Goal: Task Accomplishment & Management: Complete application form

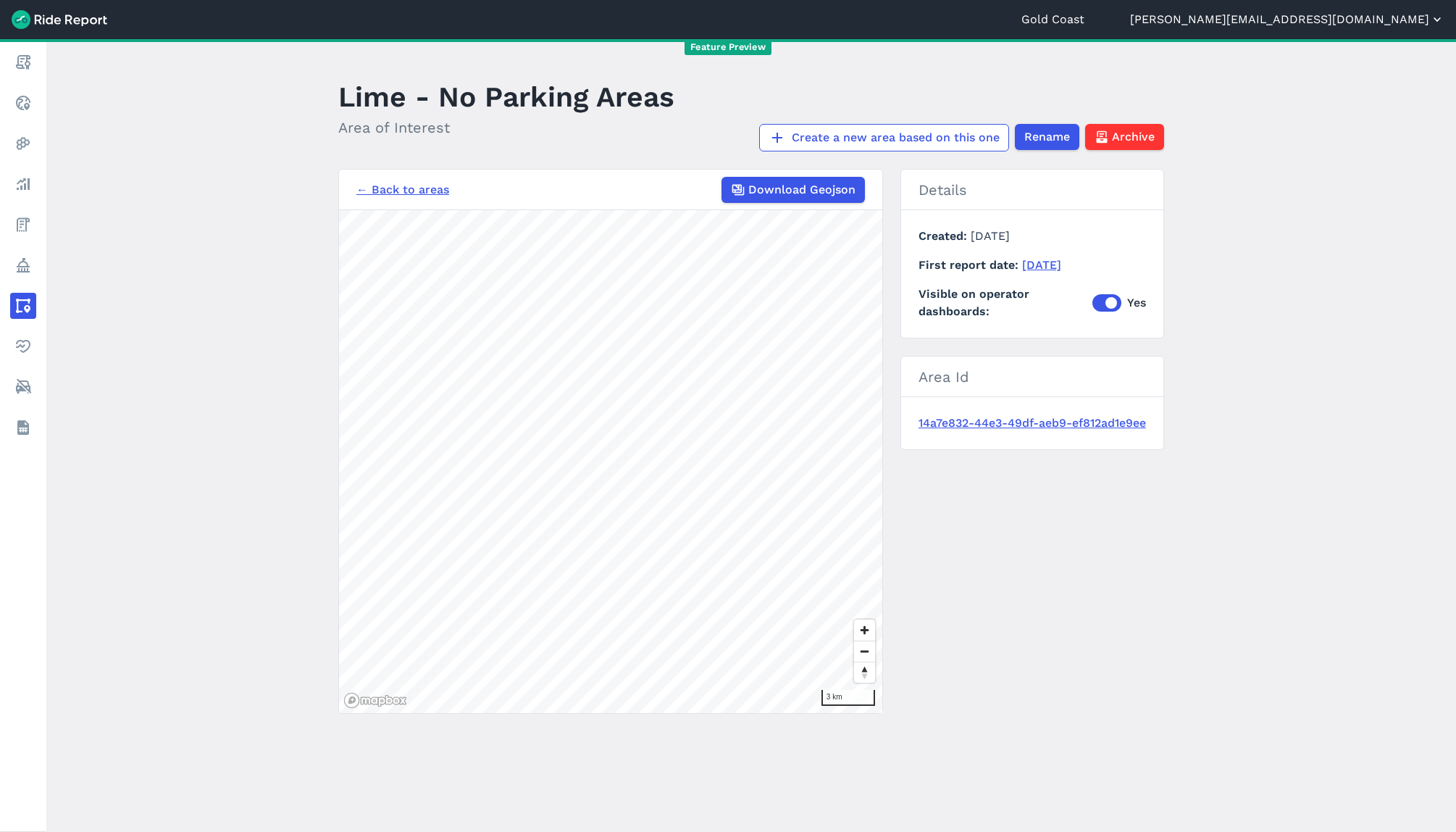
click at [1405, 23] on button "[PERSON_NAME][EMAIL_ADDRESS][DOMAIN_NAME]" at bounding box center [1287, 20] width 314 height 17
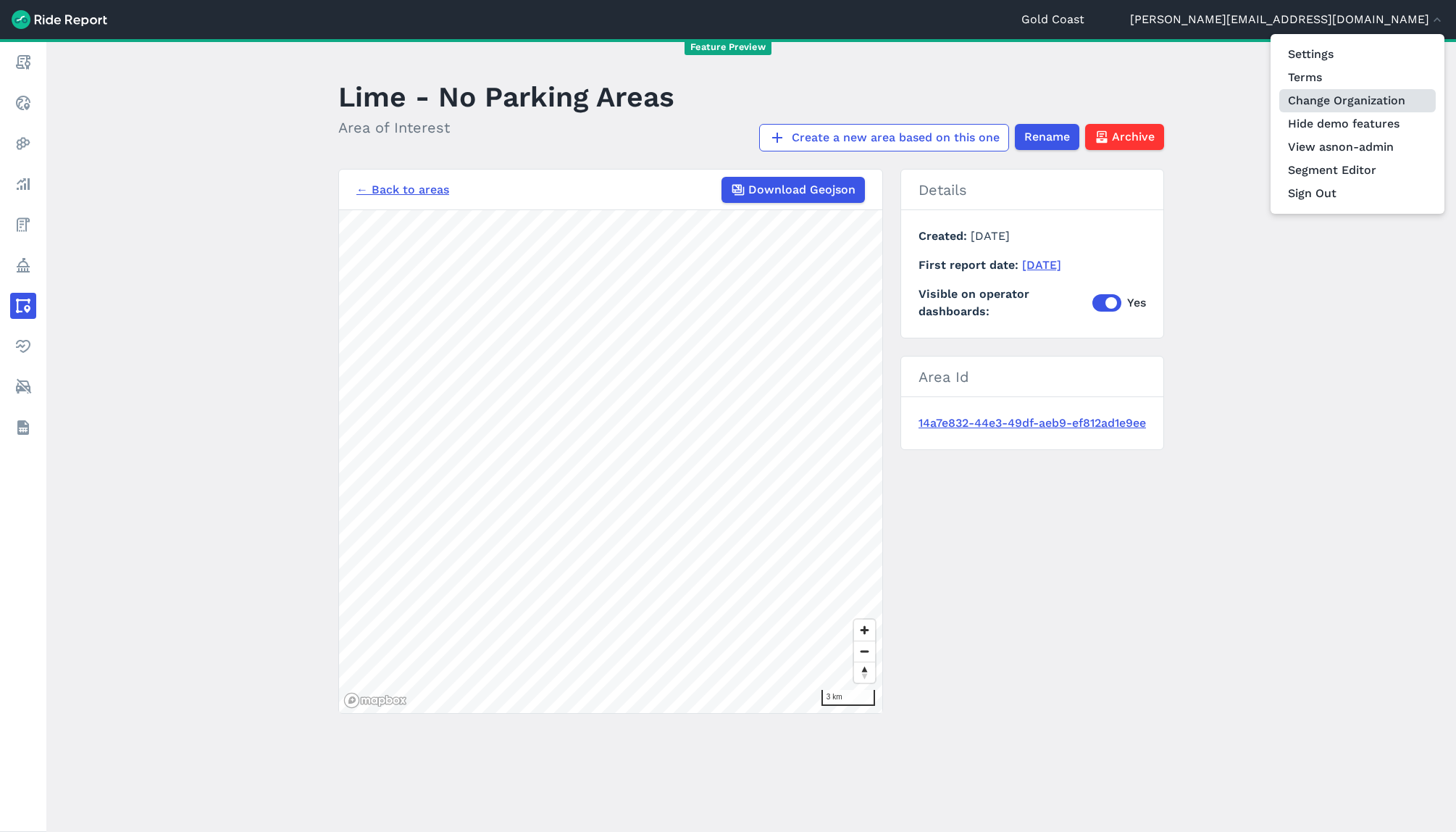
click at [1401, 93] on link "Change Organization" at bounding box center [1357, 101] width 156 height 23
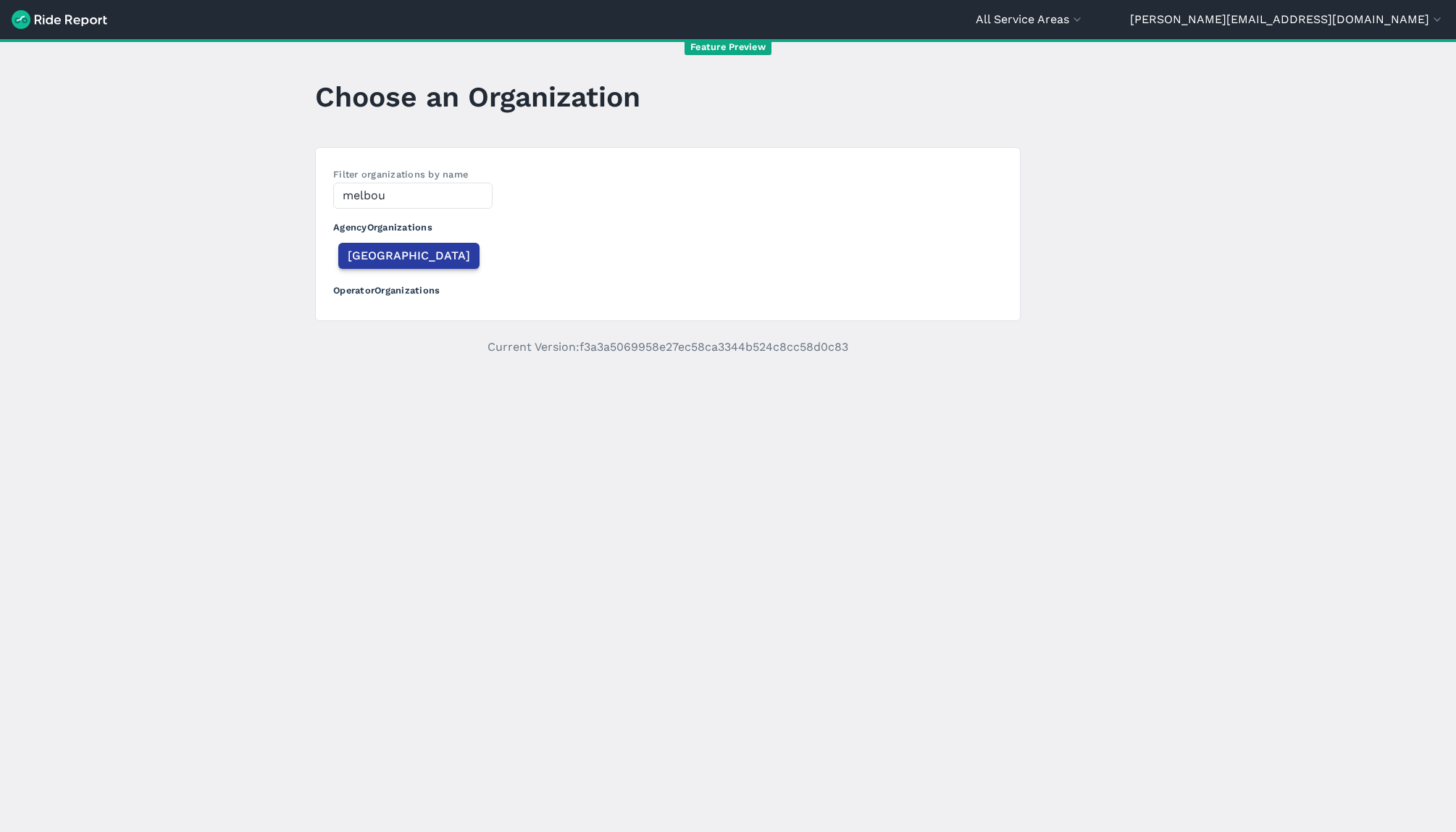
type input "melbou"
click at [398, 252] on span "[GEOGRAPHIC_DATA]" at bounding box center [409, 256] width 122 height 17
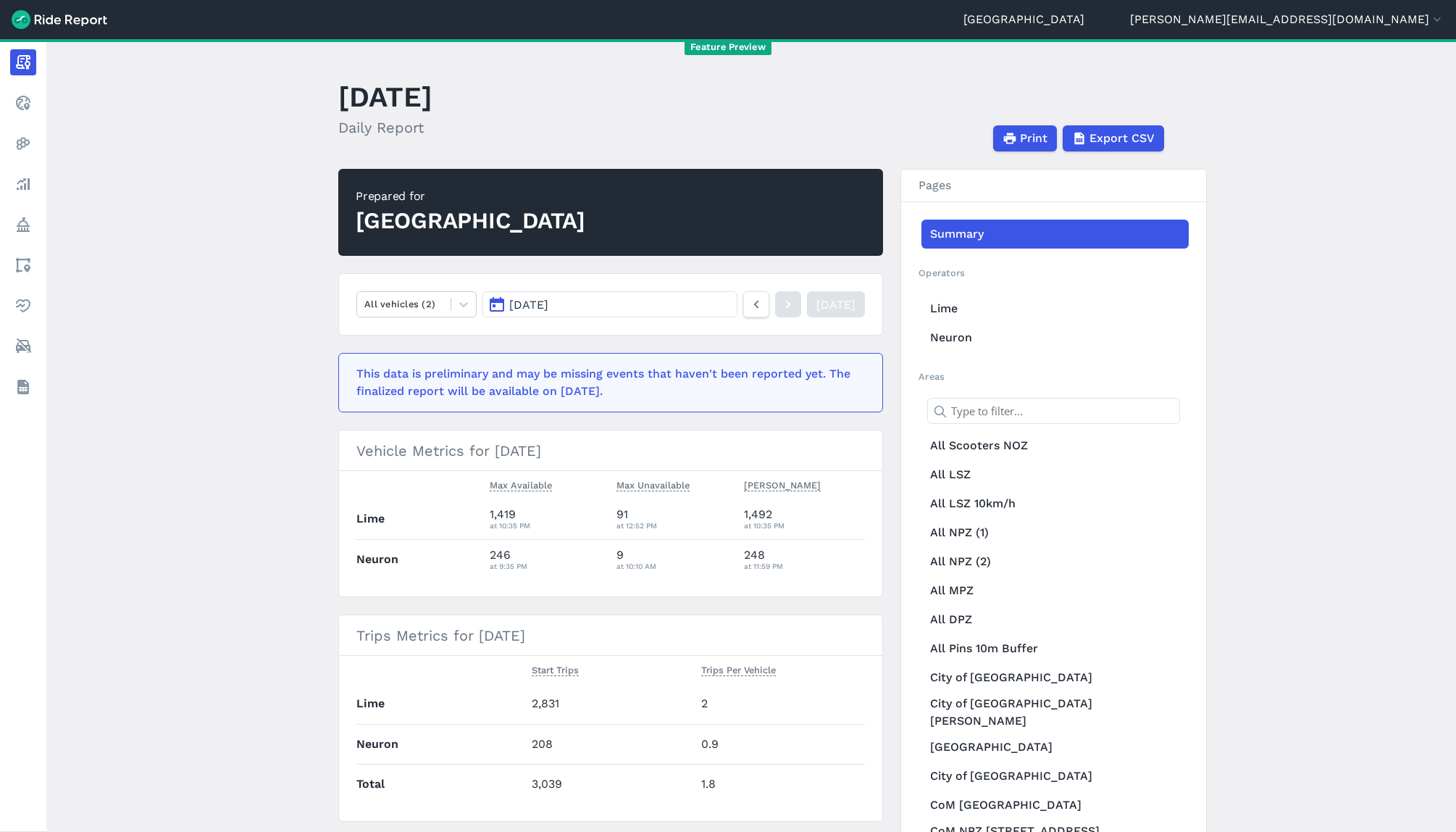
click at [1084, 22] on link "[GEOGRAPHIC_DATA]" at bounding box center [1024, 20] width 121 height 17
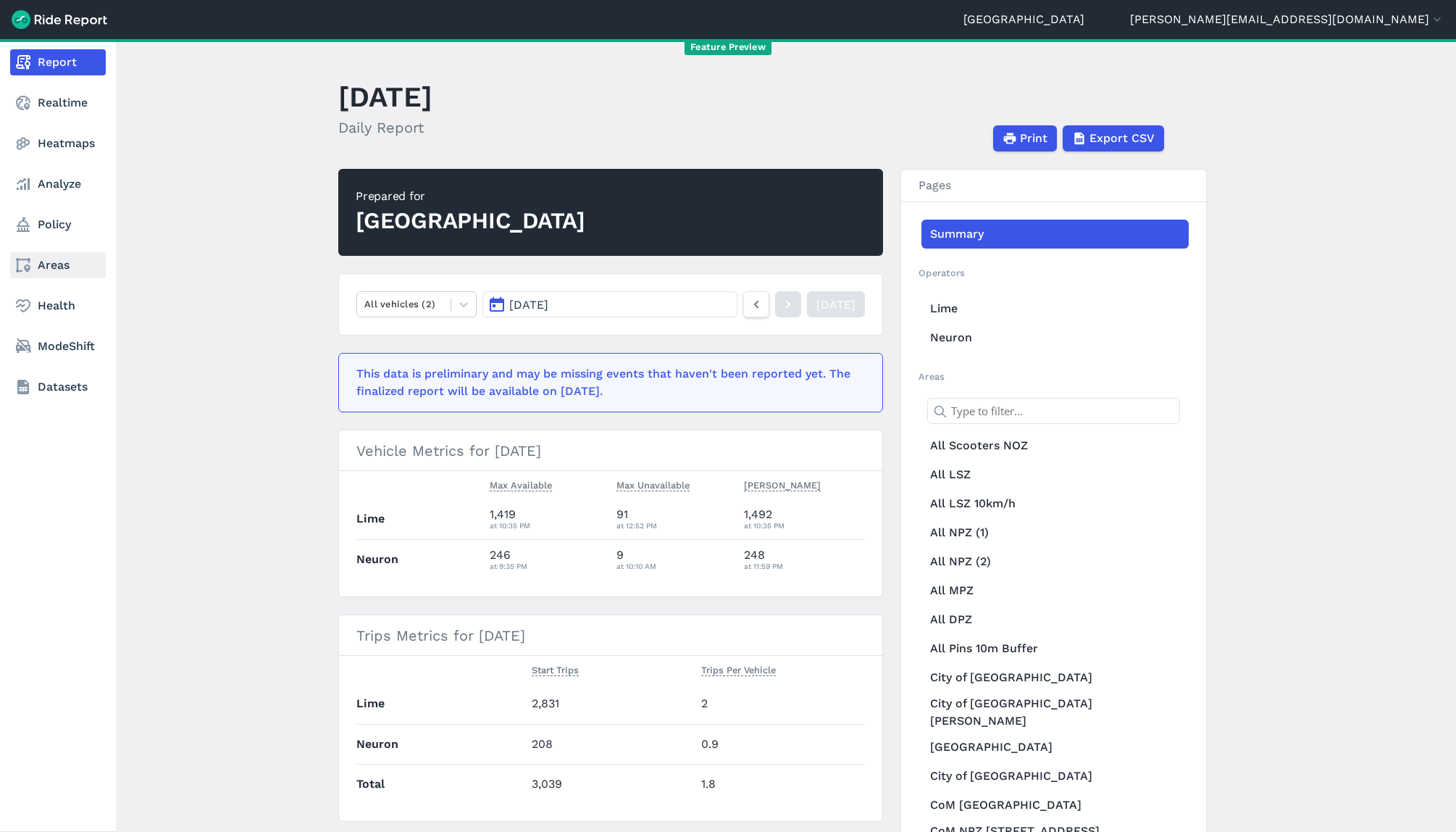
click at [55, 269] on link "Areas" at bounding box center [57, 265] width 95 height 26
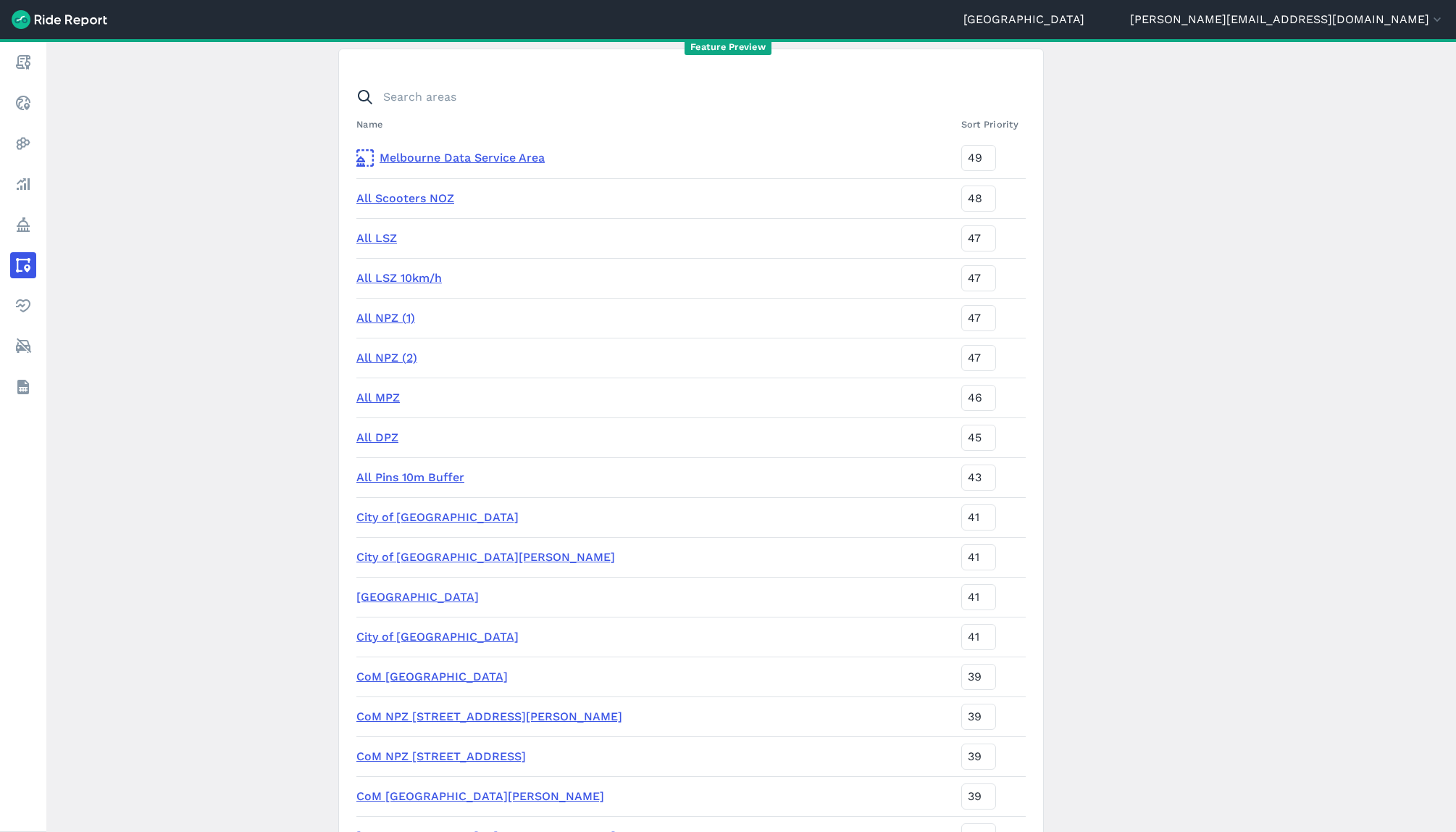
scroll to position [97, 0]
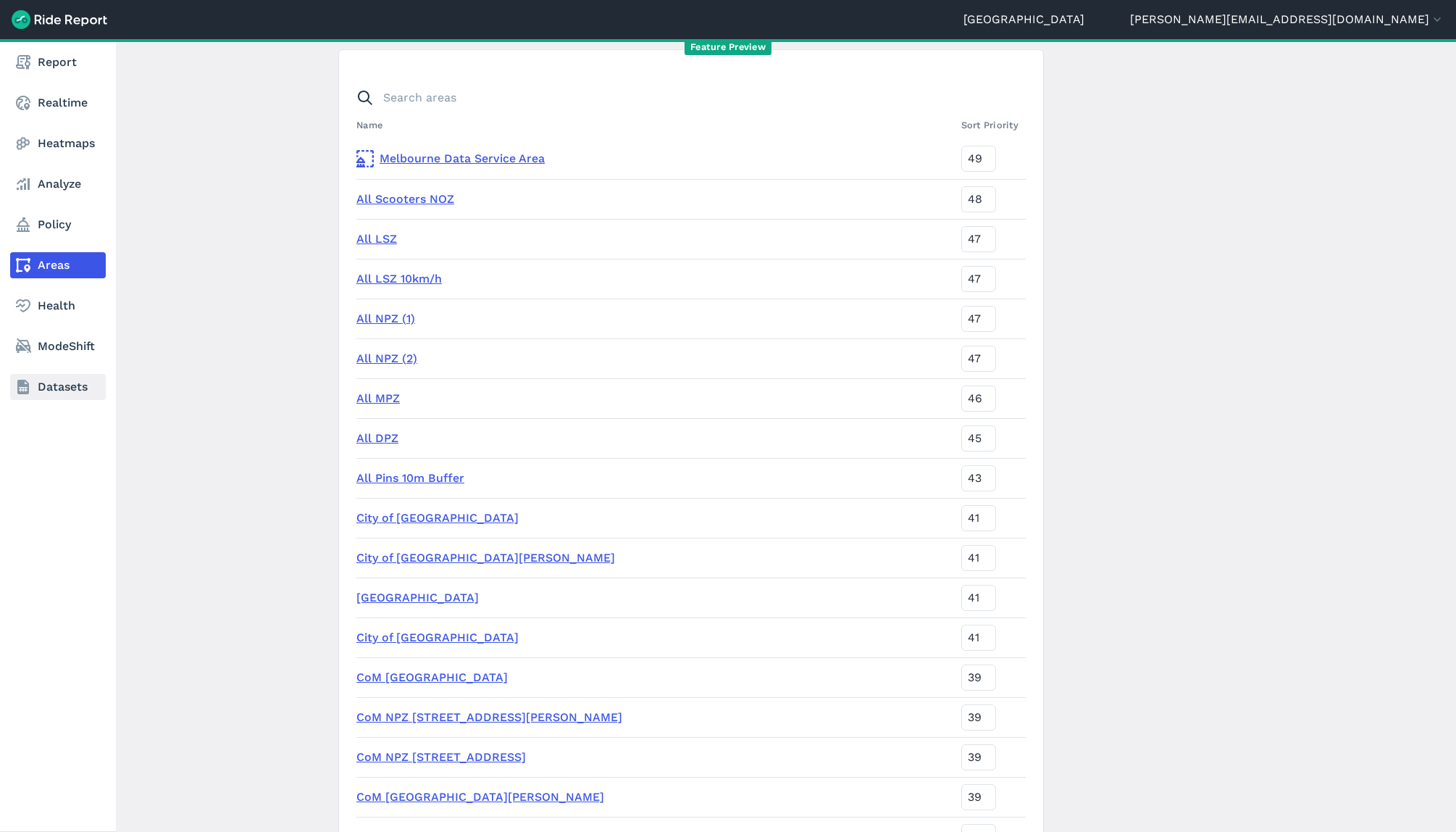
click at [53, 393] on link "Datasets" at bounding box center [57, 387] width 95 height 26
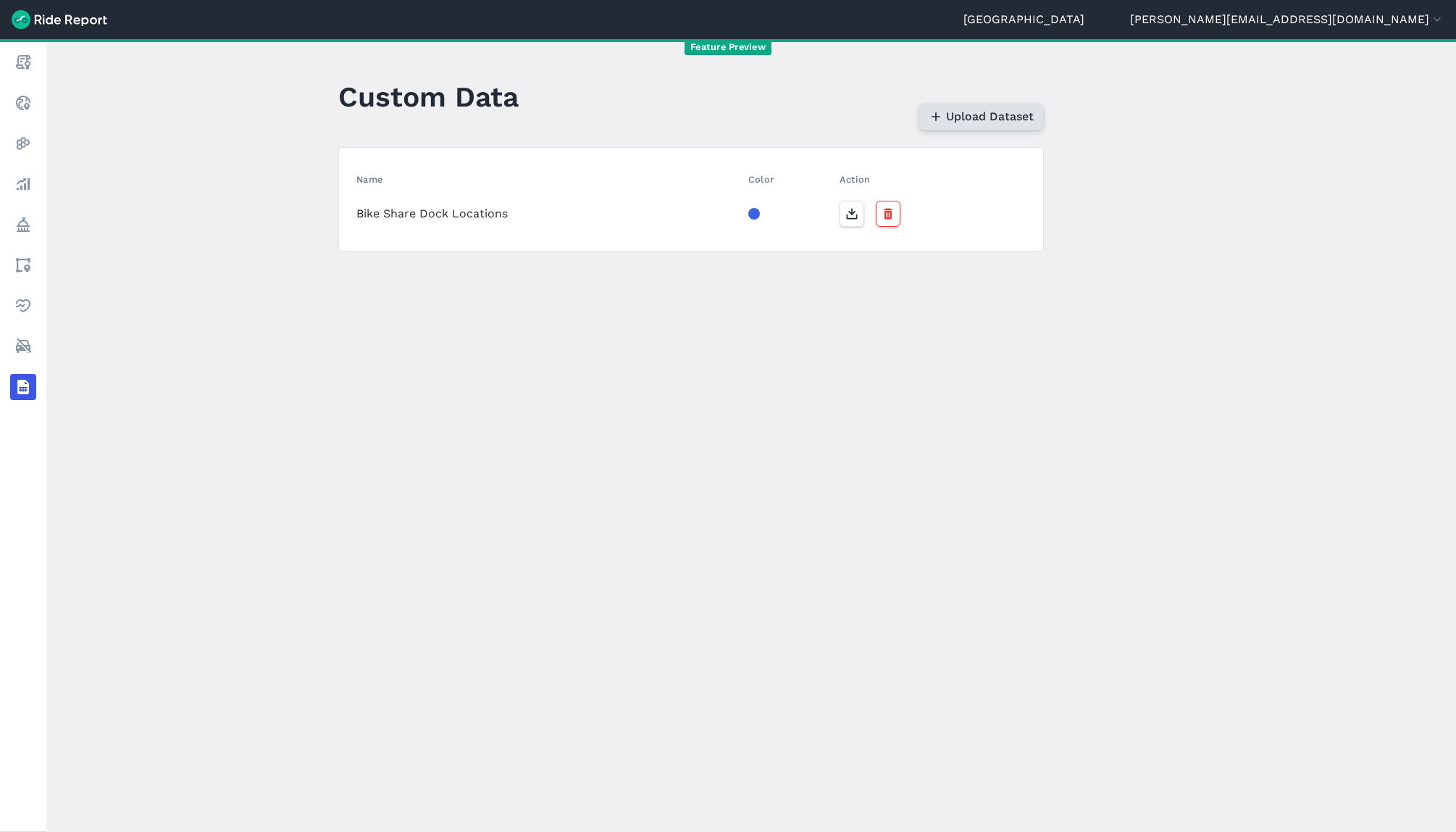
click at [961, 114] on span "Upload Dataset" at bounding box center [990, 116] width 88 height 17
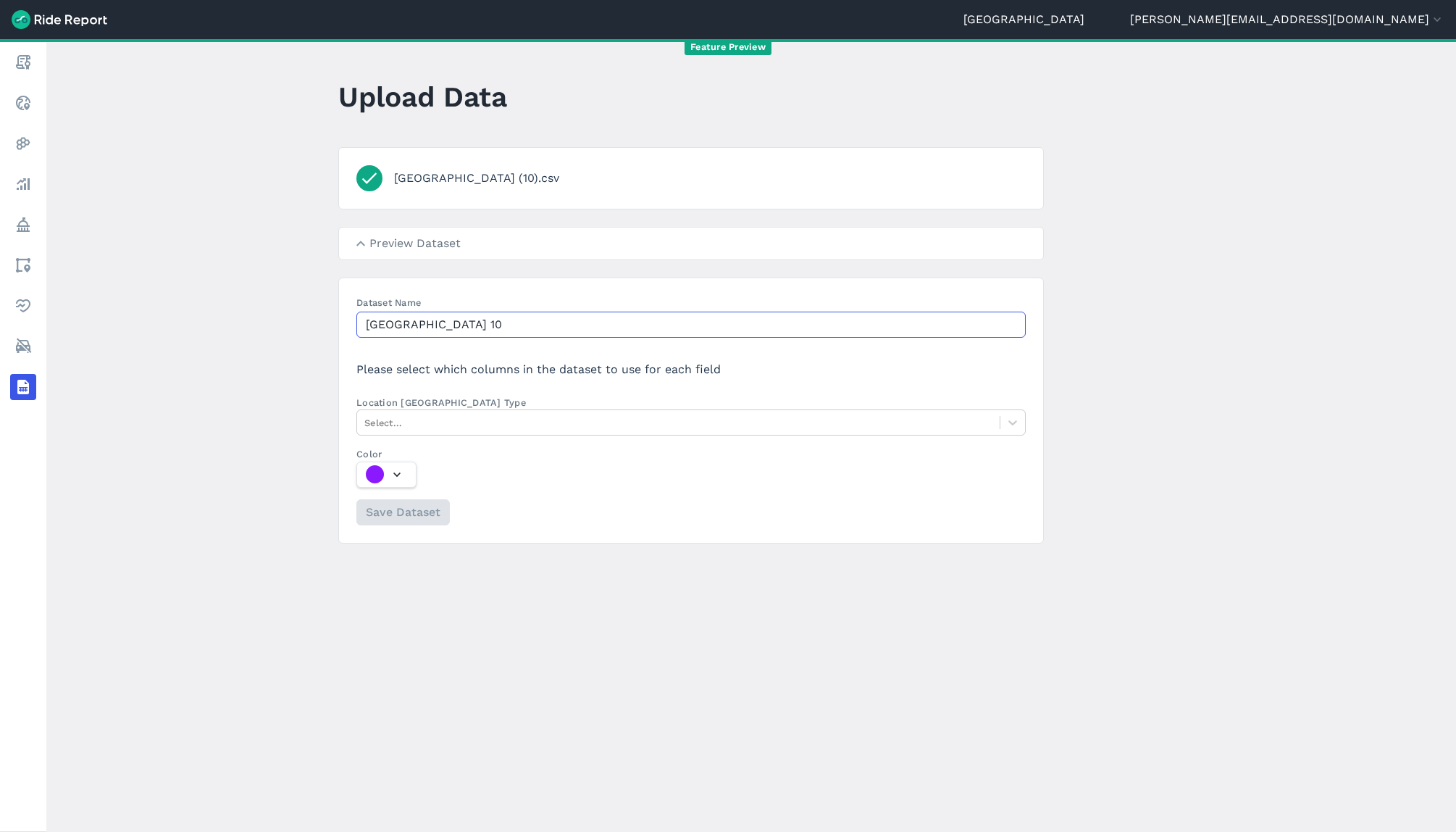
click at [438, 323] on input "[GEOGRAPHIC_DATA] 10" at bounding box center [691, 324] width 669 height 26
type input "All Parking Pins [DATE]"
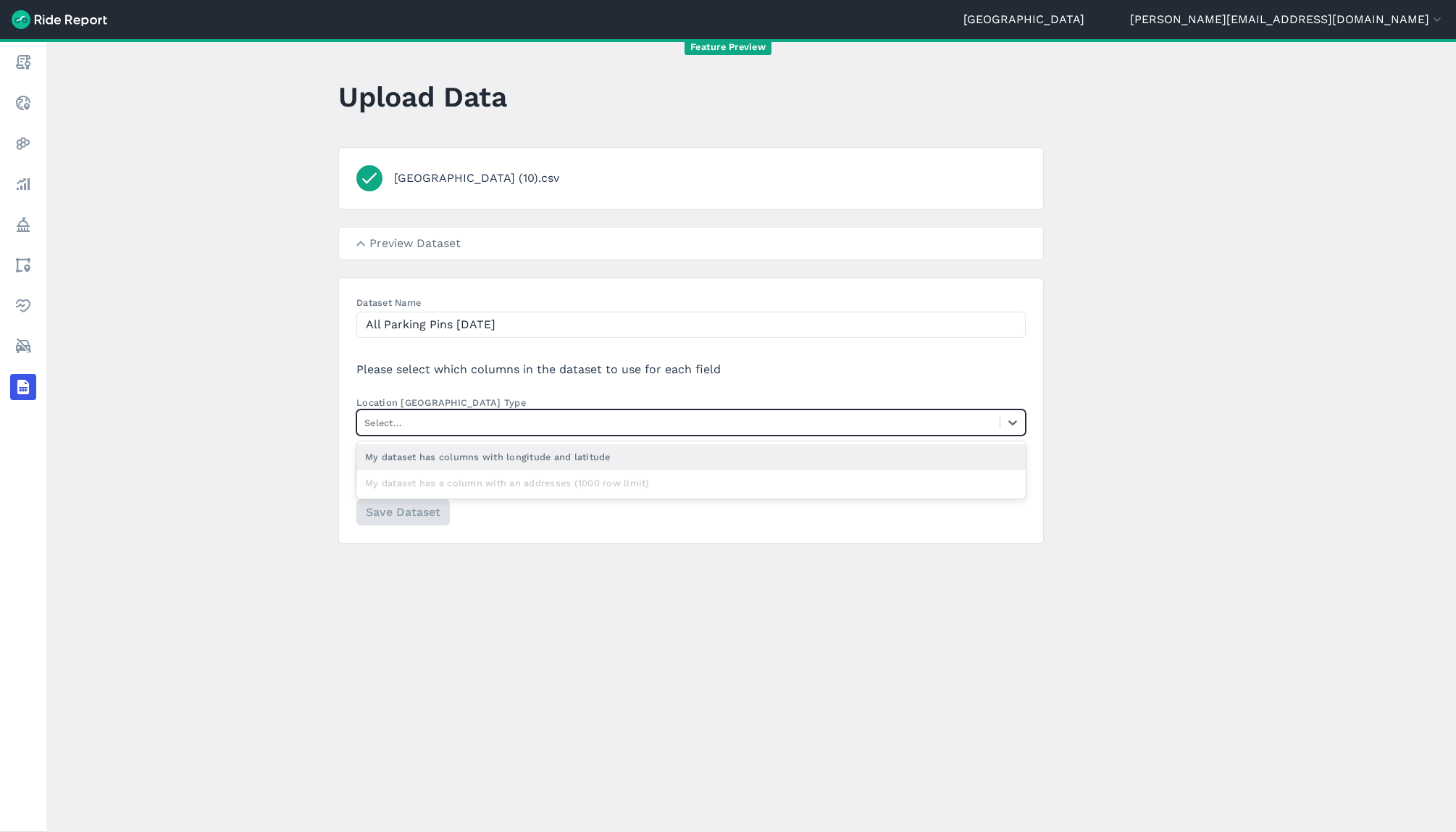
click at [469, 417] on div at bounding box center [679, 423] width 628 height 17
click at [367, 417] on input "Location Column Type option My dataset has columns with longitude and latitude …" at bounding box center [366, 423] width 3 height 14
click at [440, 460] on div "My dataset has columns with longitude and latitude" at bounding box center [691, 457] width 669 height 25
click at [367, 430] on input "Location Column Type option My dataset has columns with longitude and latitude …" at bounding box center [366, 423] width 3 height 14
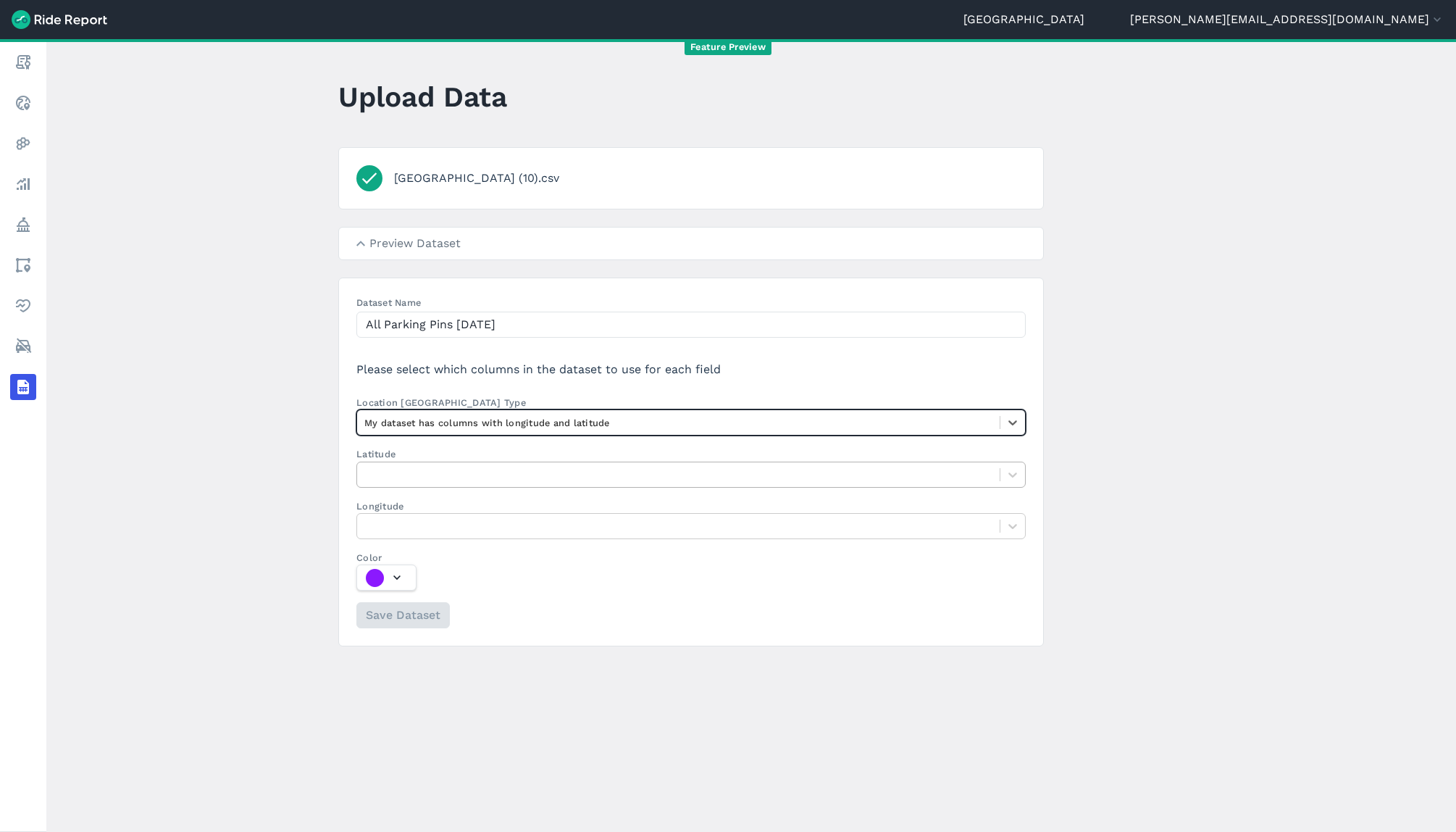
click at [394, 468] on div at bounding box center [679, 474] width 628 height 17
click at [367, 468] on input "Latitude" at bounding box center [366, 474] width 3 height 14
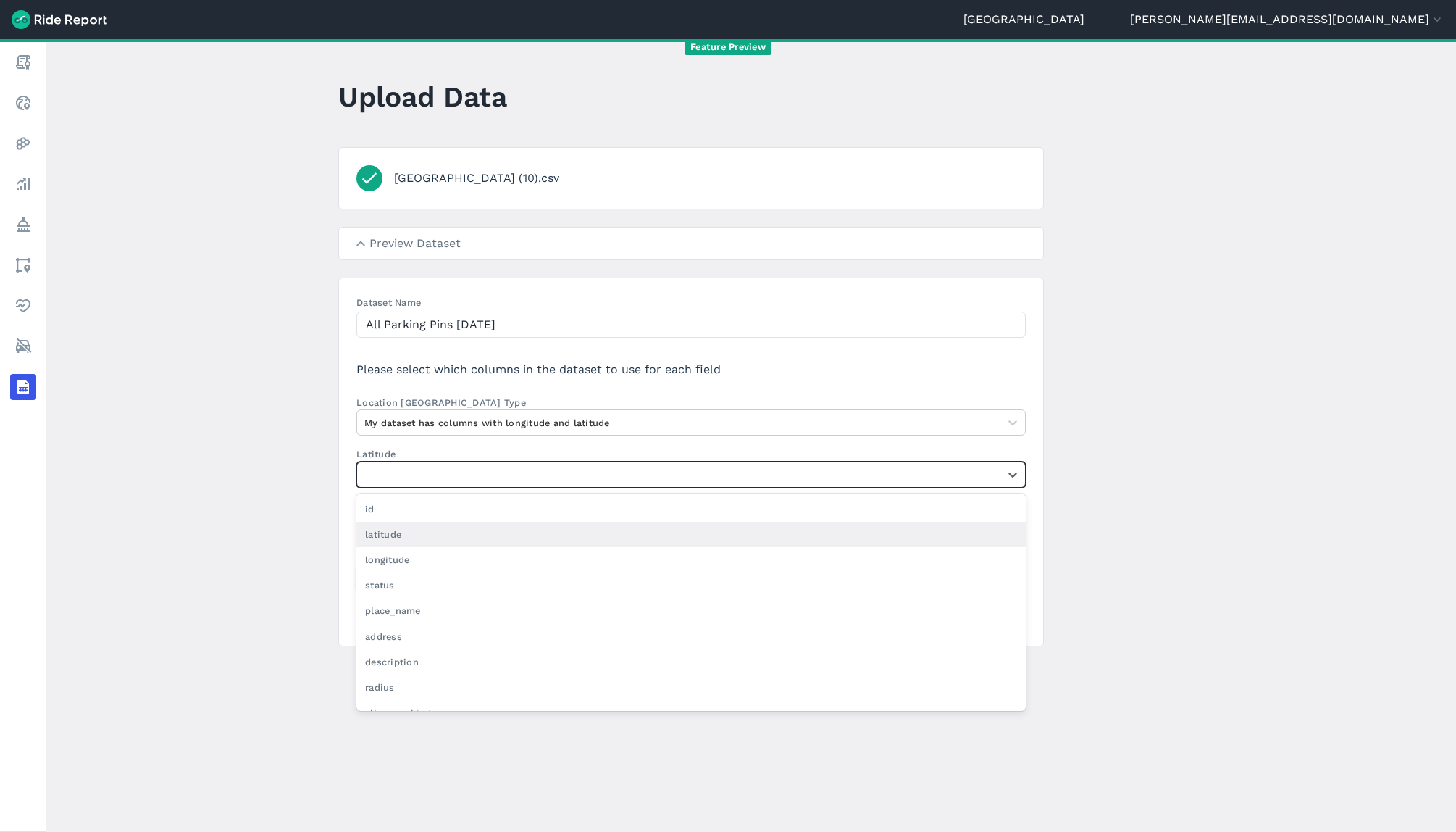
click at [400, 536] on div "latitude" at bounding box center [691, 534] width 669 height 25
click at [367, 481] on input "Latitude option latitude focused, 2 of 20. 20 results available. Use Up and Dow…" at bounding box center [366, 474] width 3 height 14
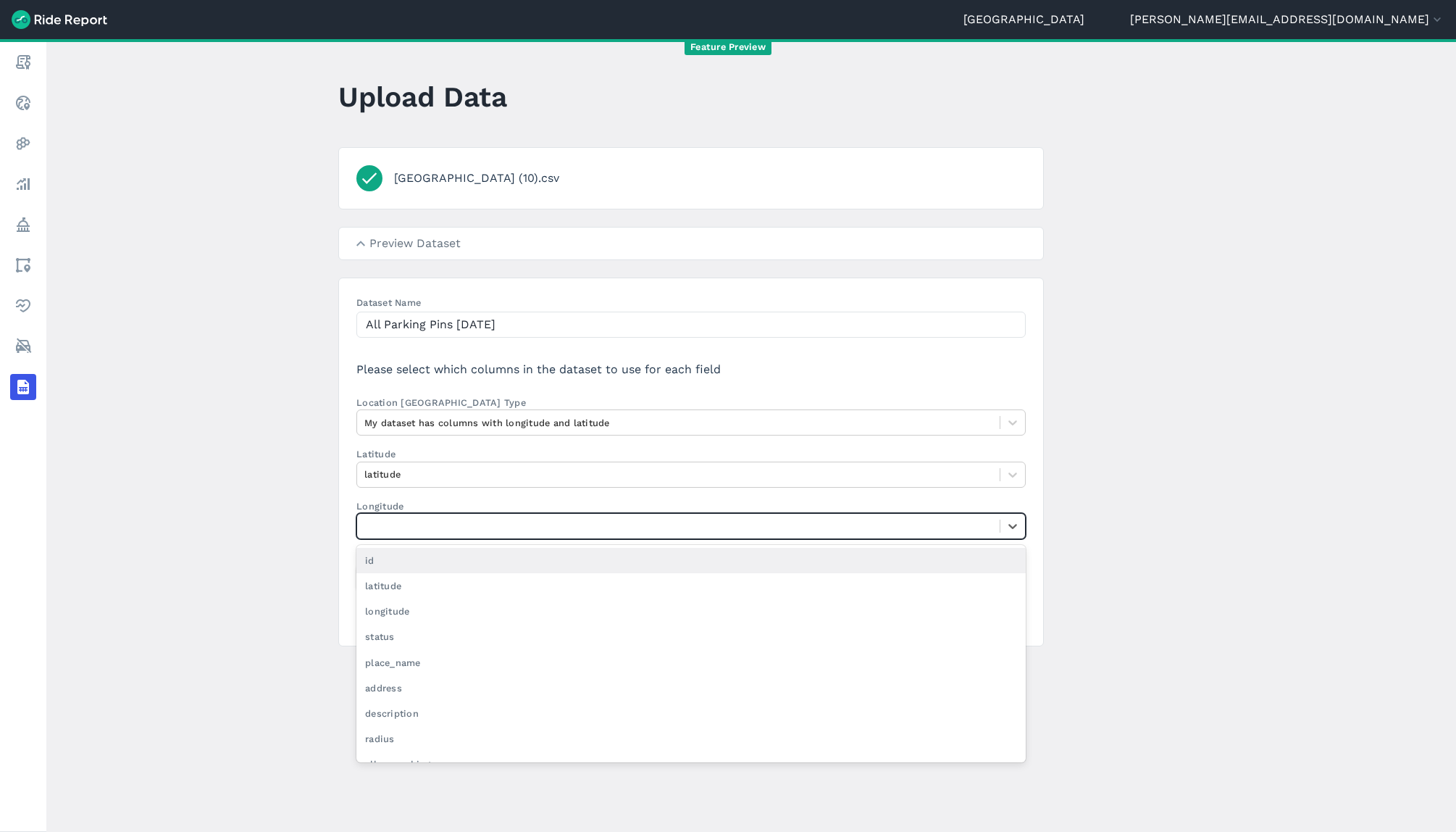
click at [403, 537] on div at bounding box center [691, 526] width 669 height 26
click at [367, 532] on input "Longitude option id focused, 1 of 20. 20 results available. Use Up and Down to …" at bounding box center [366, 525] width 3 height 14
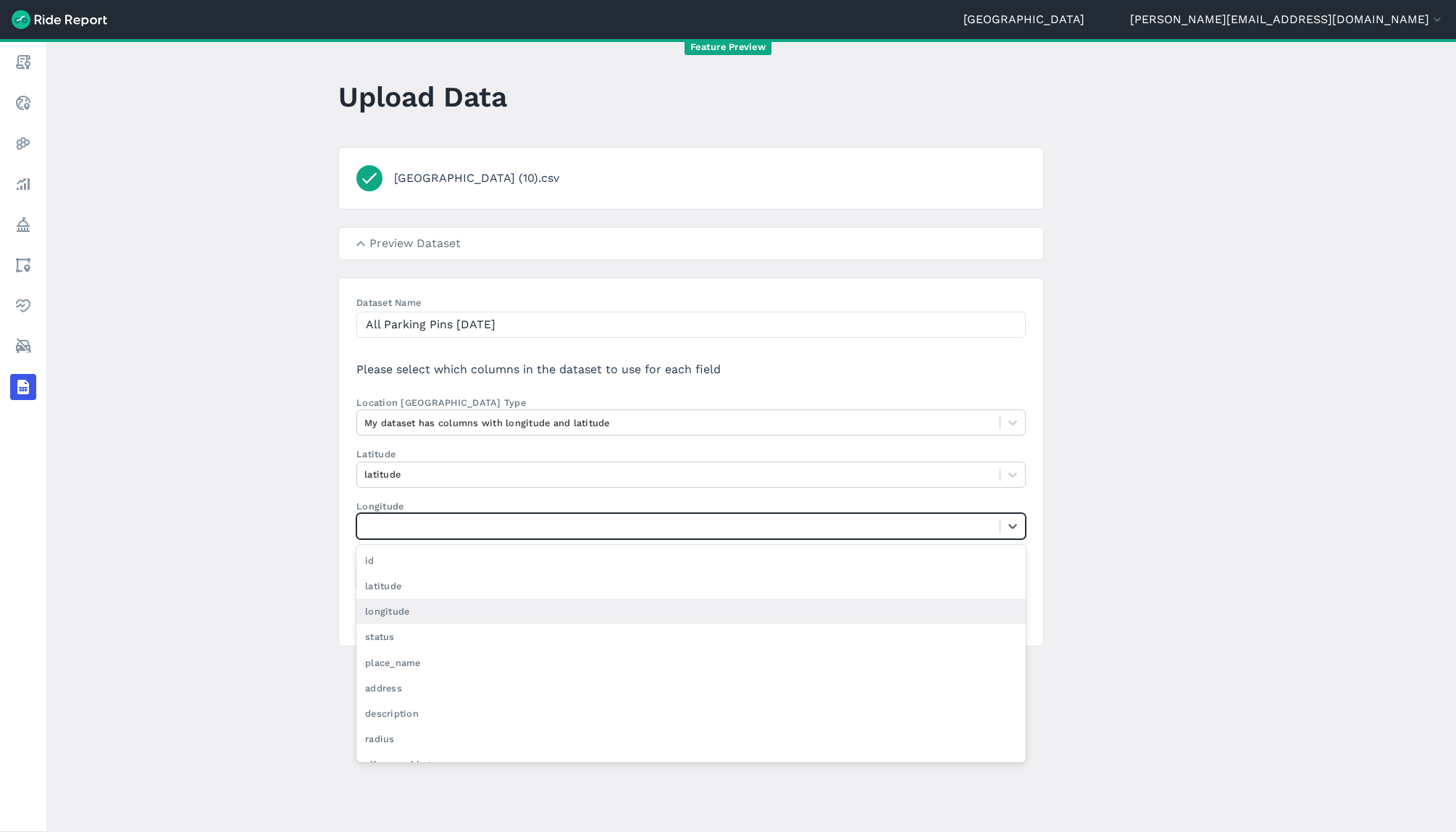
click at [403, 604] on div "longitude" at bounding box center [691, 611] width 669 height 25
click at [367, 532] on input "Longitude option longitude focused, 3 of 20. 20 results available. Use Up and D…" at bounding box center [366, 525] width 3 height 14
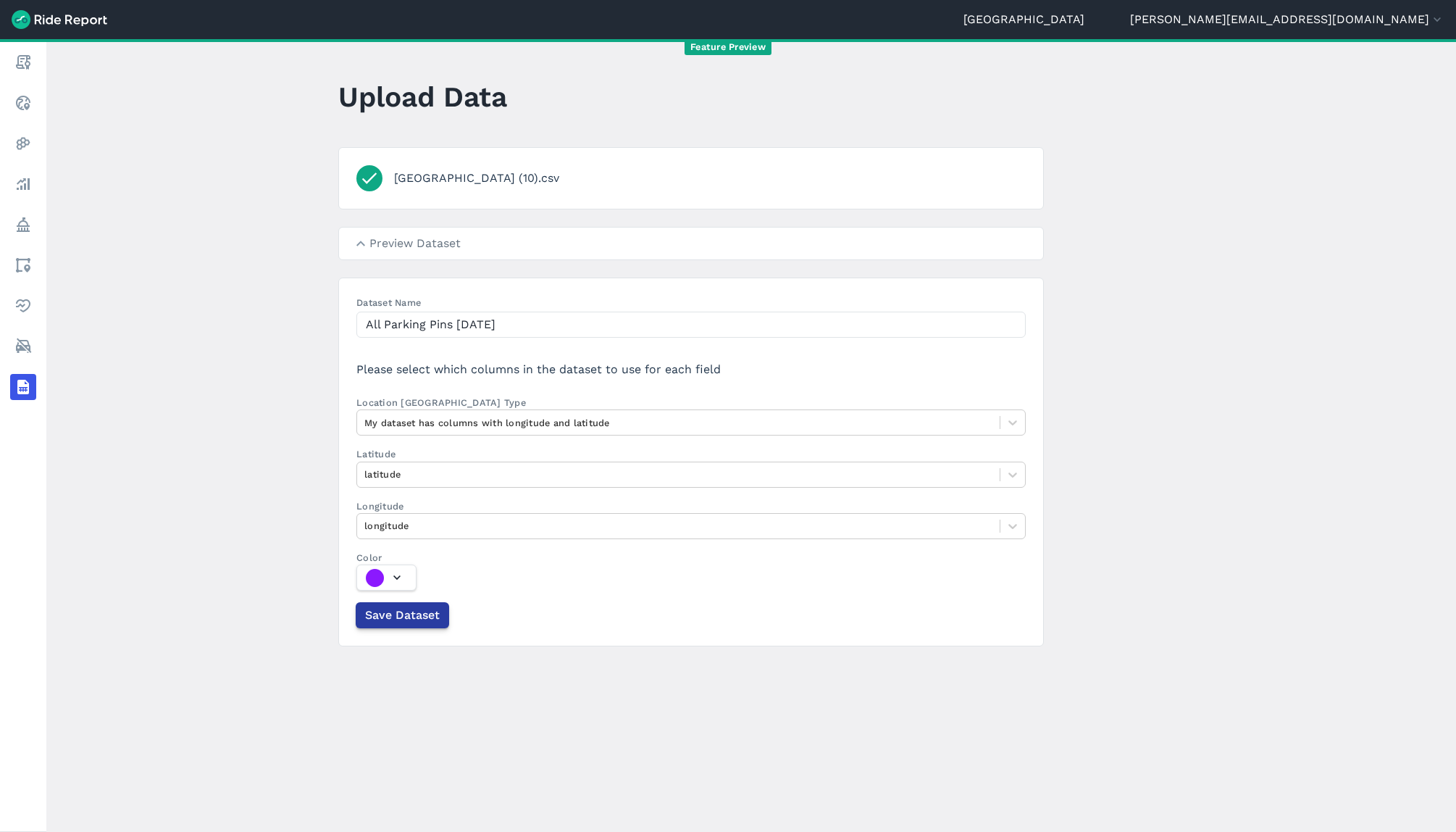
click at [396, 620] on span "Save Dataset" at bounding box center [402, 615] width 75 height 17
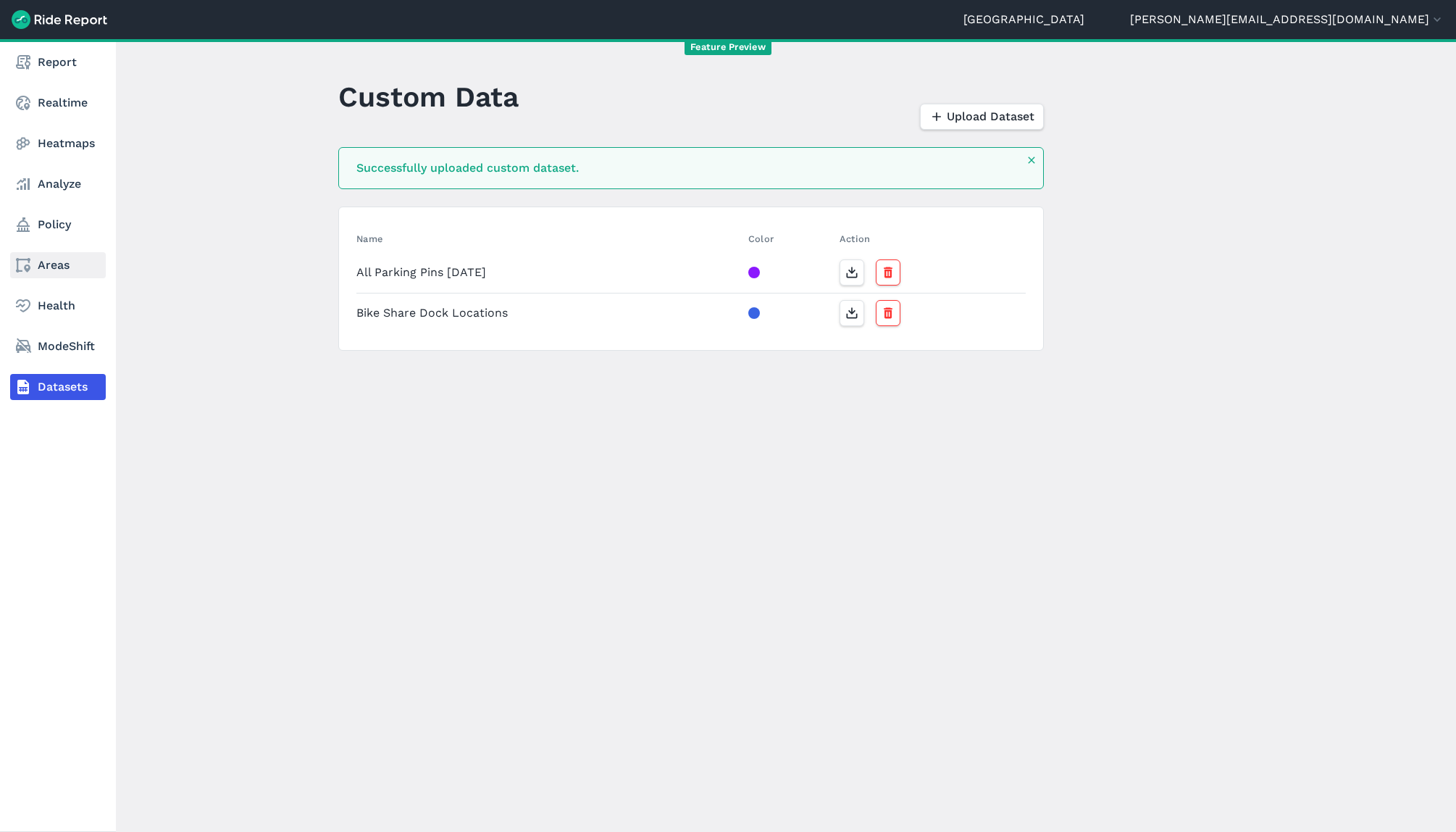
click at [37, 260] on link "Areas" at bounding box center [57, 265] width 95 height 26
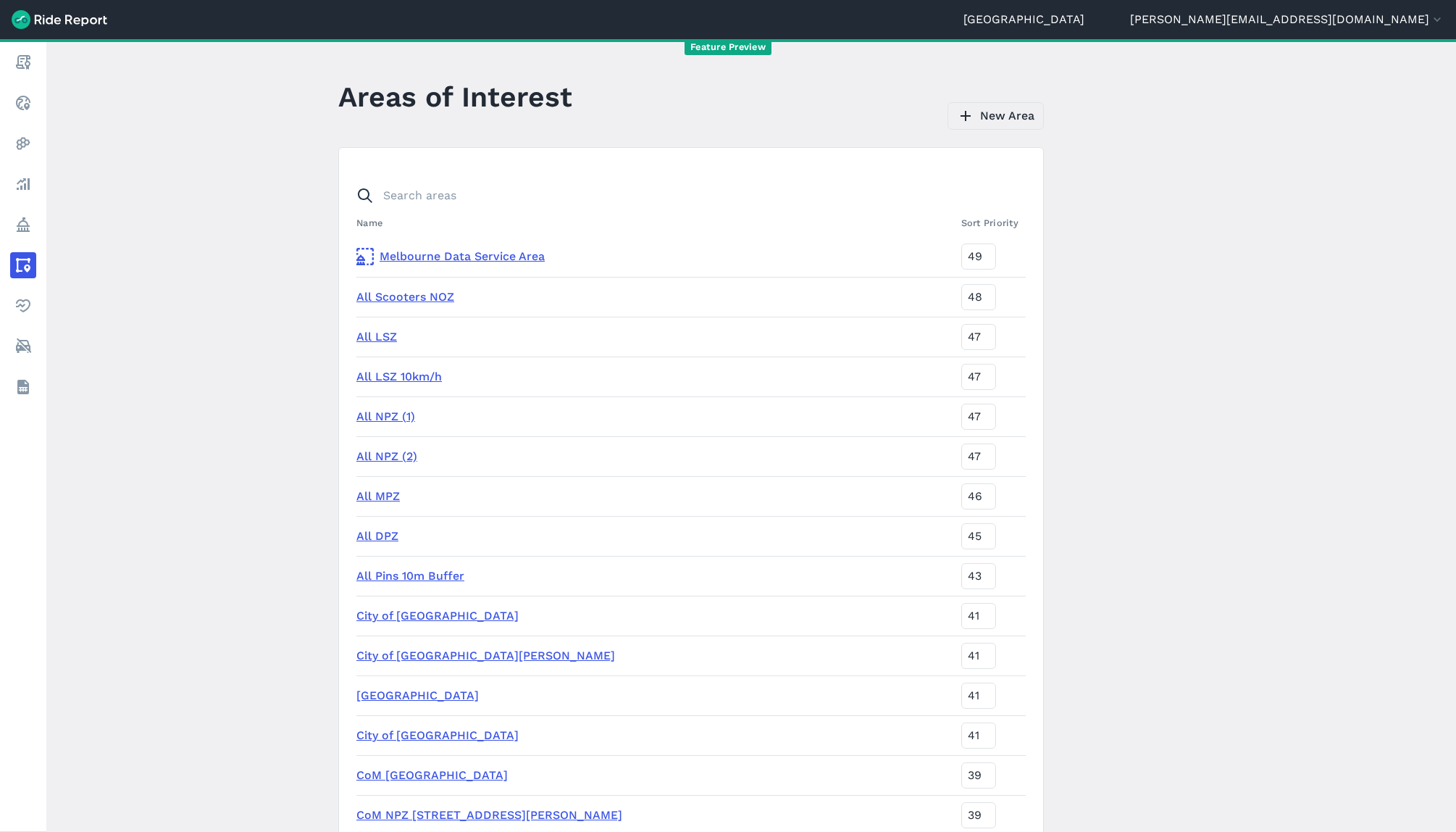
click at [1001, 119] on link "New Area" at bounding box center [996, 116] width 96 height 28
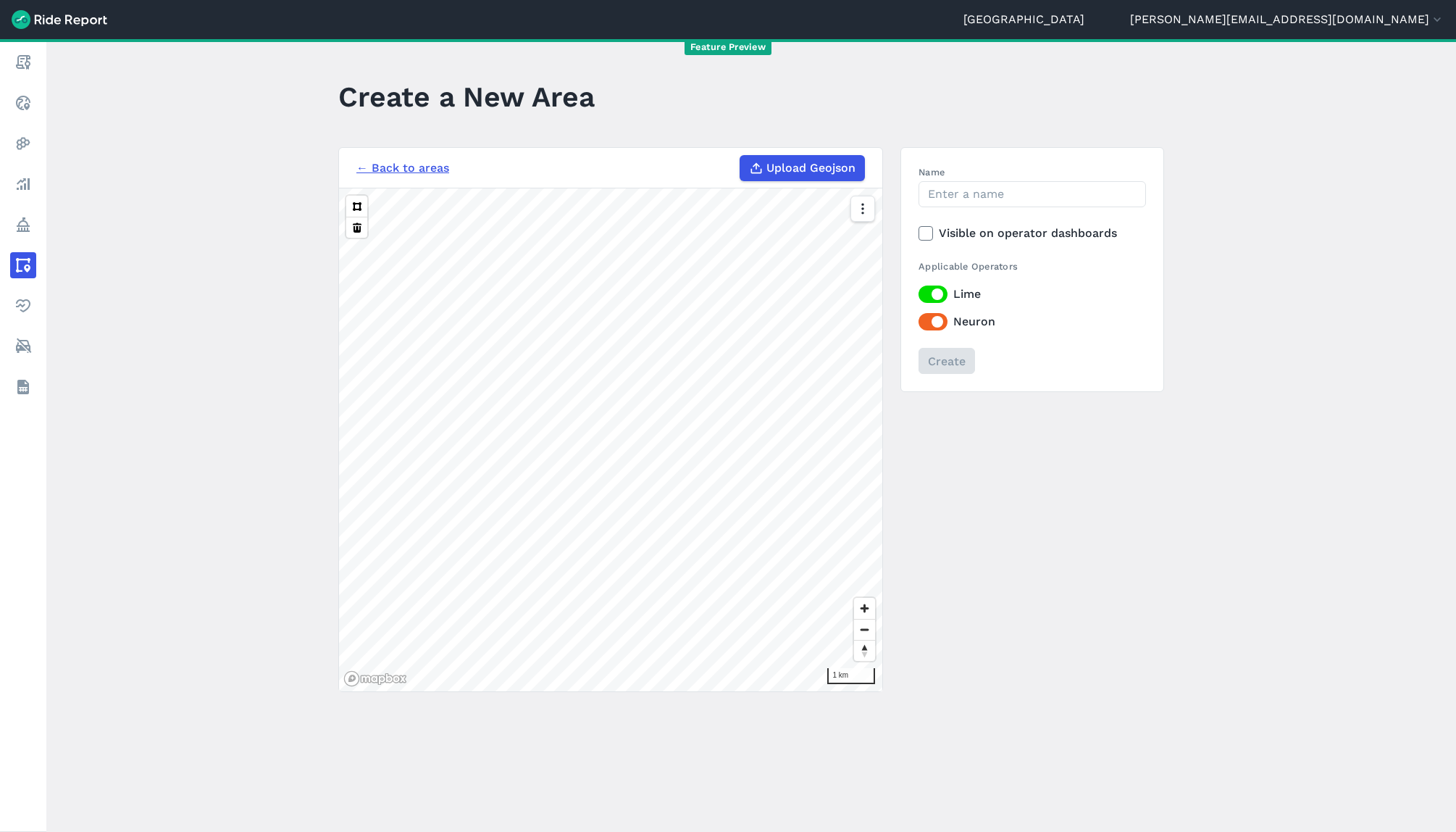
click at [791, 164] on span "Upload Geojson" at bounding box center [811, 168] width 89 height 17
click at [740, 156] on input "Upload Geojson" at bounding box center [740, 155] width 1 height 1
type input "C:\fakepath\All Parking Pins 10m Buffer [DATE].geojson"
click at [924, 234] on use at bounding box center [925, 233] width 9 height 7
click at [919, 234] on input "Visible on operator dashboards" at bounding box center [919, 229] width 0 height 9
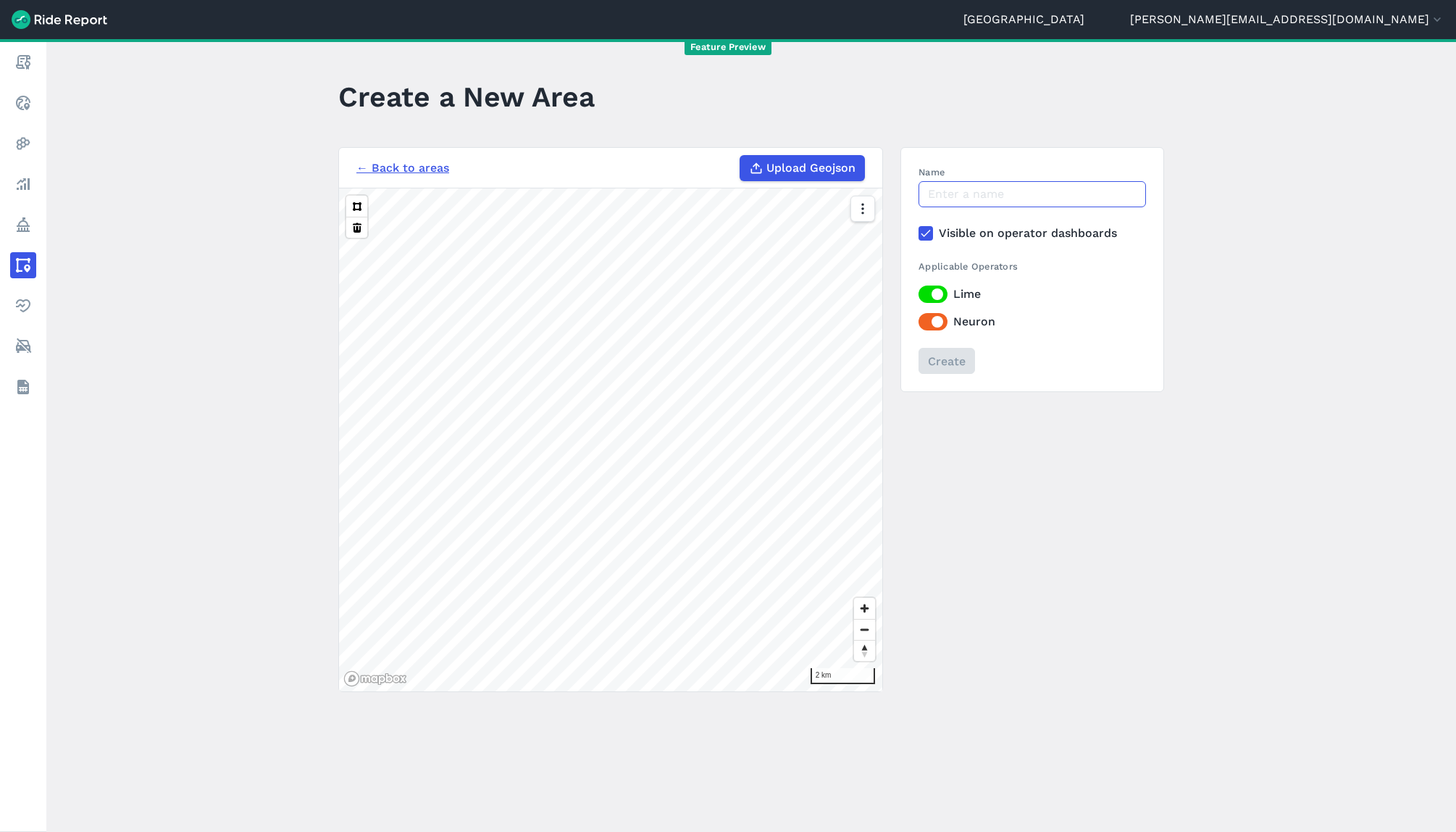
click at [951, 185] on input "Name" at bounding box center [1032, 194] width 228 height 26
click at [993, 192] on input "All Parking Pins 10m Buffer [DATE]" at bounding box center [1032, 194] width 228 height 26
click at [972, 195] on input "All Pins 10m Buffer [DATE]" at bounding box center [1032, 194] width 228 height 26
type input "All Pins - 10m Buffer [DATE]"
click at [939, 359] on input "Create" at bounding box center [946, 361] width 57 height 26
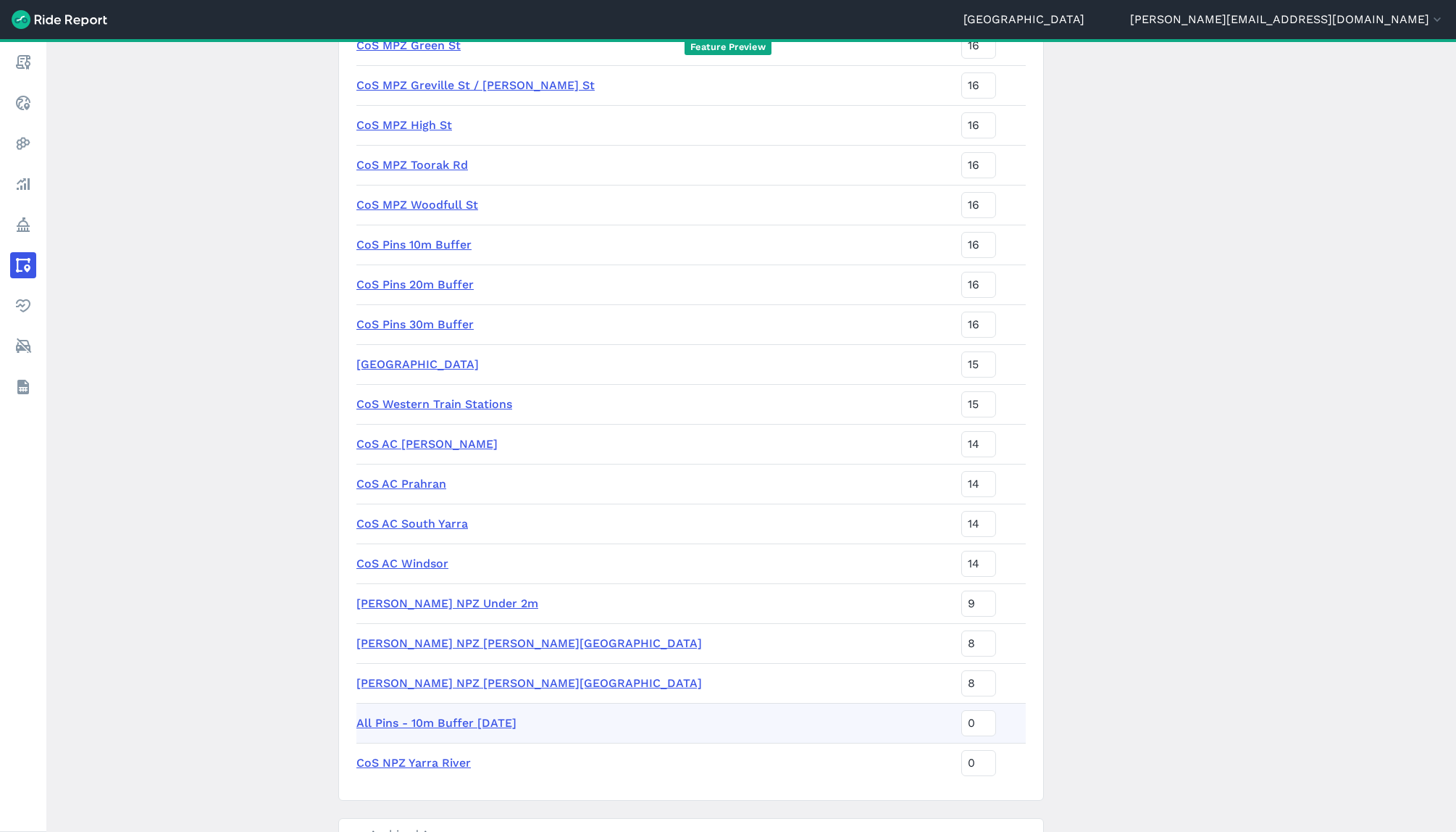
scroll to position [4362, 0]
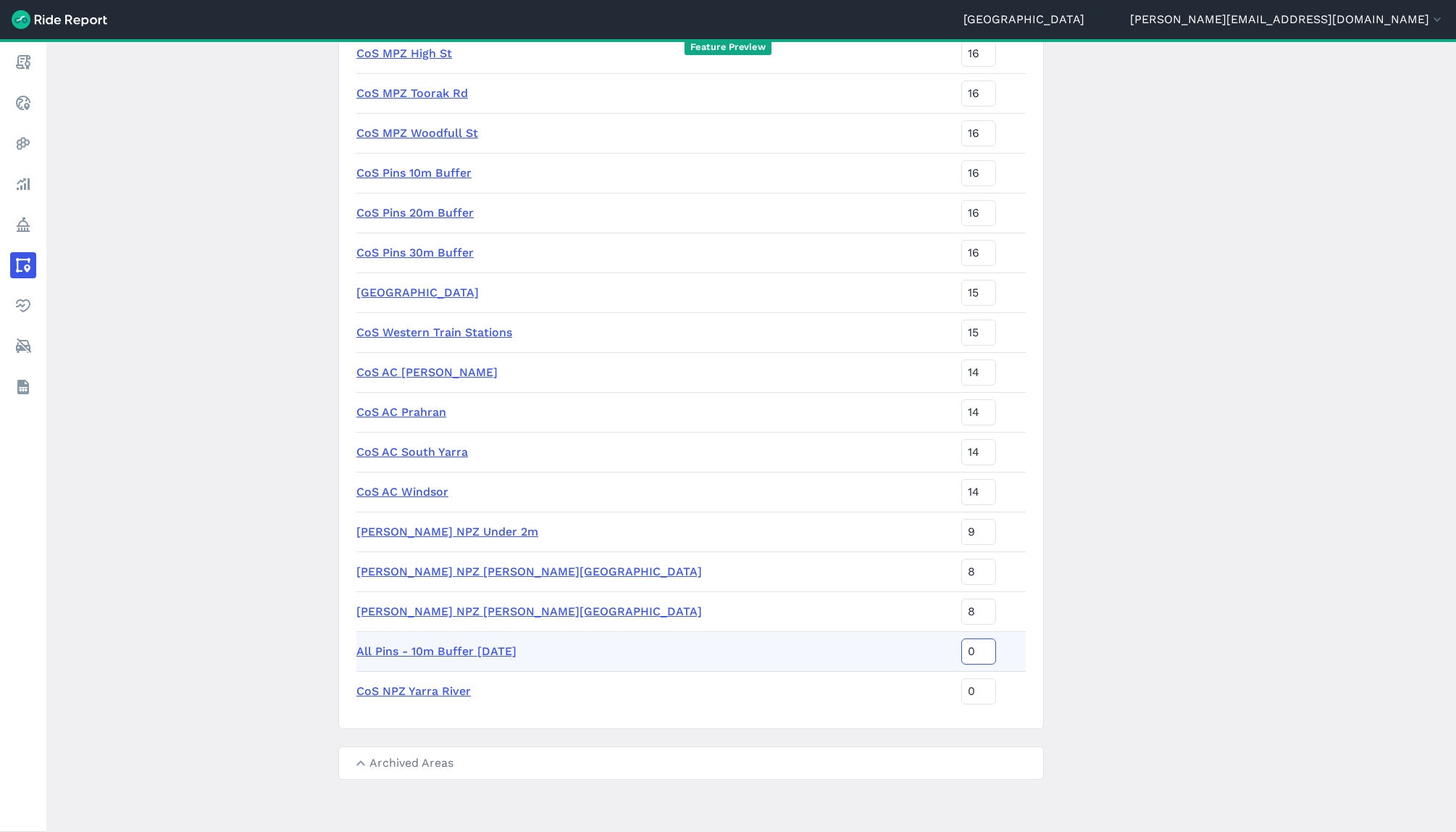
click at [961, 651] on input "0" at bounding box center [979, 652] width 35 height 26
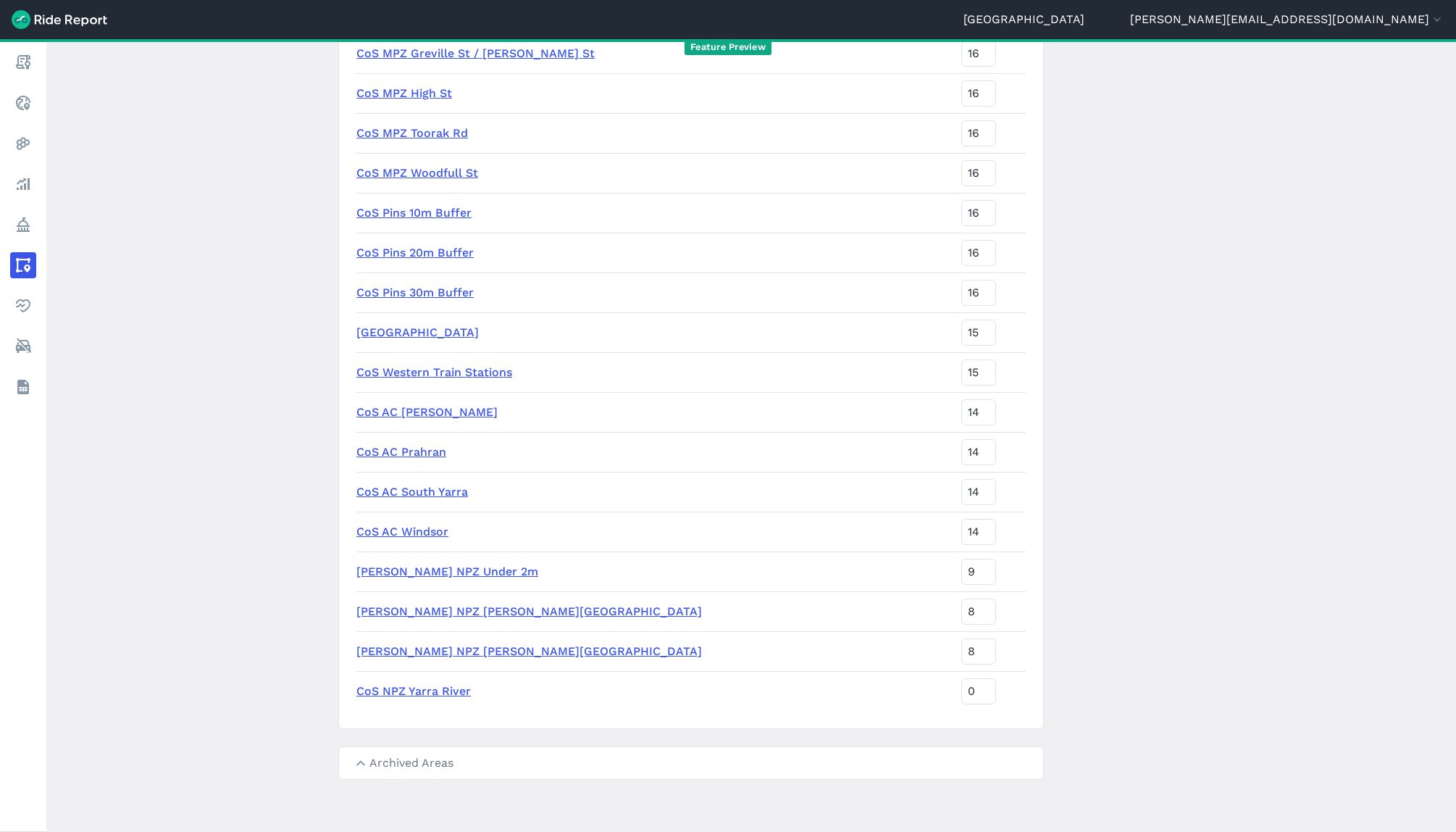
scroll to position [0, 0]
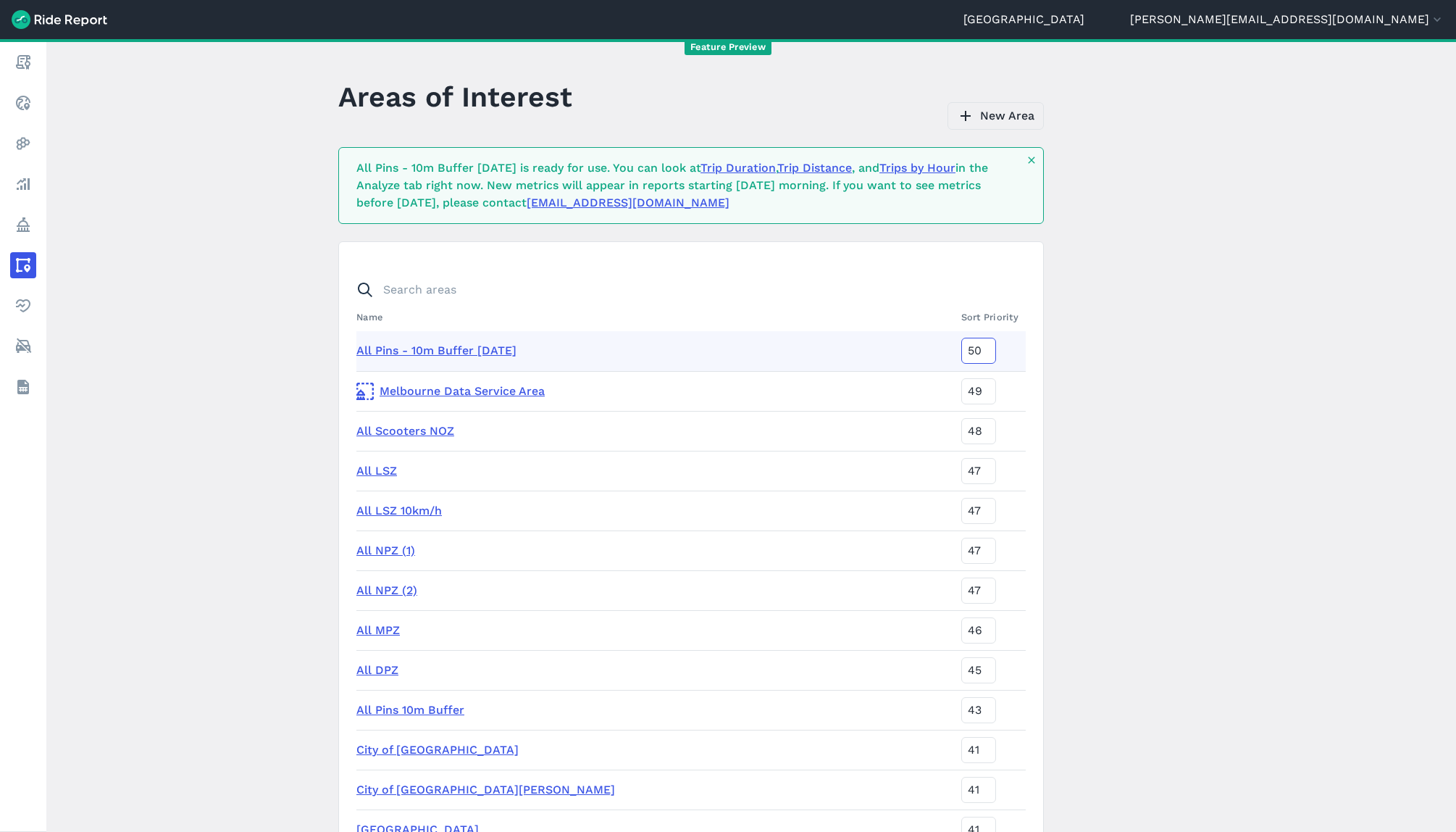
type input "50"
click at [989, 118] on link "New Area" at bounding box center [996, 116] width 96 height 28
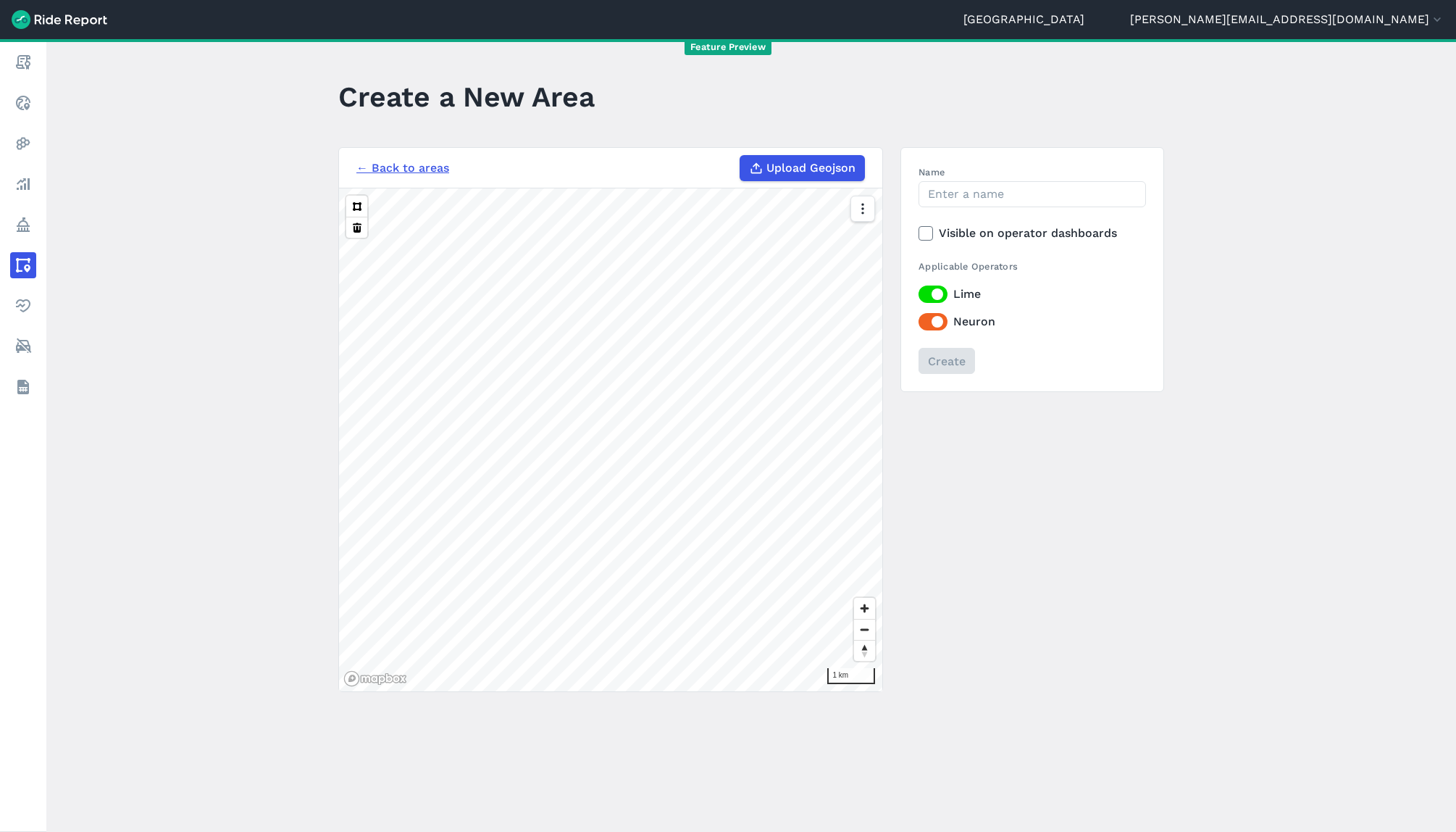
click at [833, 167] on span "Upload Geojson" at bounding box center [811, 168] width 89 height 17
click at [740, 156] on input "Upload Geojson" at bounding box center [740, 155] width 1 height 1
type input "C:\fakepath\All Parking Pins 20m Buffer [DATE].geojson"
click at [949, 236] on label "Visible on operator dashboards" at bounding box center [1032, 233] width 228 height 17
click at [919, 234] on input "Visible on operator dashboards" at bounding box center [919, 229] width 0 height 9
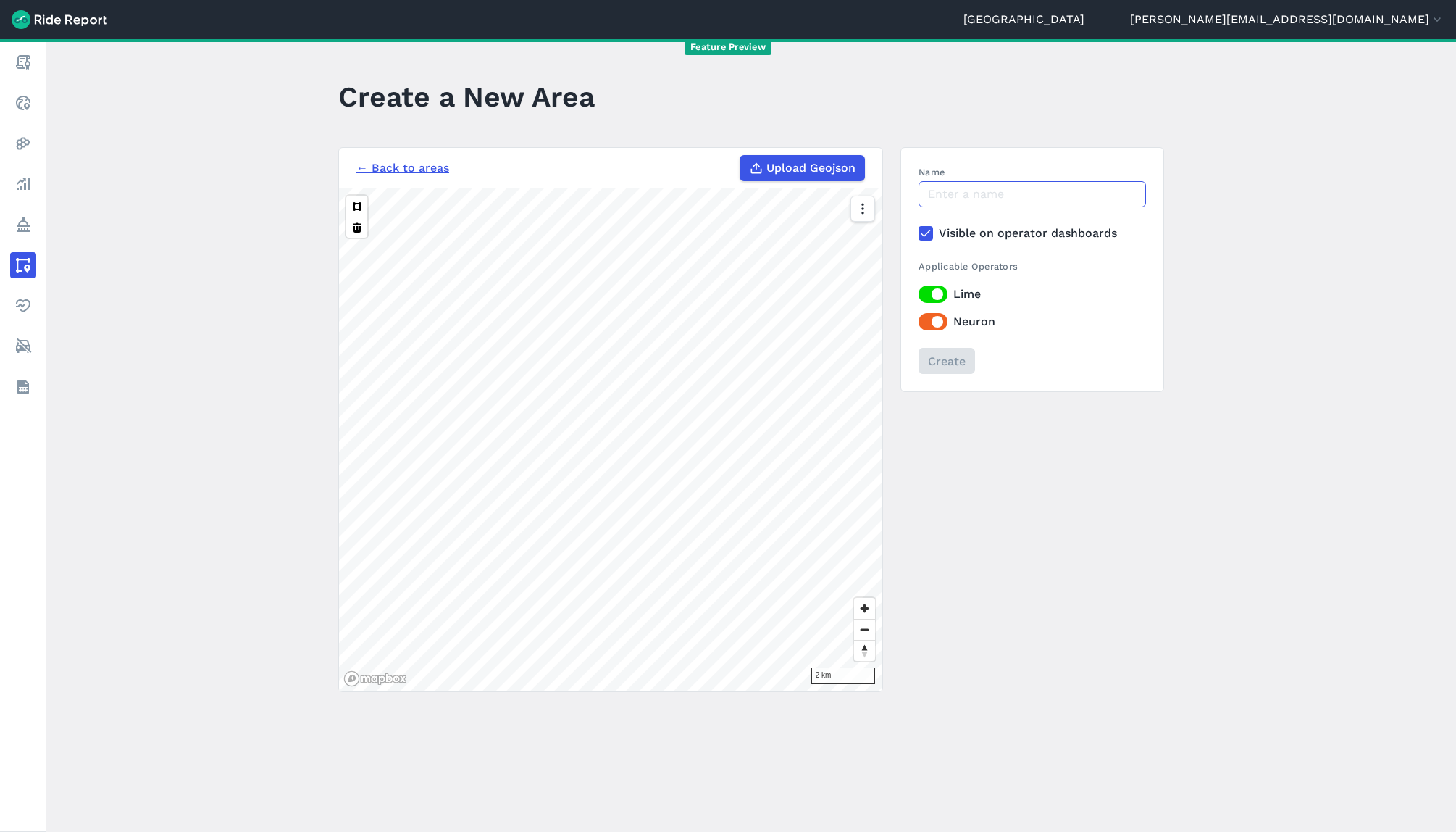
click at [955, 196] on input "Name" at bounding box center [1032, 194] width 228 height 26
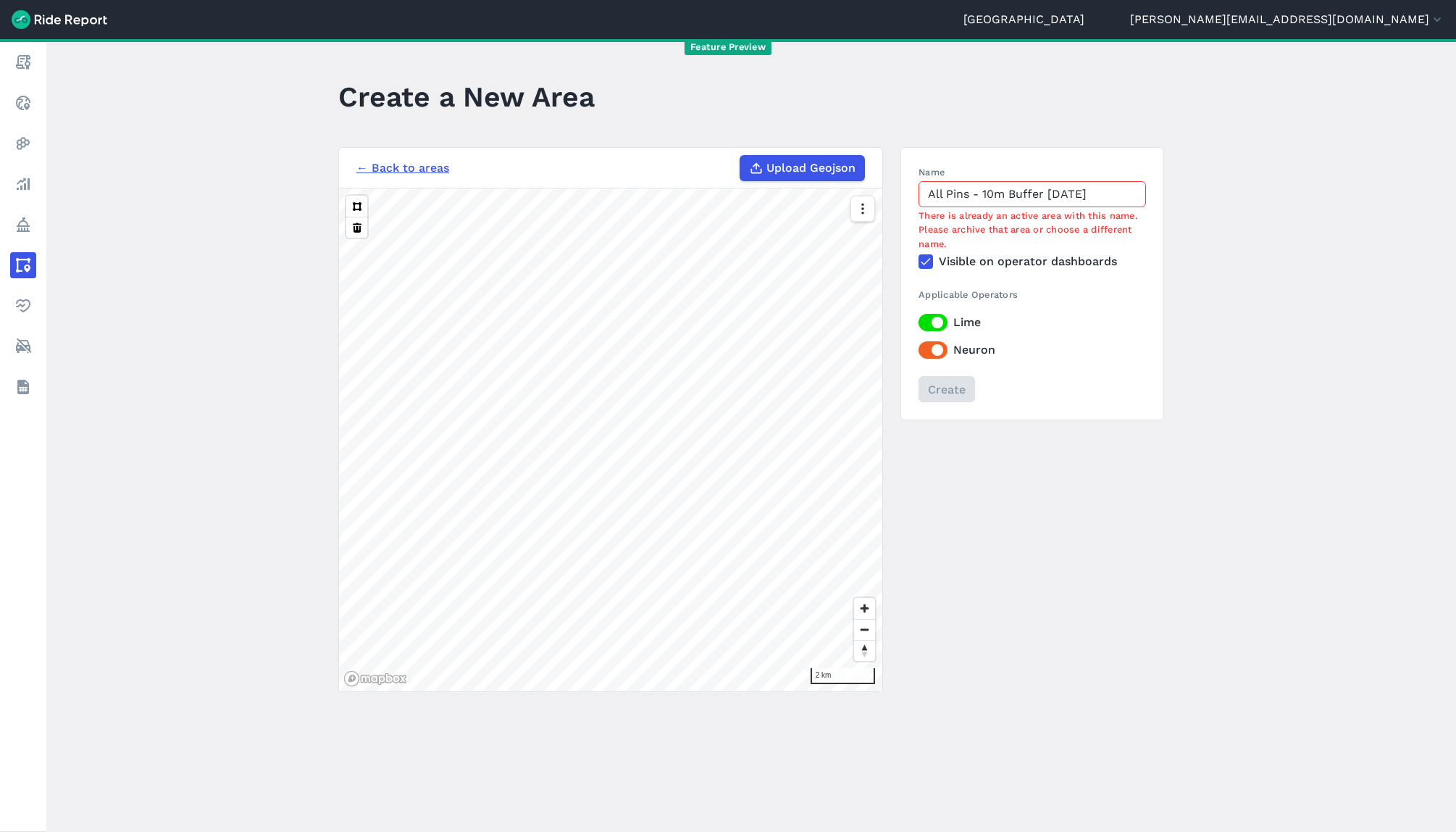
click at [985, 191] on input "All Pins - 10m Buffer [DATE]" at bounding box center [1032, 194] width 228 height 26
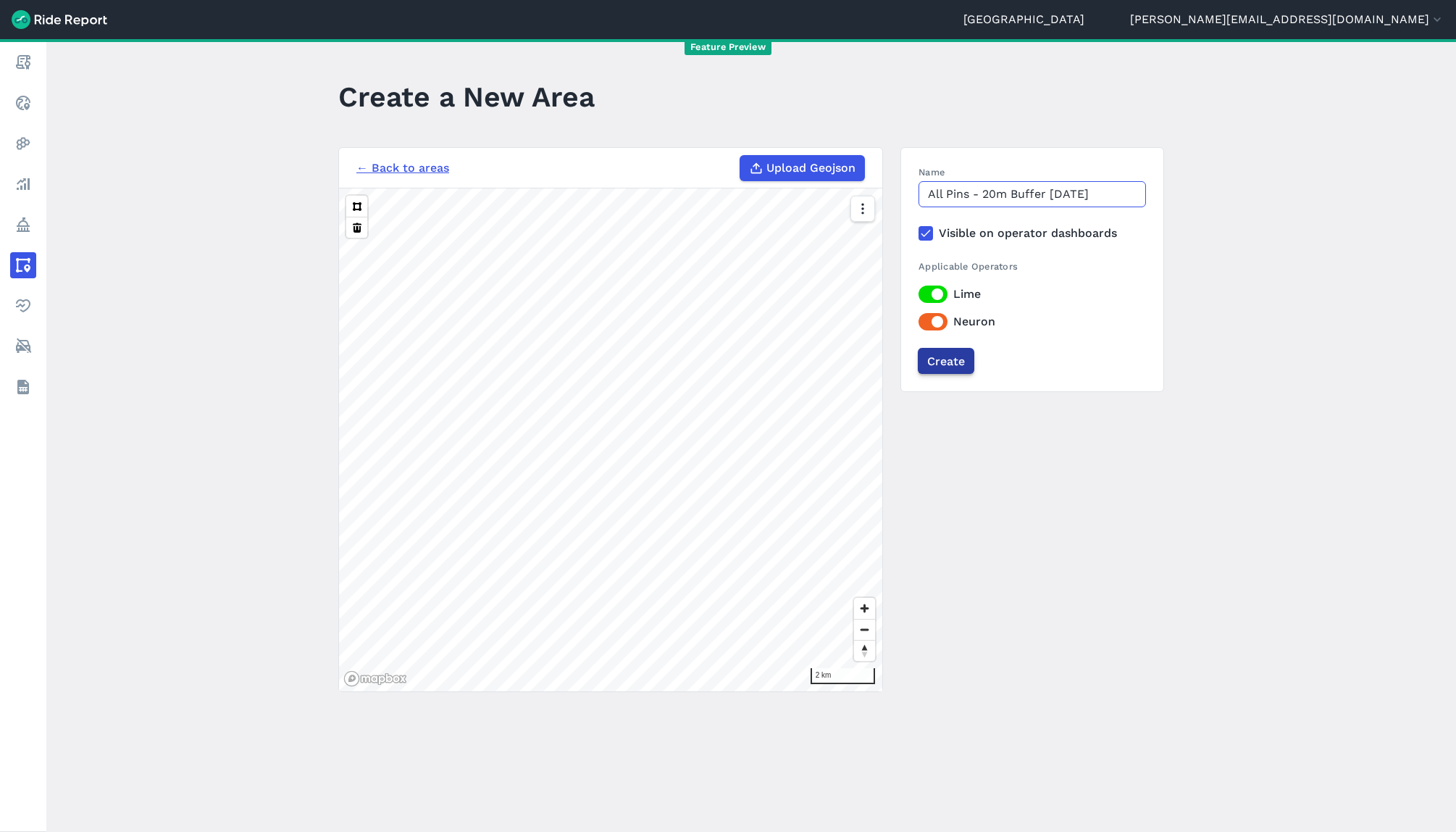
type input "All Pins - 20m Buffer [DATE]"
click at [945, 364] on input "Create" at bounding box center [946, 361] width 57 height 26
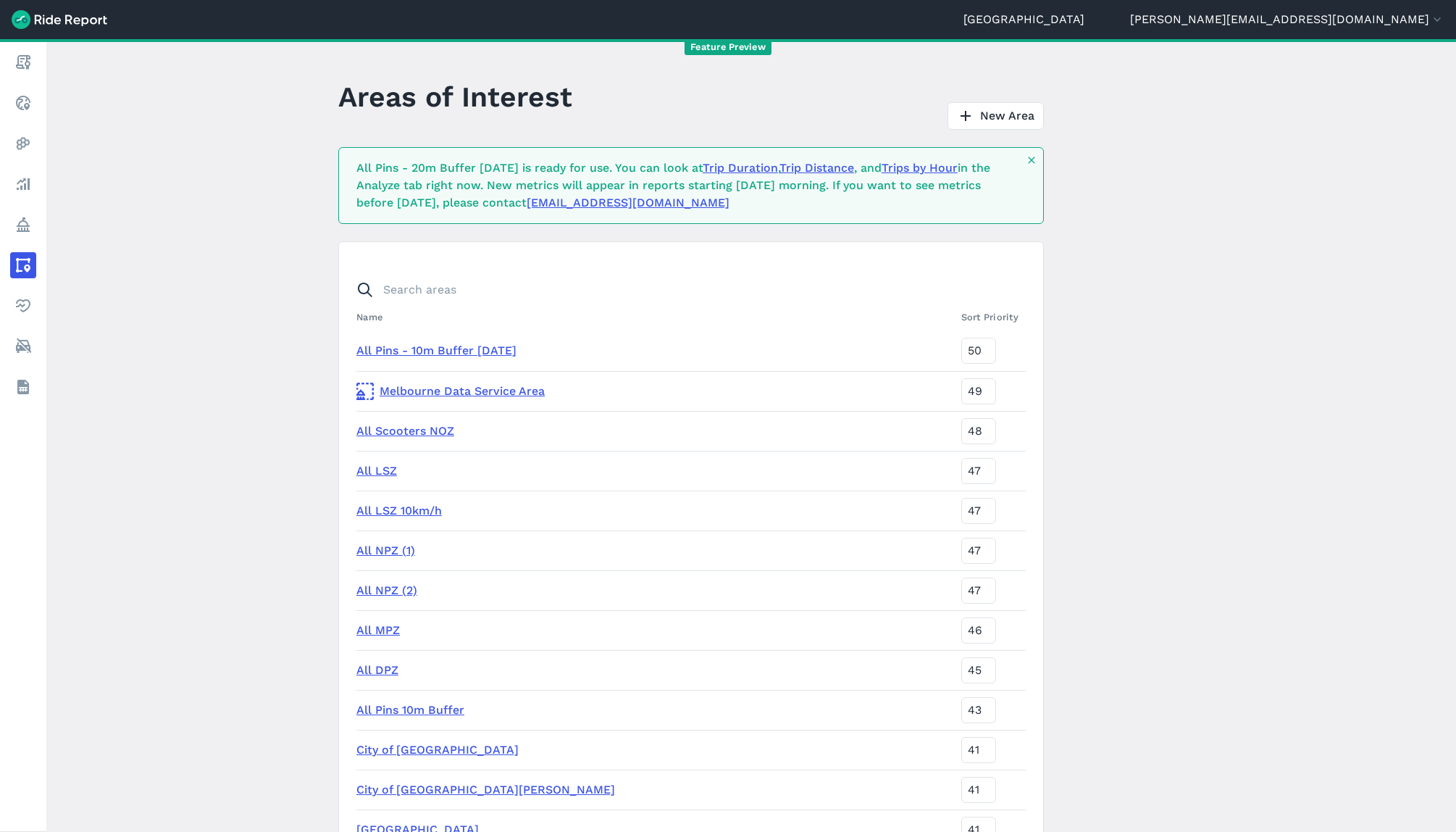
scroll to position [4241, 0]
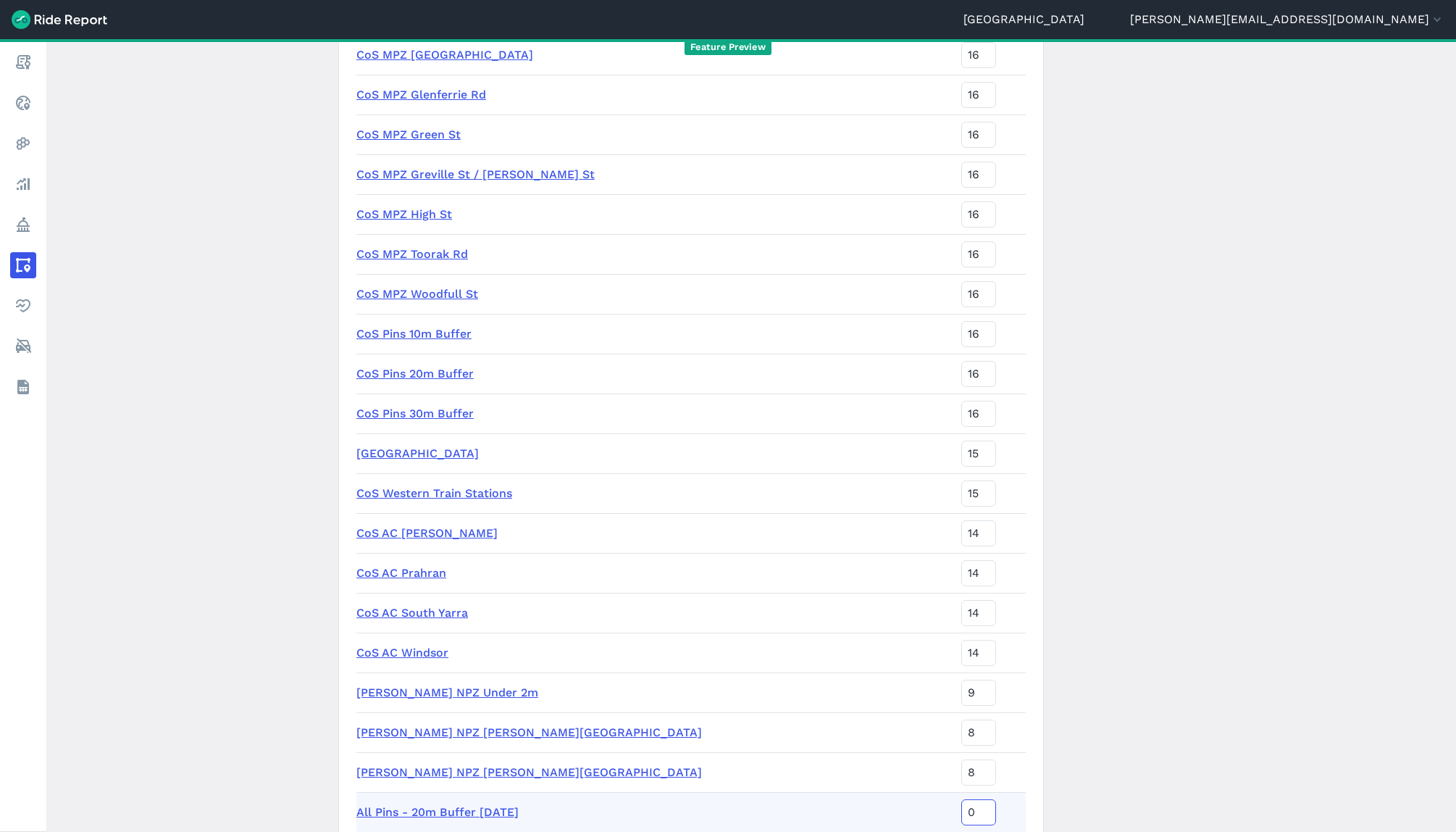
click at [961, 809] on input "0" at bounding box center [979, 812] width 35 height 26
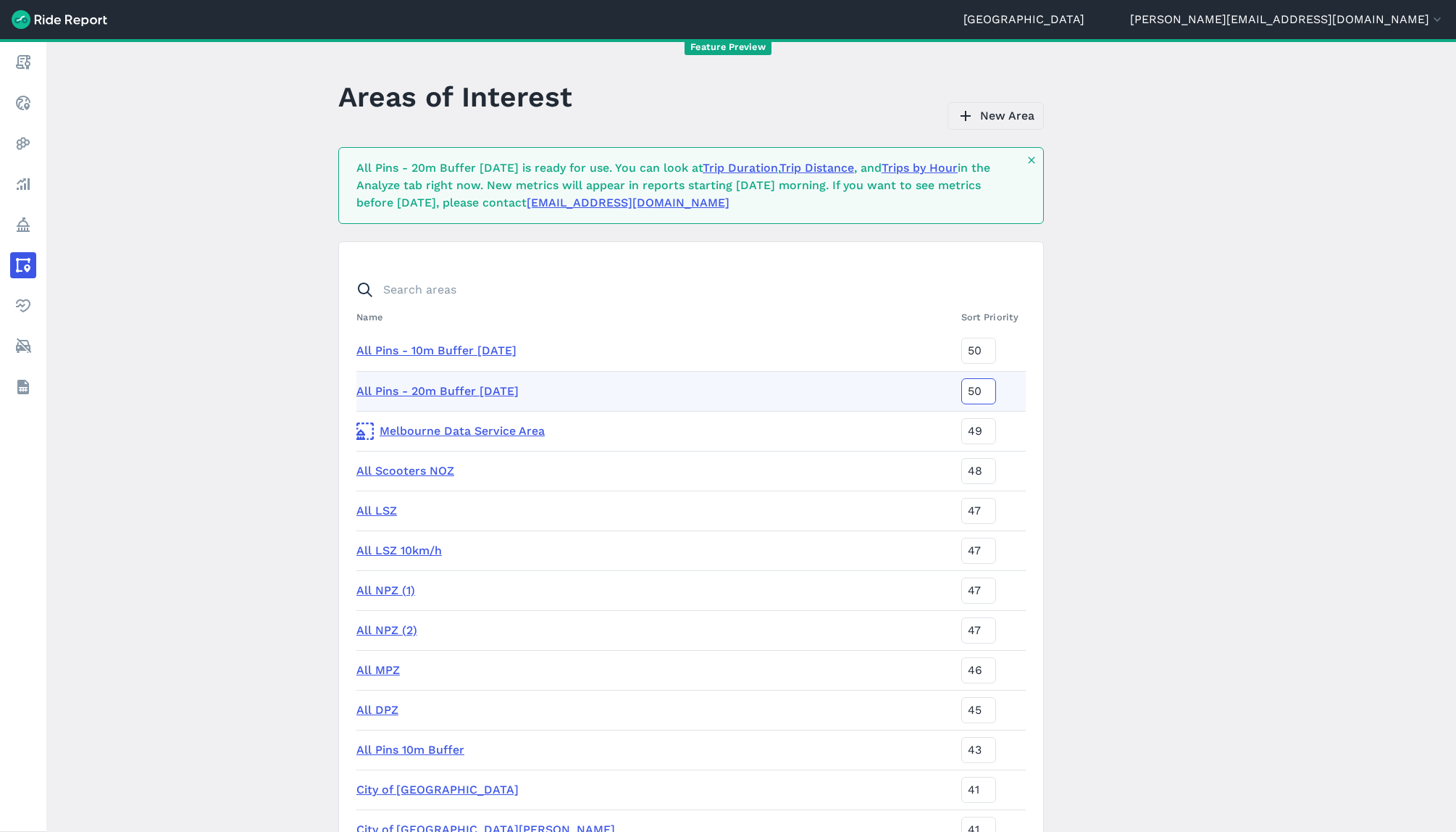
type input "50"
click at [993, 121] on link "New Area" at bounding box center [996, 116] width 96 height 28
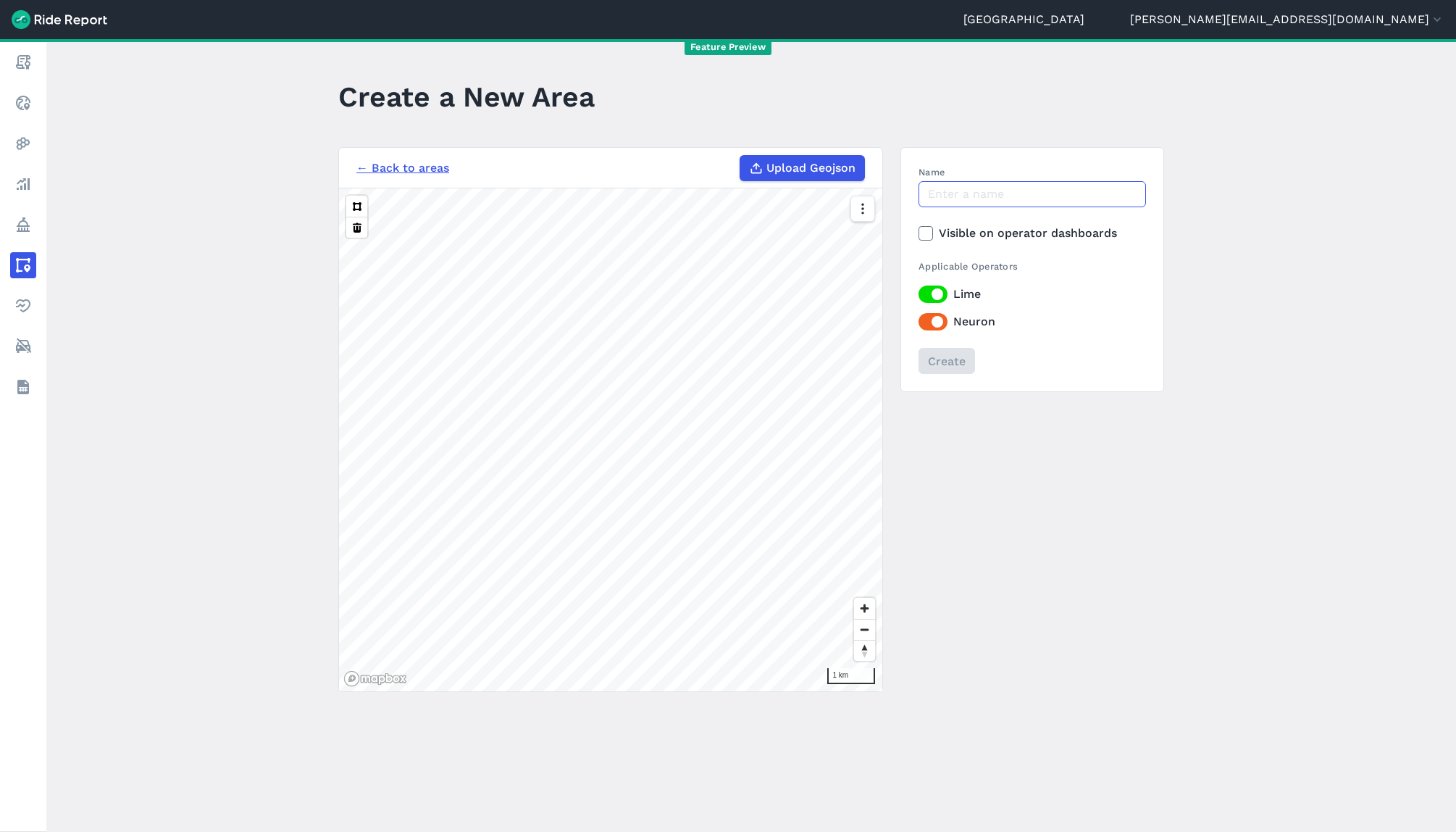
click at [951, 191] on input "Name" at bounding box center [1032, 194] width 228 height 26
click at [770, 159] on span "Upload Geojson" at bounding box center [811, 168] width 89 height 17
click at [740, 156] on input "Upload Geojson" at bounding box center [740, 155] width 1 height 1
type input "C:\fakepath\All Parking Pins 30m Buffer [DATE].geojson"
click at [972, 199] on input "Name" at bounding box center [1032, 194] width 228 height 26
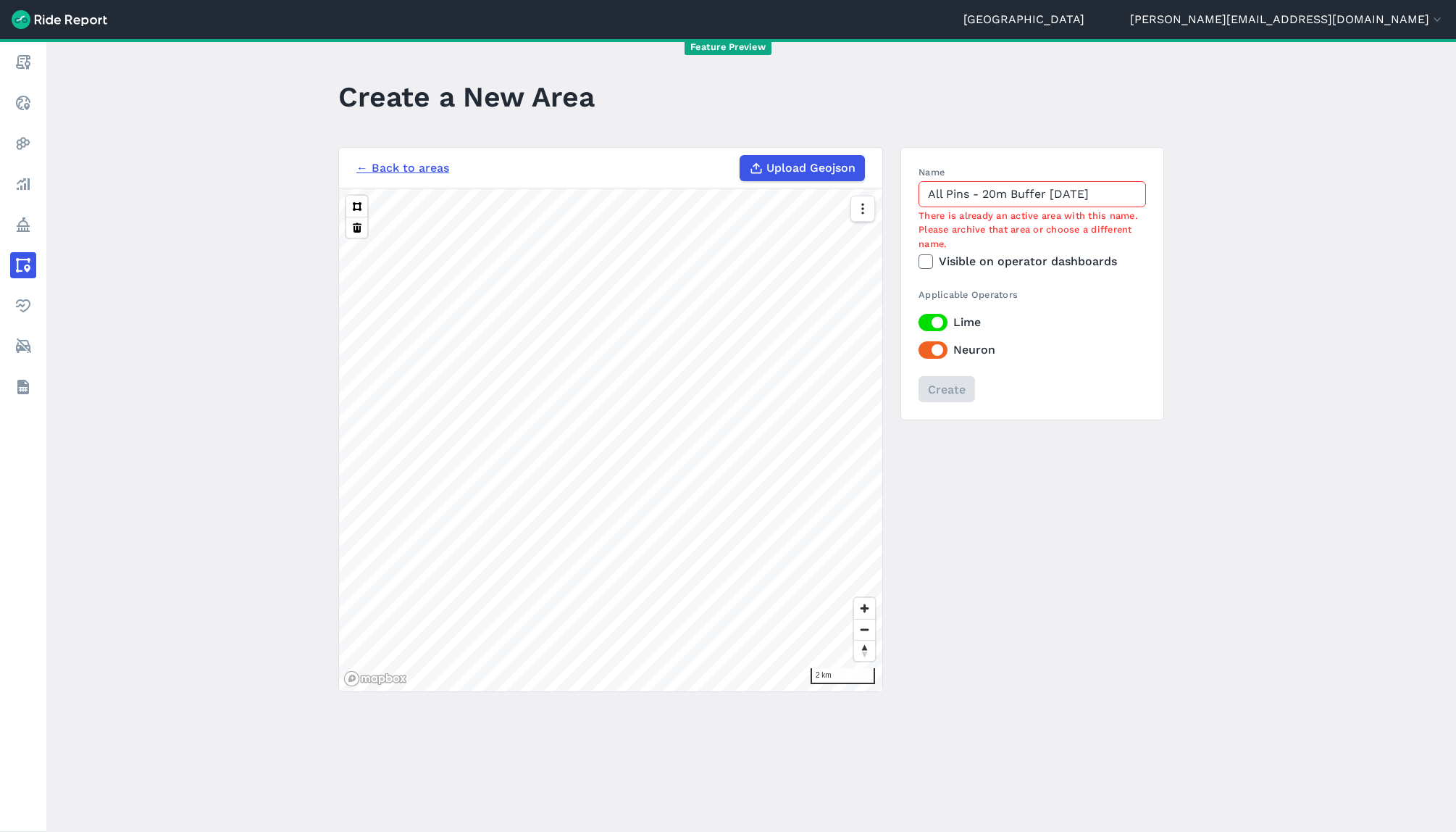
click at [991, 189] on input "All Pins - 20m Buffer [DATE]" at bounding box center [1032, 194] width 228 height 26
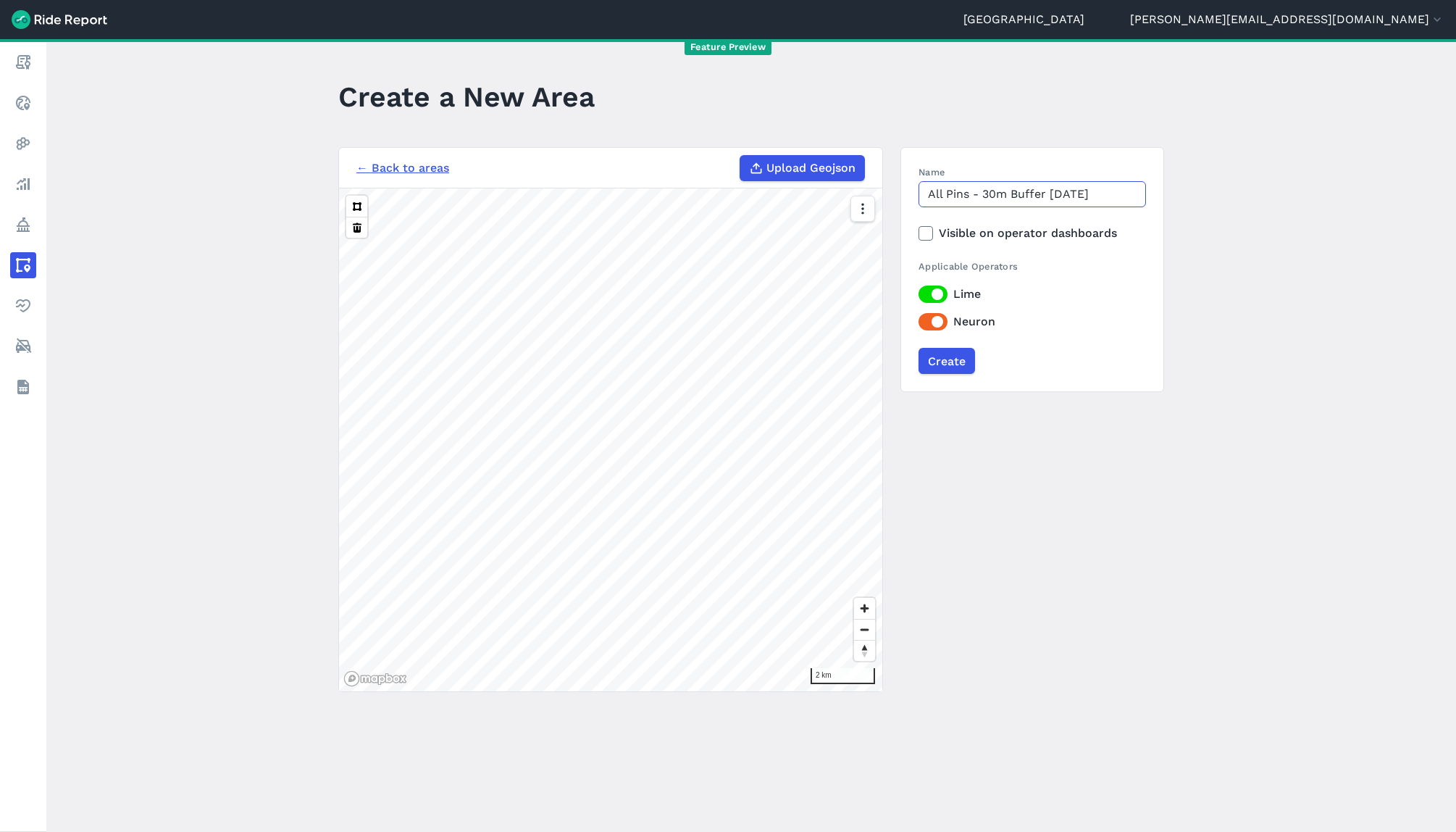
type input "All Pins - 30m Buffer [DATE]"
click at [983, 241] on label "Visible on operator dashboards" at bounding box center [1032, 233] width 228 height 17
click at [919, 234] on input "Visible on operator dashboards" at bounding box center [919, 229] width 0 height 9
click at [945, 363] on input "Create" at bounding box center [946, 361] width 57 height 26
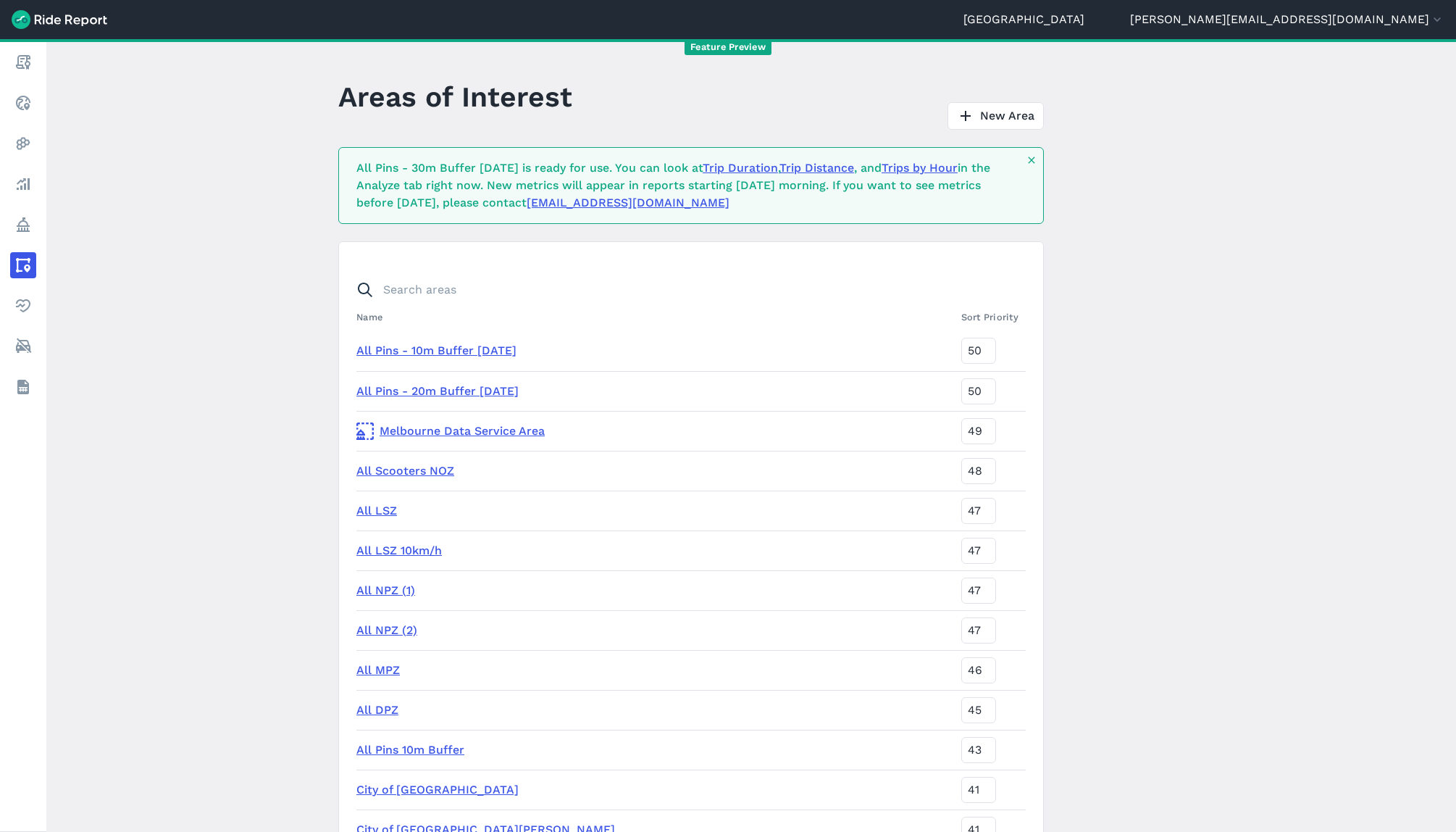
scroll to position [4281, 0]
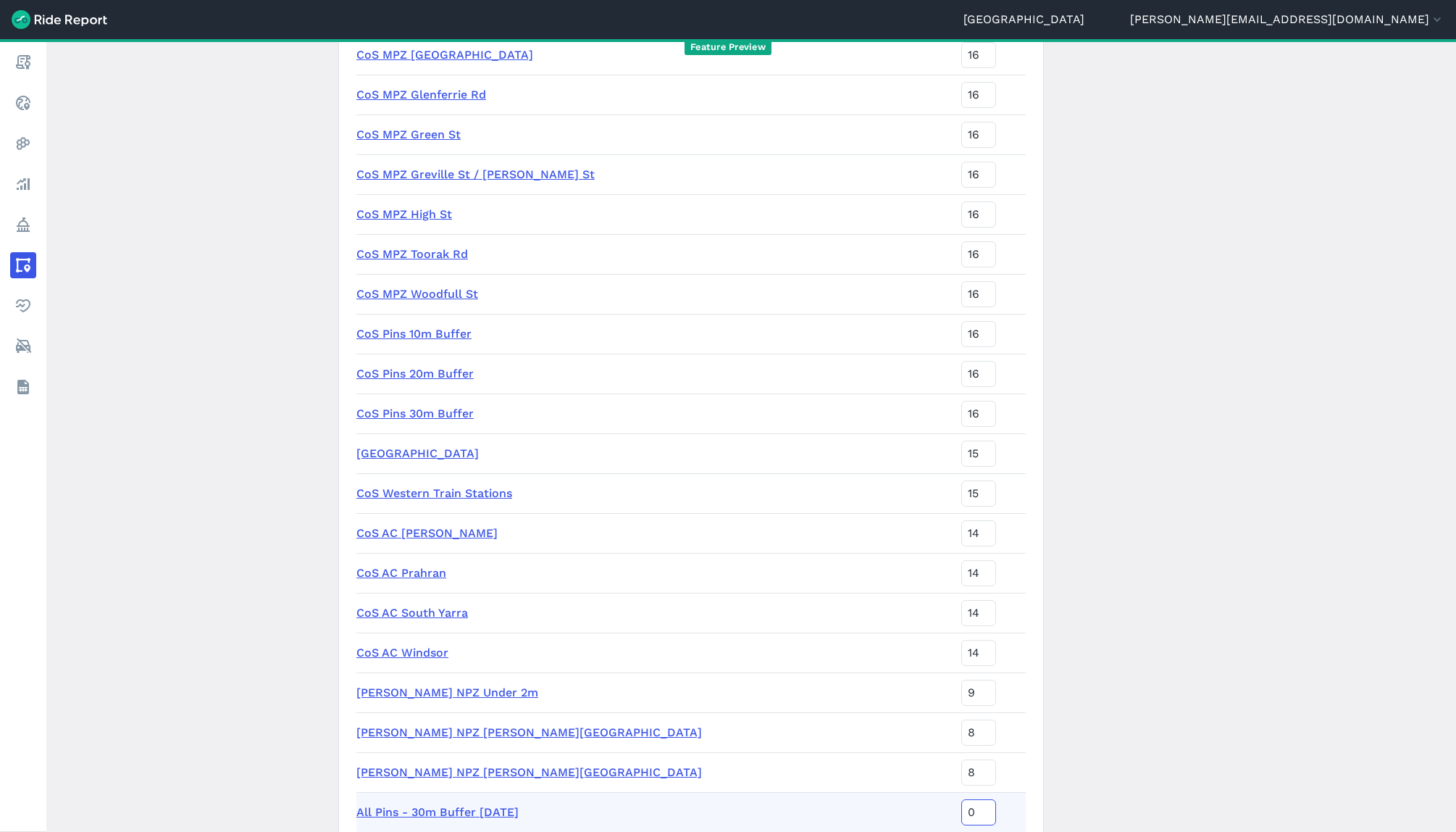
click at [961, 808] on input "0" at bounding box center [979, 812] width 35 height 26
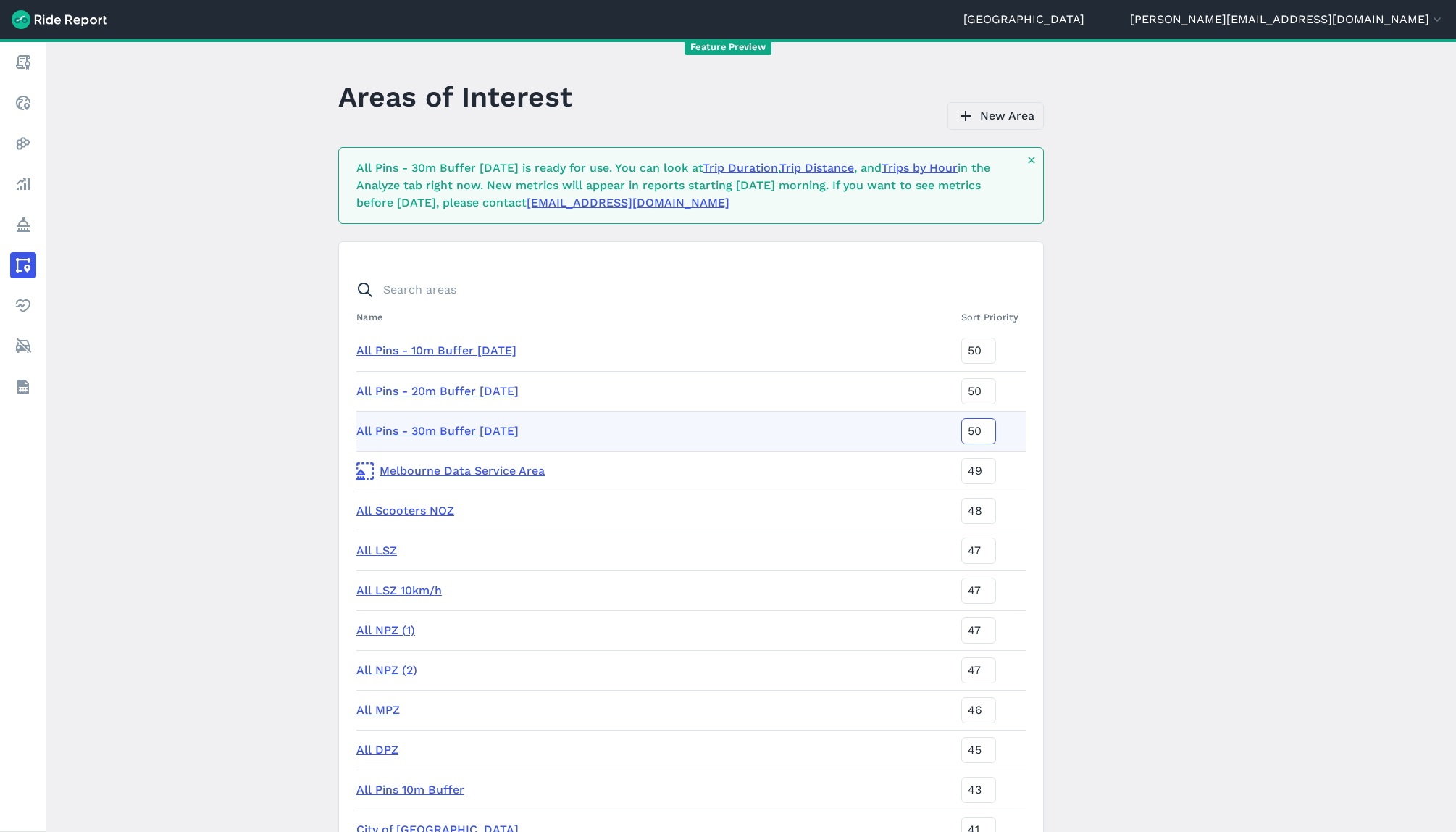
type input "50"
click at [1009, 116] on link "New Area" at bounding box center [996, 116] width 96 height 28
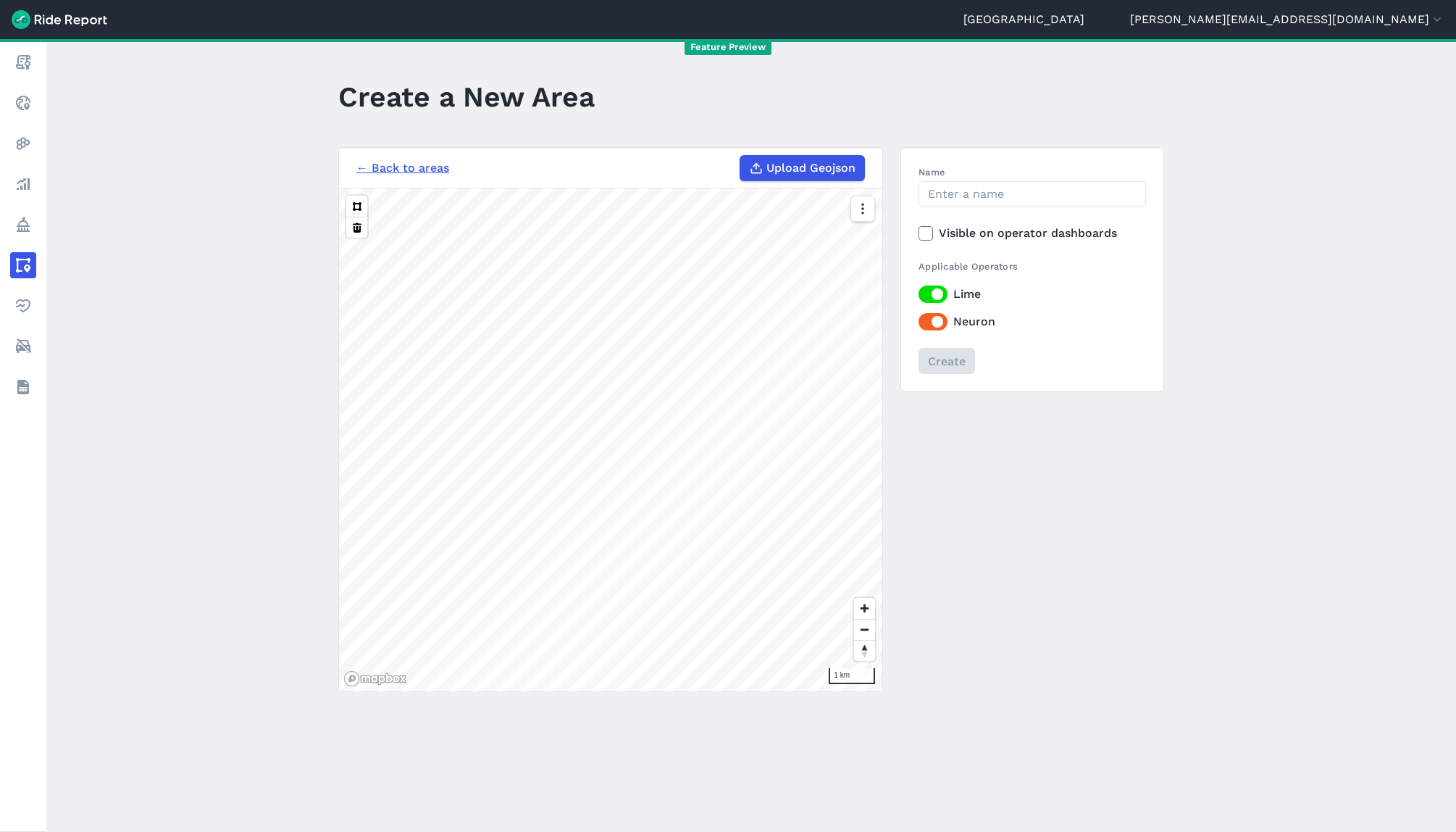
click at [838, 164] on span "Upload Geojson" at bounding box center [811, 168] width 89 height 17
click at [740, 156] on input "Upload Geojson" at bounding box center [740, 155] width 1 height 1
type input "C:\fakepath\All Parking Pins 100m Buffer [DATE].geojson"
click at [1007, 236] on label "Visible on operator dashboards" at bounding box center [1032, 233] width 228 height 17
click at [919, 234] on input "Visible on operator dashboards" at bounding box center [919, 229] width 0 height 9
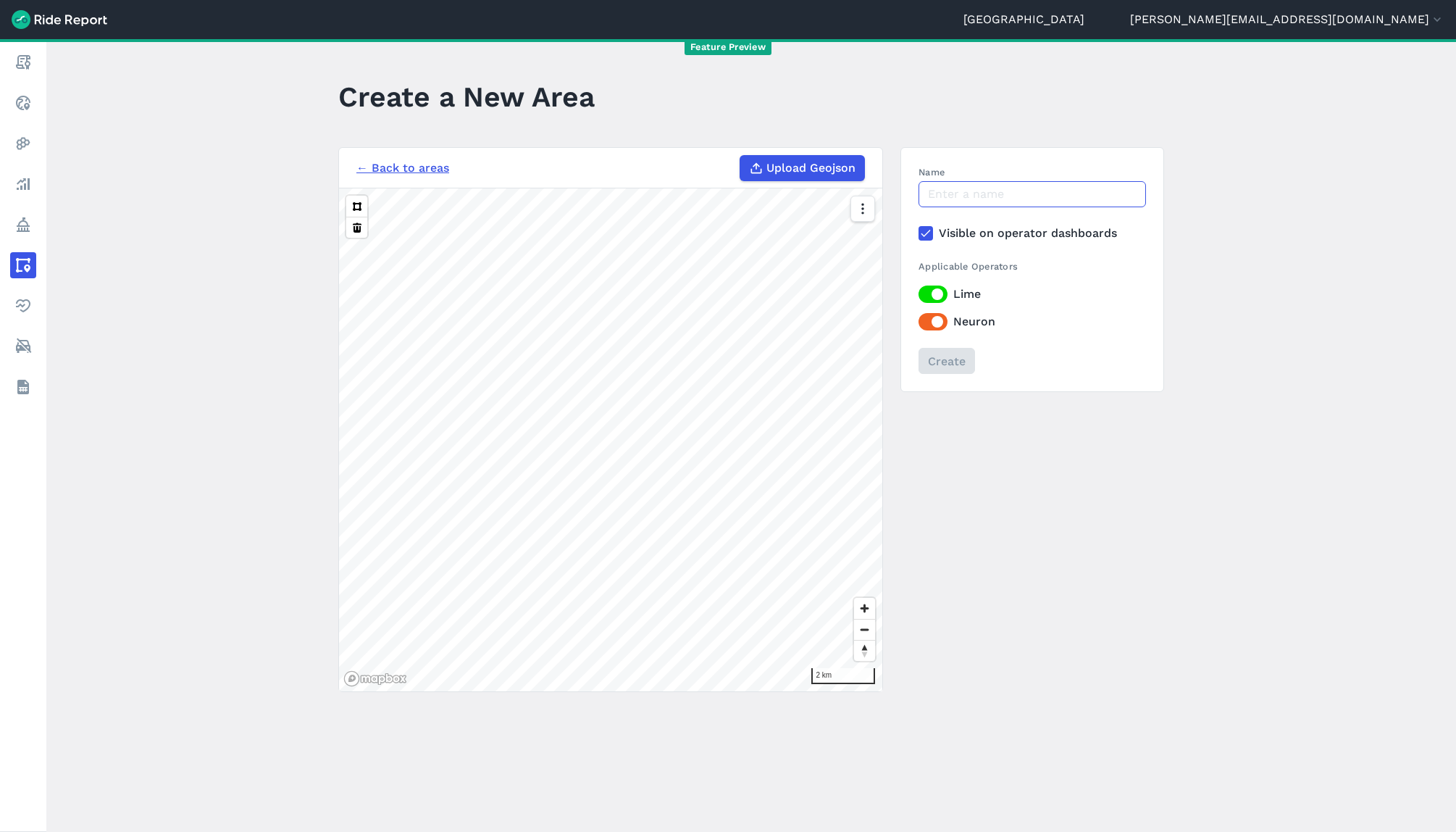
click at [943, 192] on input "Name" at bounding box center [1032, 194] width 228 height 26
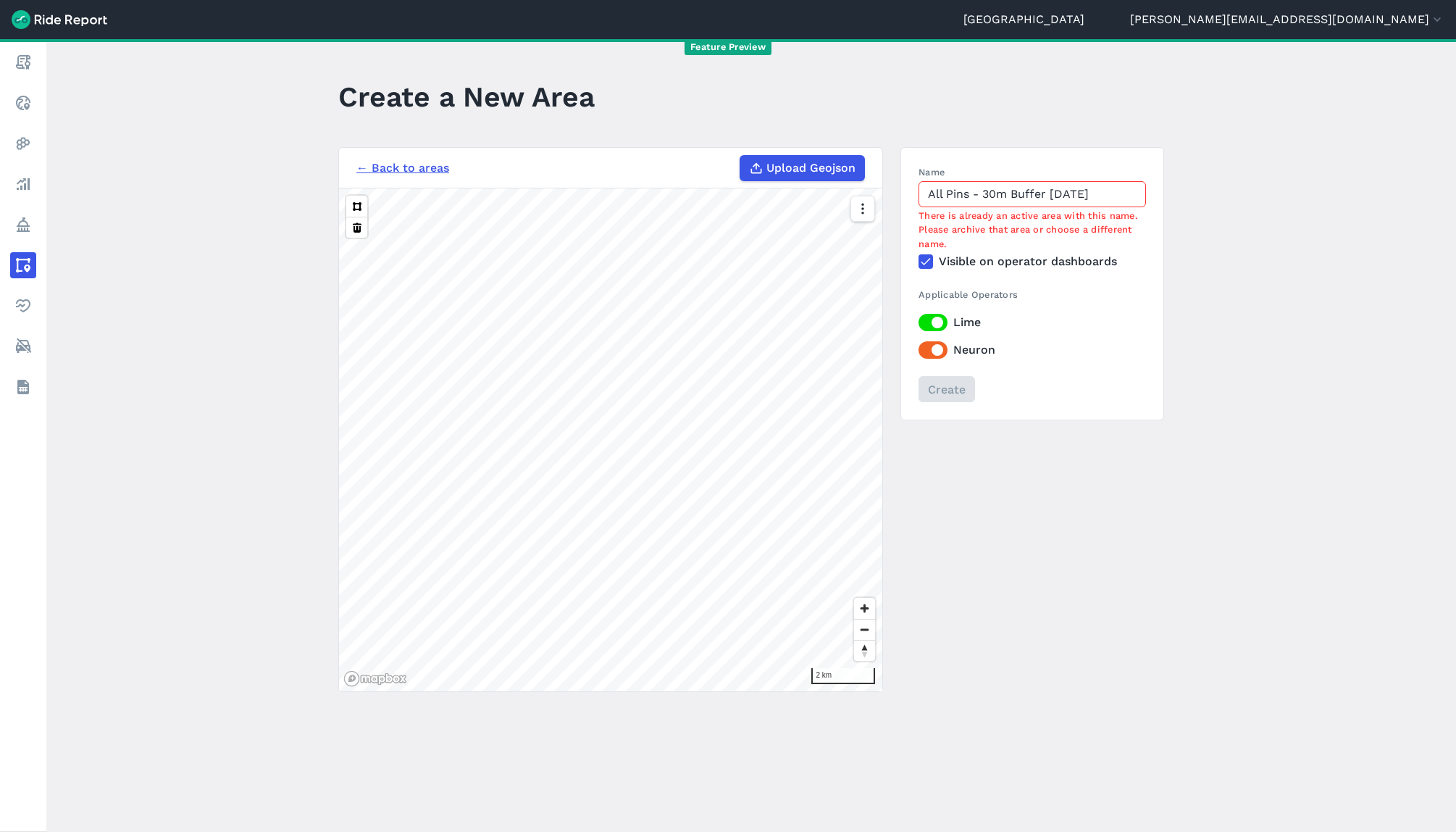
click at [990, 197] on input "All Pins - 30m Buffer [DATE]" at bounding box center [1032, 194] width 228 height 26
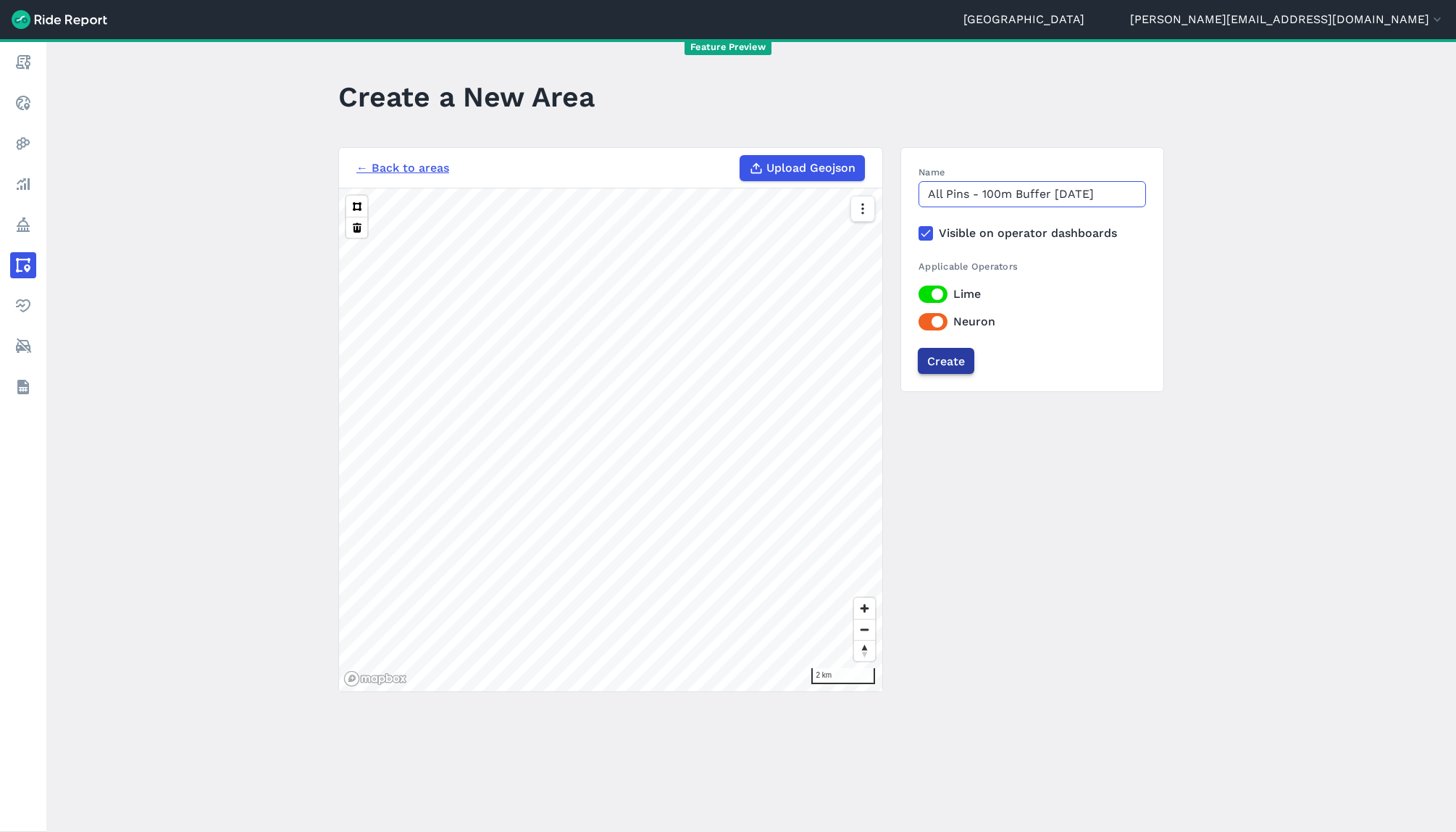
type input "All Pins - 100m Buffer [DATE]"
click at [949, 361] on input "Create" at bounding box center [946, 361] width 57 height 26
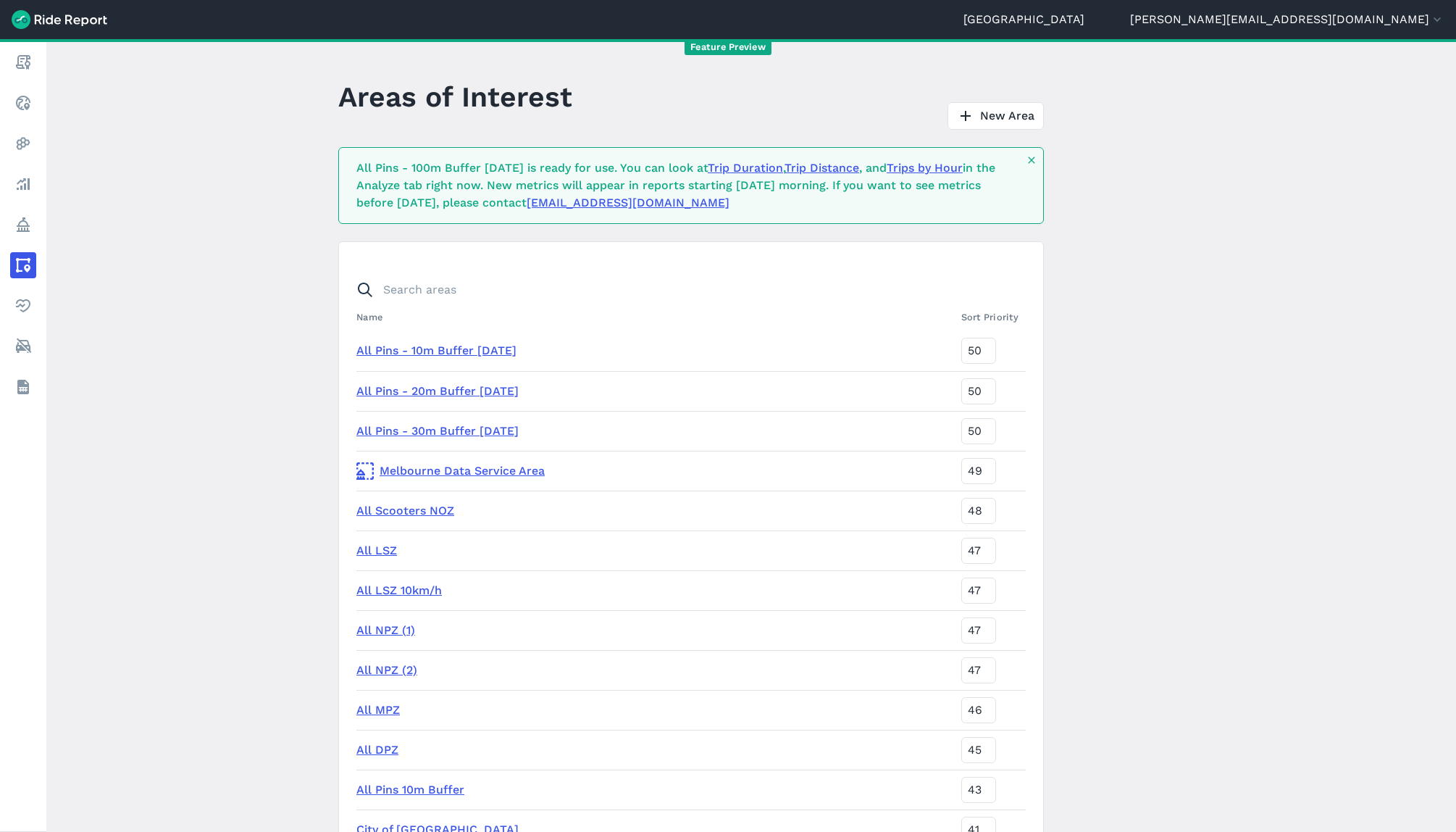
scroll to position [4321, 0]
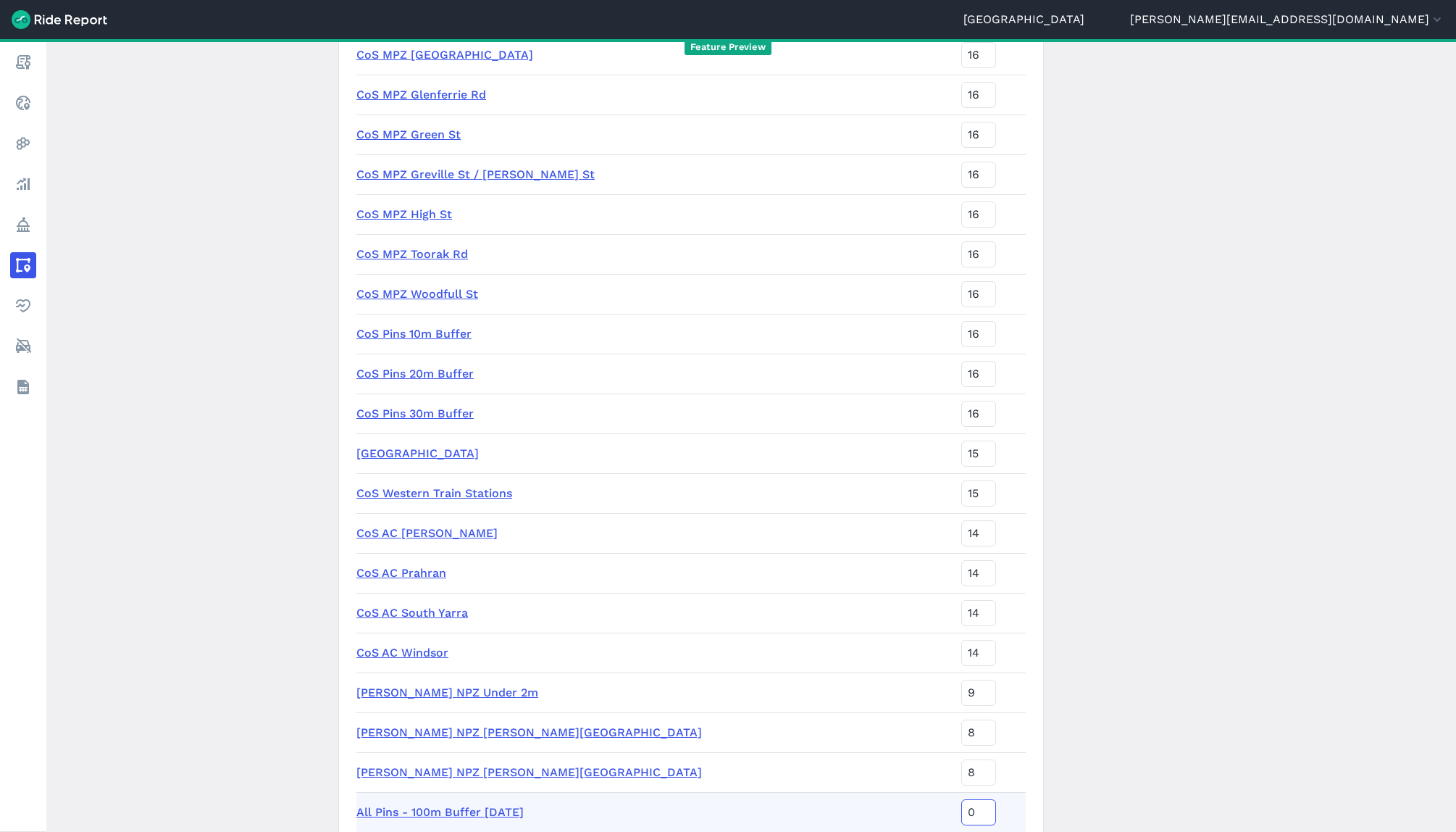
click at [961, 810] on input "0" at bounding box center [979, 812] width 35 height 26
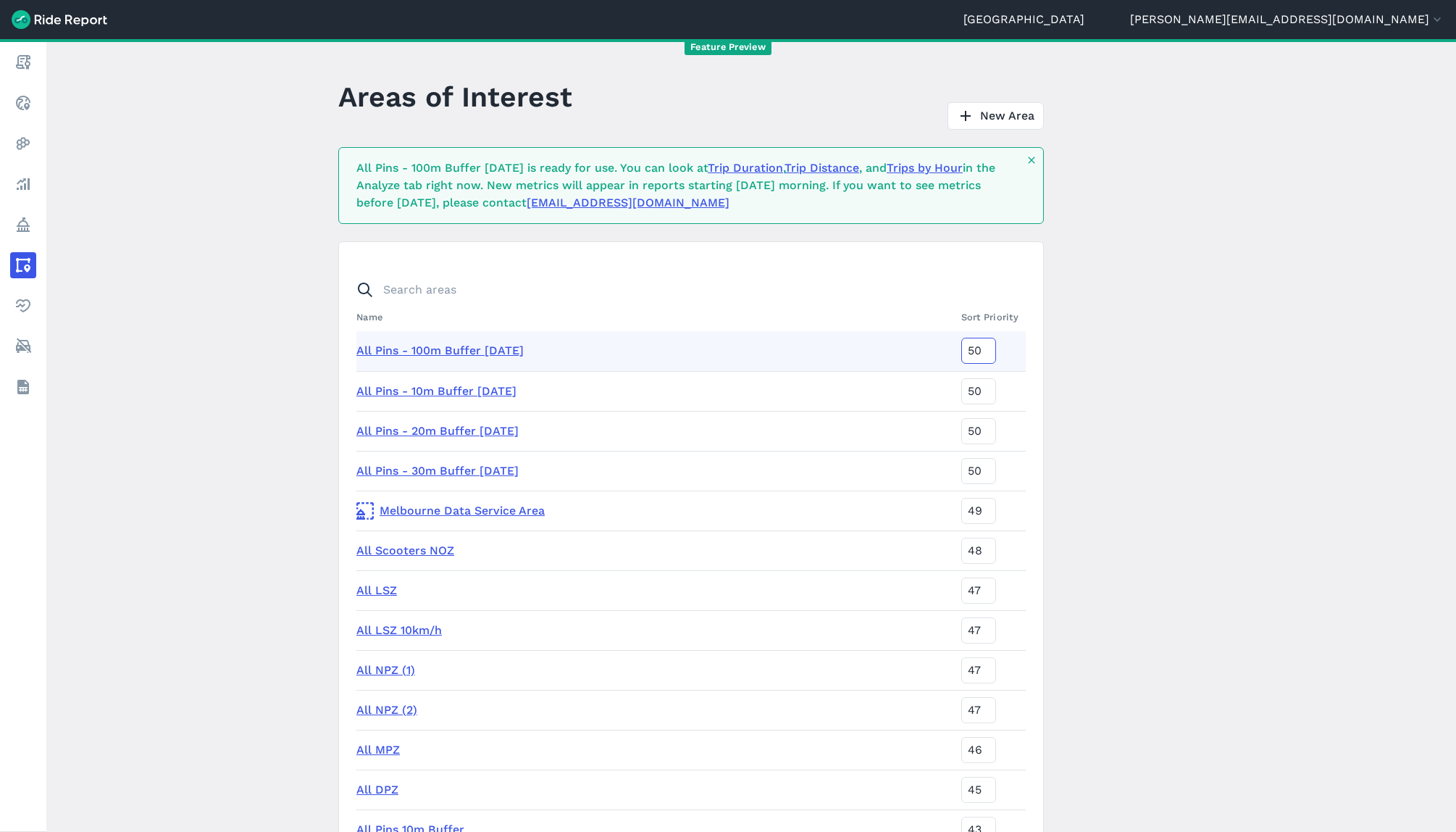
type input "50"
click at [1228, 561] on main "Areas of Interest New Area All Pins - 100m Buffer [DATE] is ready for use. You …" at bounding box center [751, 436] width 1410 height 793
click at [1001, 112] on link "New Area" at bounding box center [996, 116] width 96 height 28
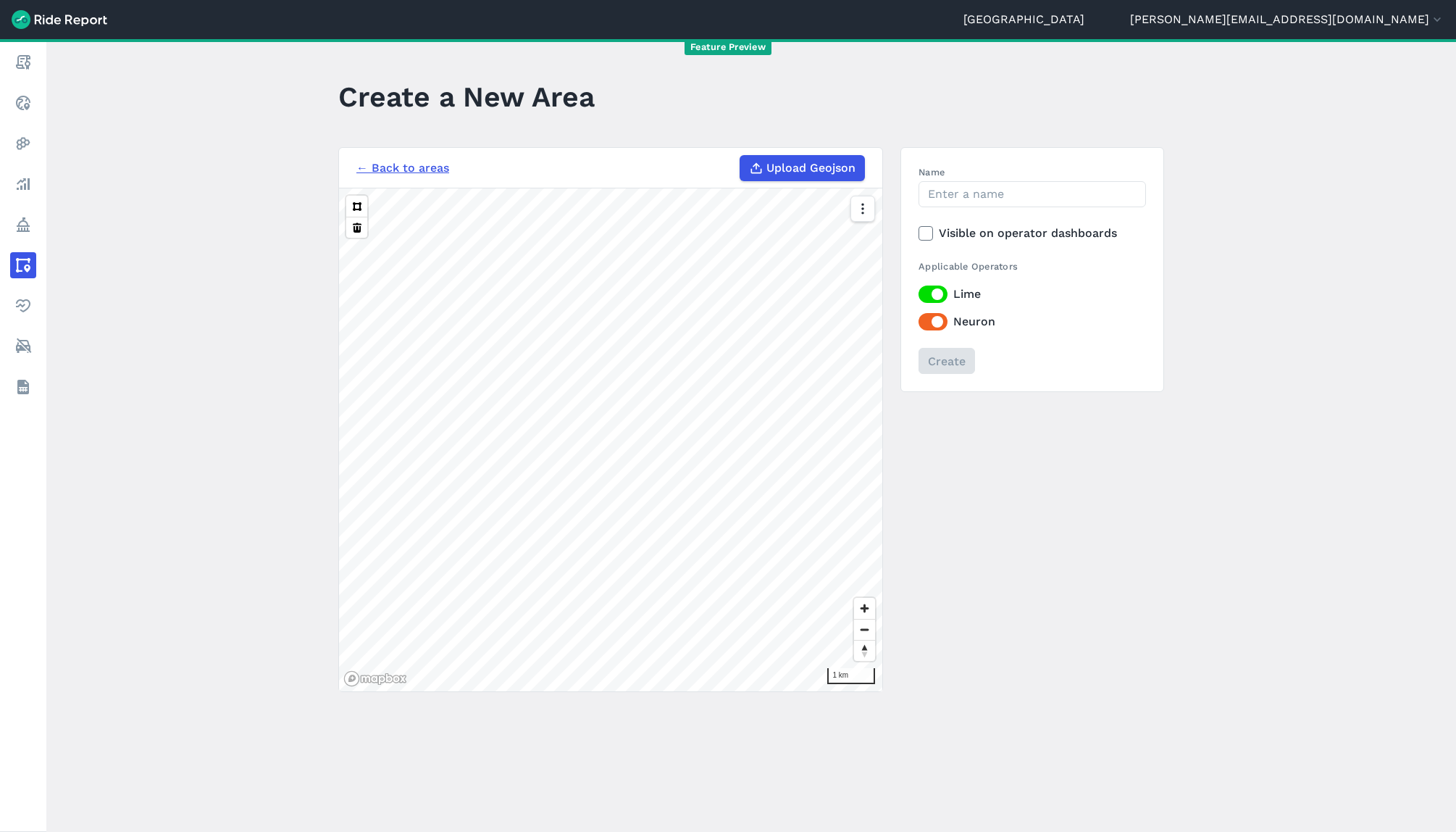
click at [424, 164] on link "← Back to areas" at bounding box center [403, 168] width 93 height 17
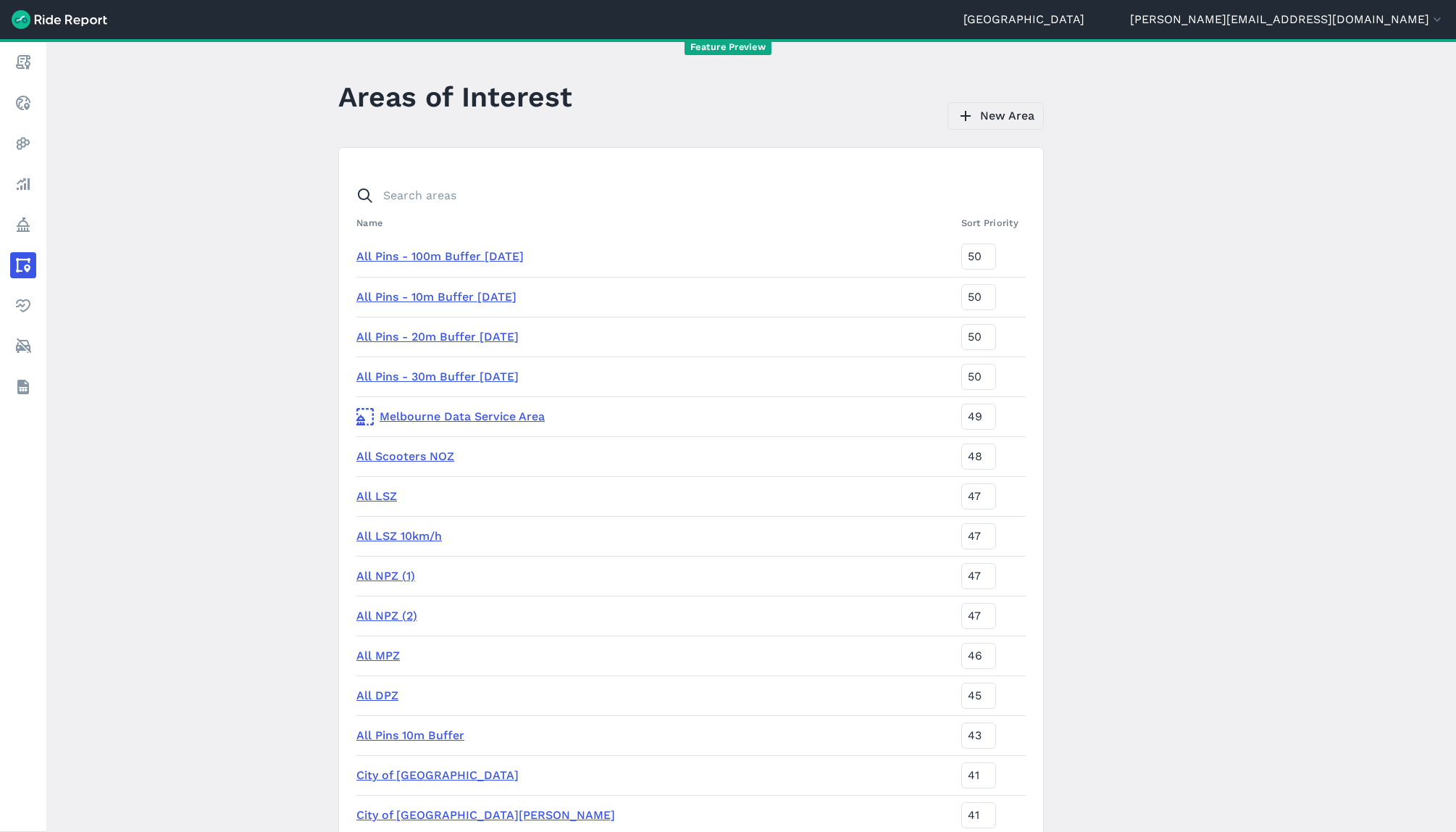
click at [984, 121] on link "New Area" at bounding box center [996, 116] width 96 height 28
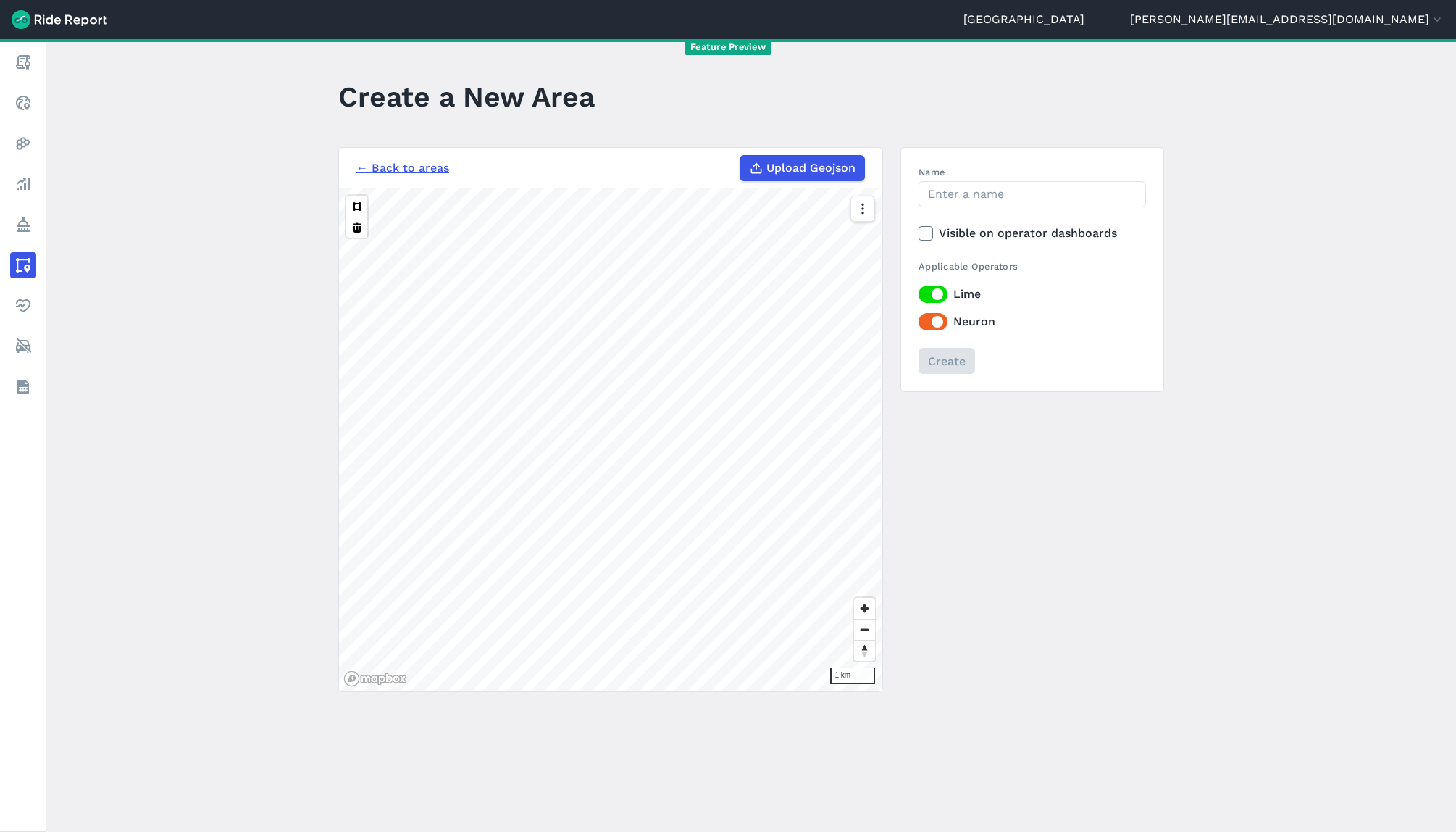
click at [777, 167] on span "Upload Geojson" at bounding box center [811, 168] width 89 height 17
click at [740, 156] on input "Upload Geojson" at bounding box center [740, 155] width 1 height 1
type input "C:\fakepath\All LSZ - [DATE].geojson"
click at [921, 234] on use at bounding box center [925, 233] width 9 height 7
click at [919, 234] on input "Visible on operator dashboards" at bounding box center [919, 229] width 0 height 9
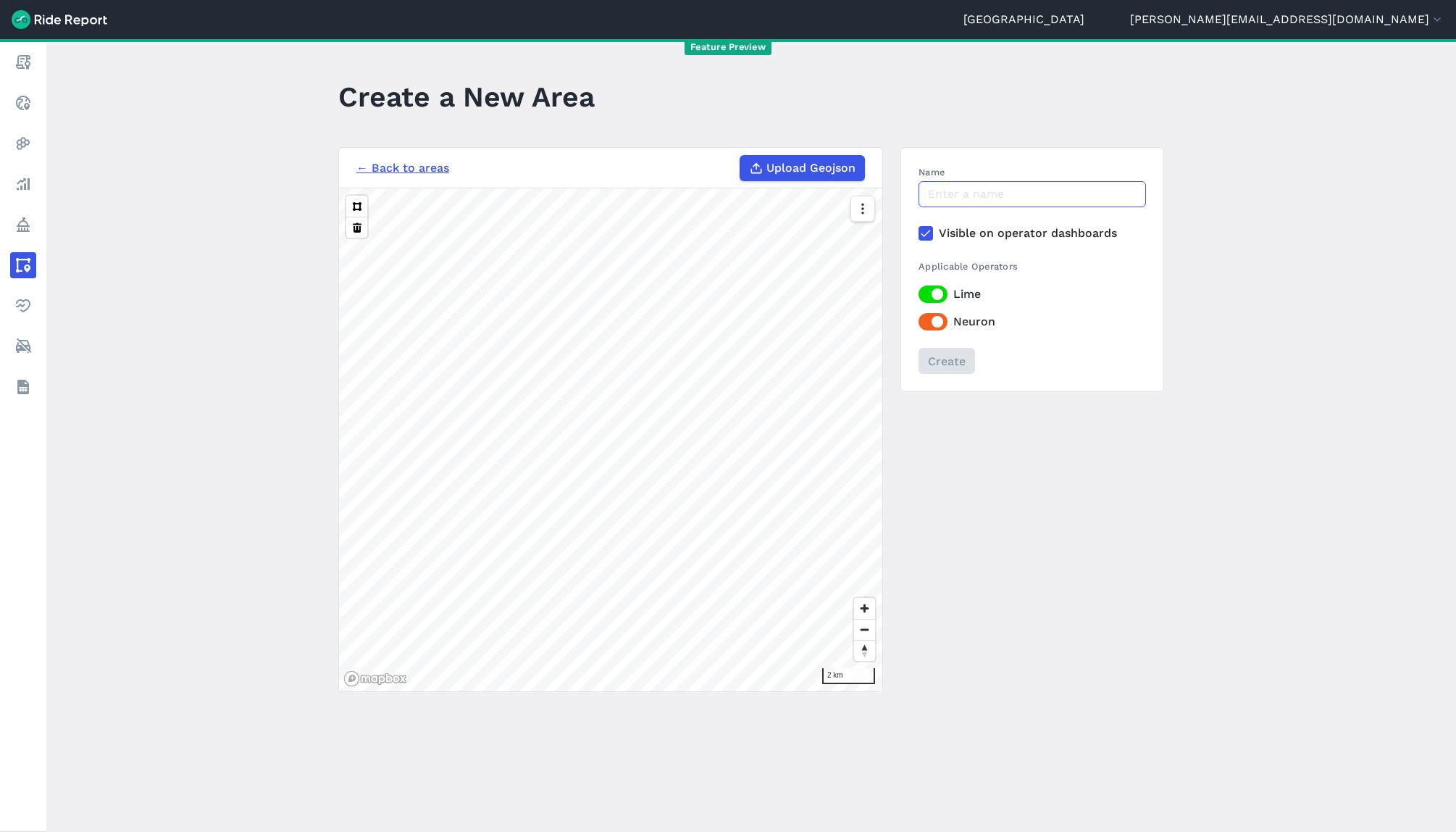
click at [948, 186] on input "Name" at bounding box center [1032, 194] width 228 height 26
type input "All LSZ [DATE]"
click at [940, 367] on input "Create" at bounding box center [946, 361] width 57 height 26
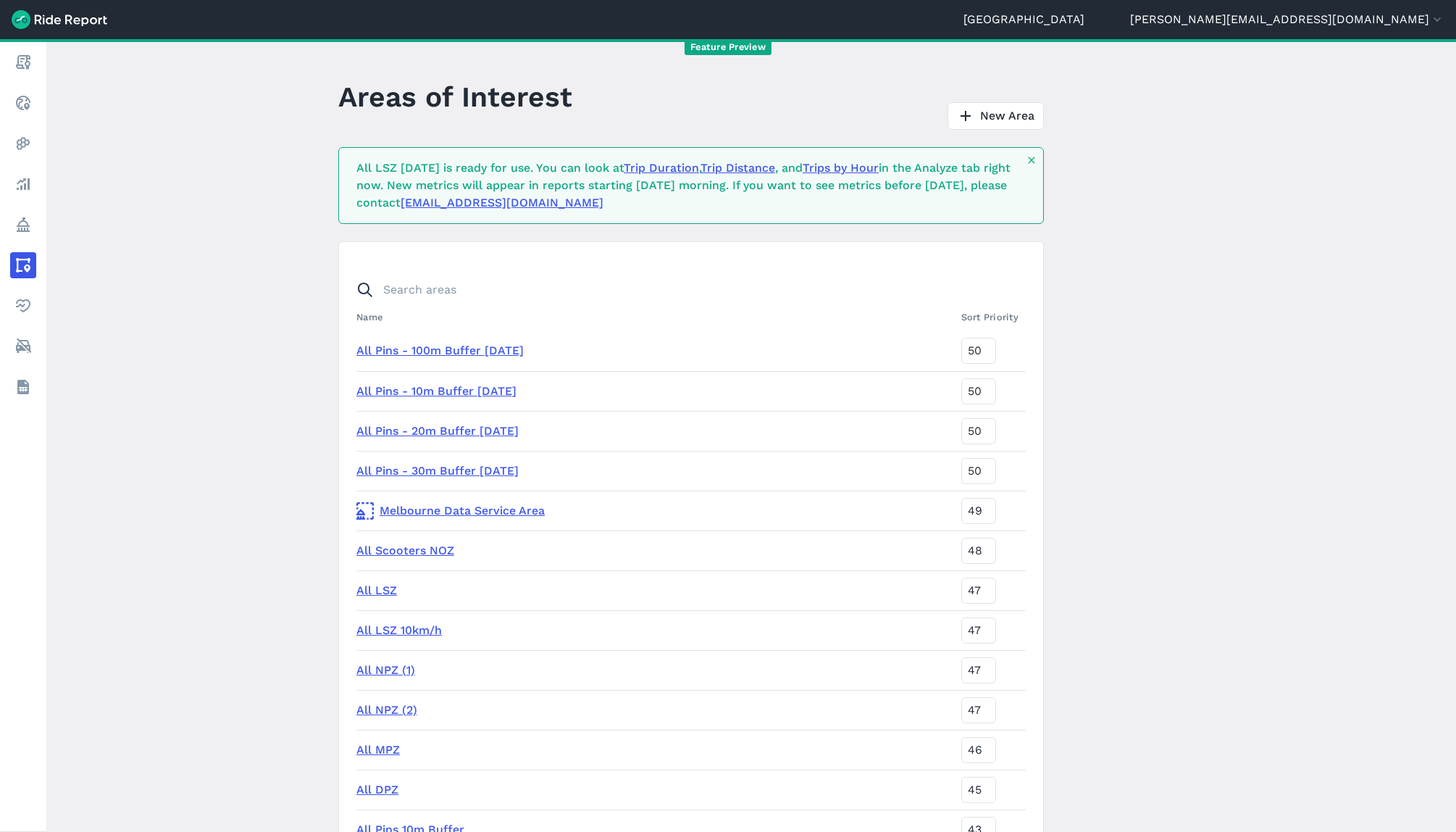
scroll to position [4361, 0]
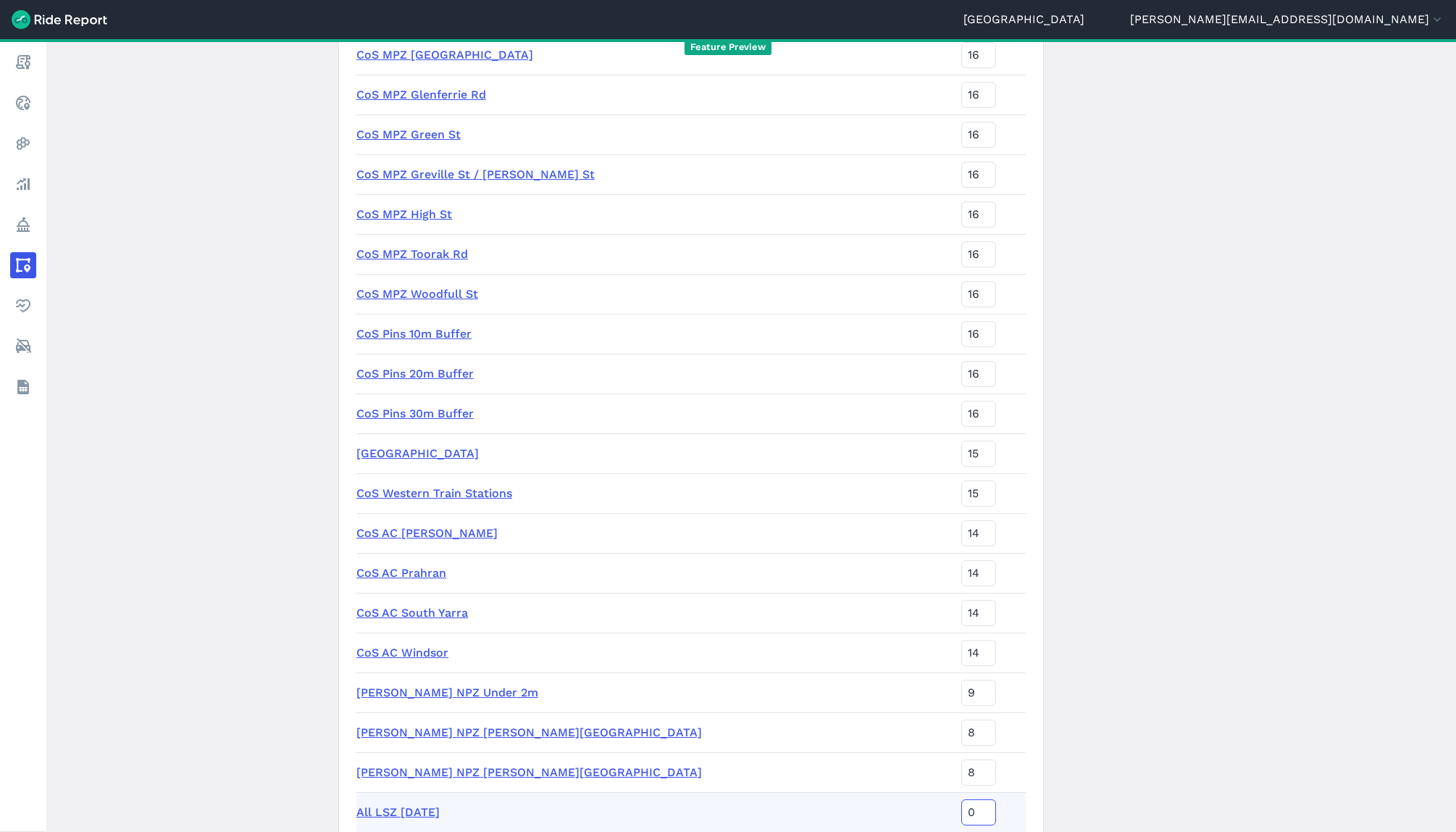
click at [961, 804] on input "0" at bounding box center [979, 812] width 35 height 26
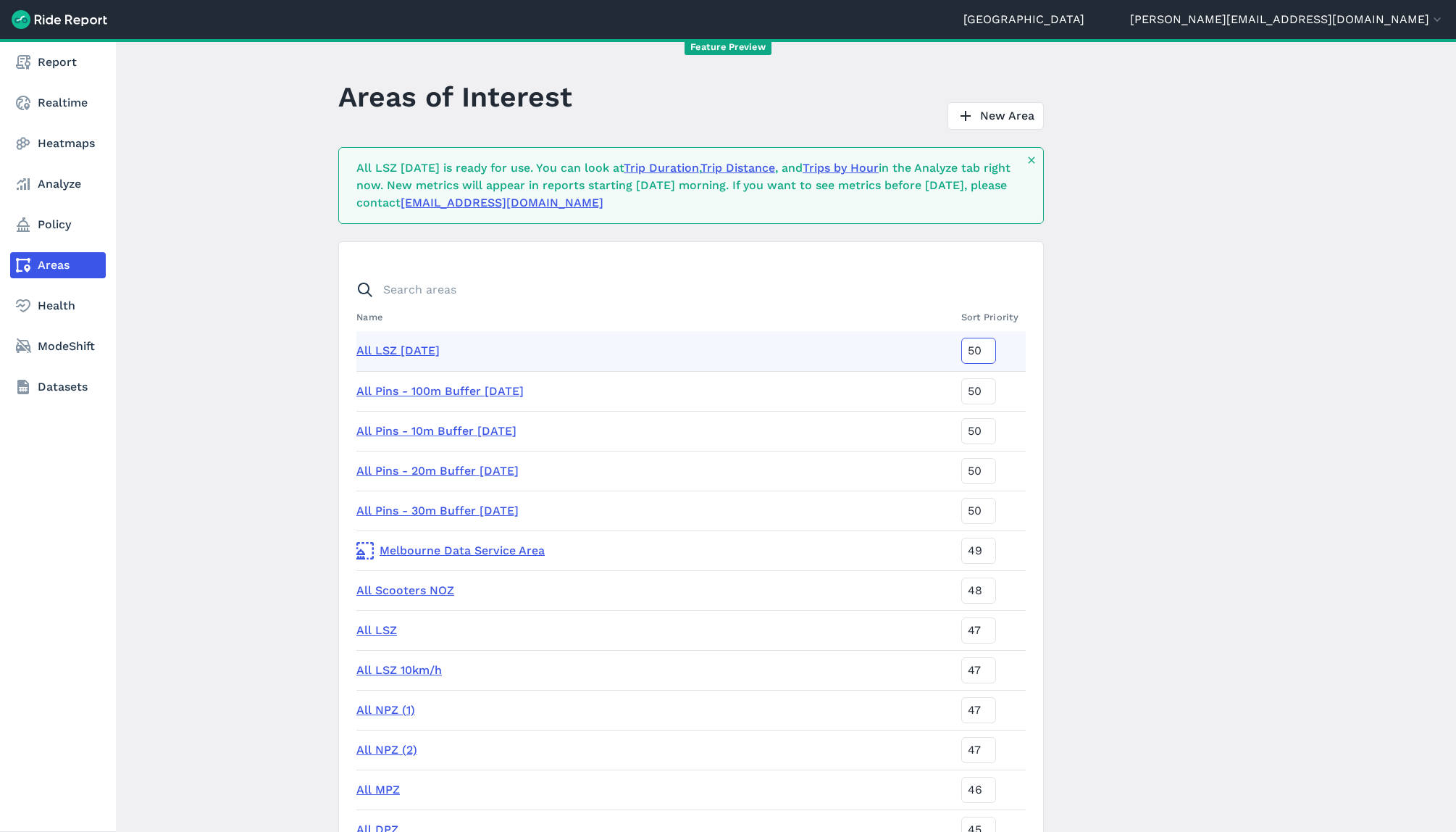
type input "50"
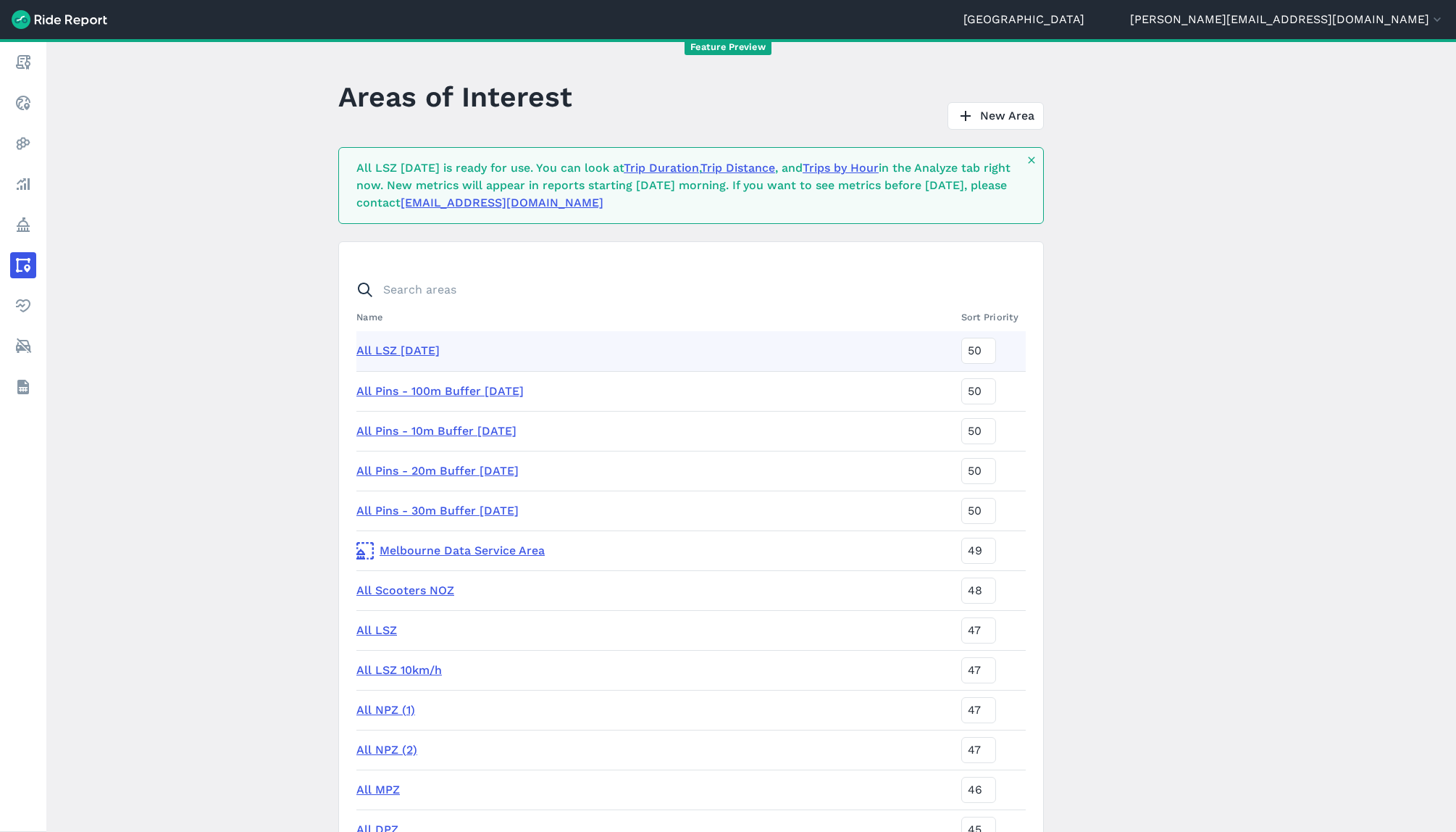
click at [383, 712] on link "All NPZ (1)" at bounding box center [385, 709] width 59 height 14
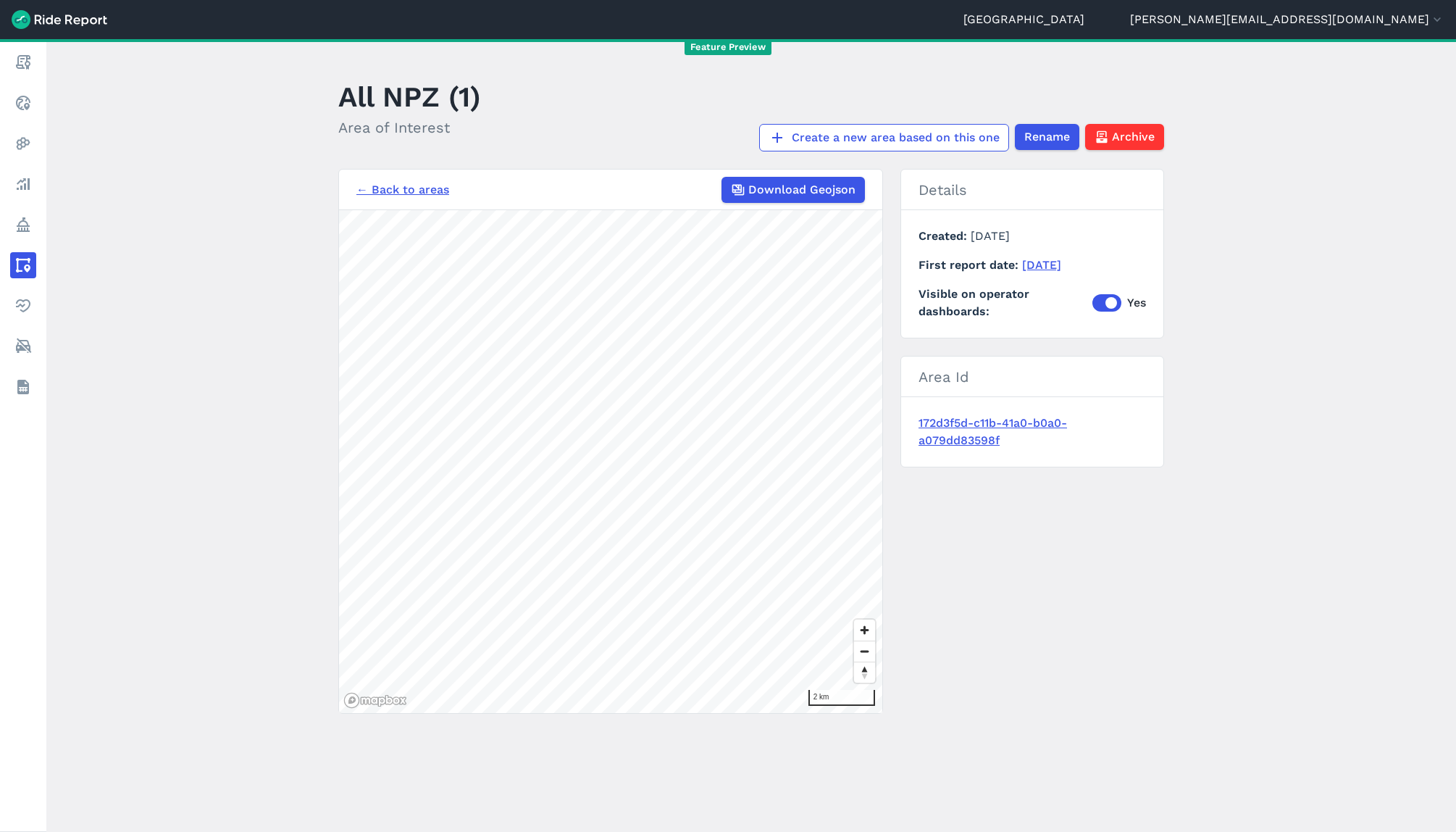
click at [428, 193] on link "← Back to areas" at bounding box center [403, 190] width 93 height 17
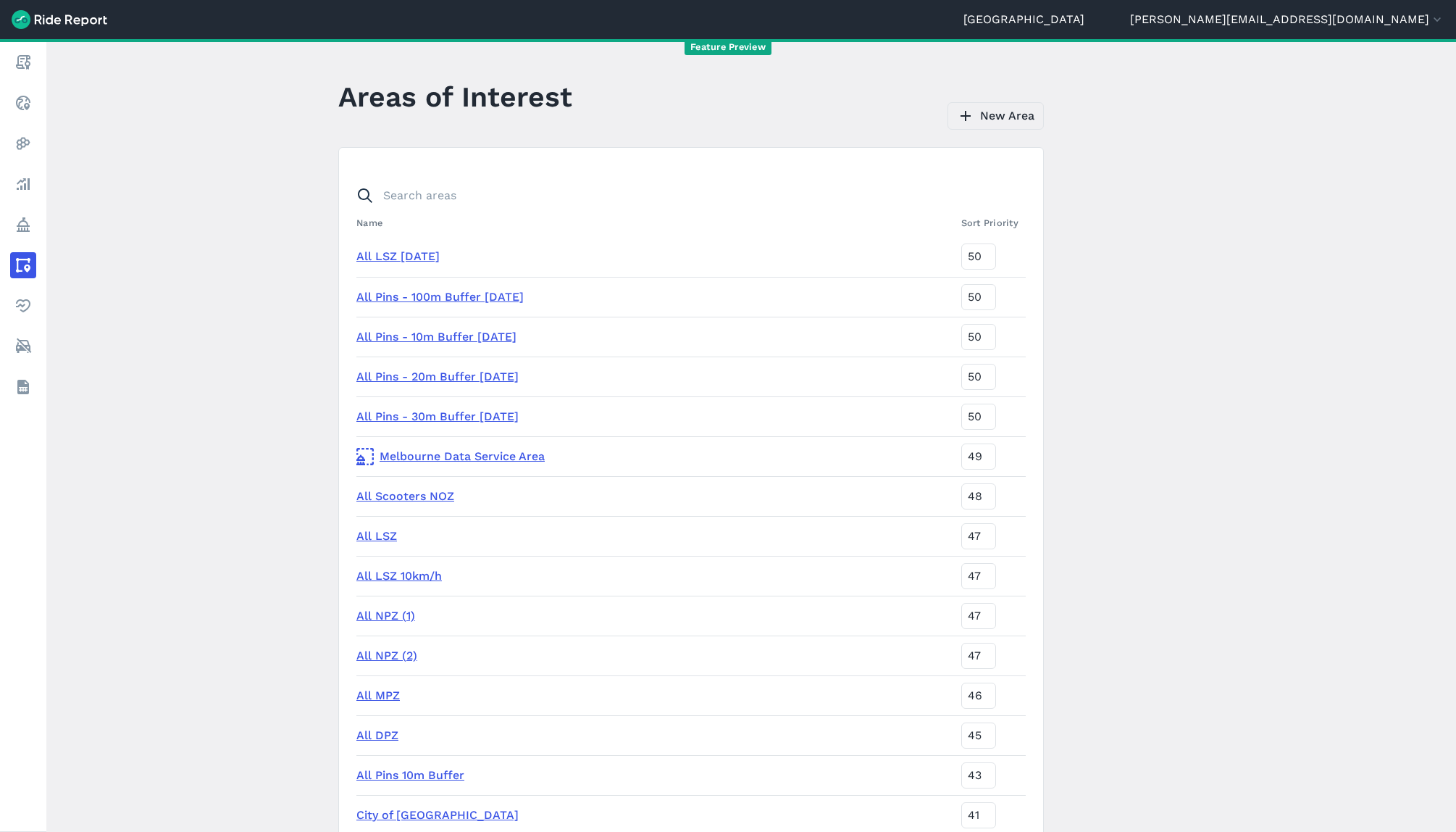
click at [995, 119] on link "New Area" at bounding box center [996, 116] width 96 height 28
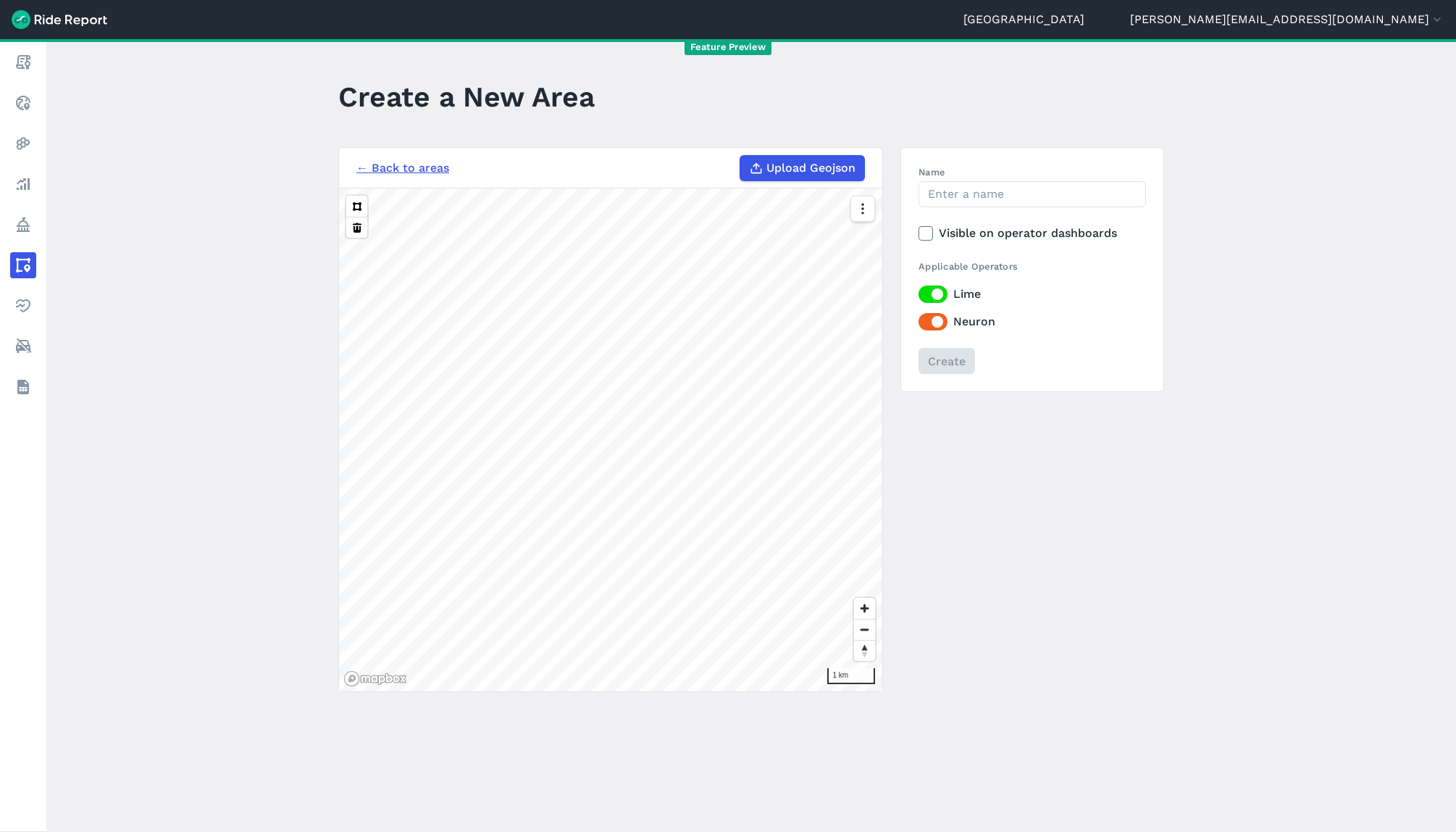
click at [814, 169] on span "Upload Geojson" at bounding box center [811, 168] width 89 height 17
click at [740, 156] on input "Upload Geojson" at bounding box center [740, 155] width 1 height 1
type input "C:\fakepath\All NPZ - [DATE].geojson"
click at [924, 231] on icon at bounding box center [926, 233] width 13 height 15
click at [919, 231] on input "Visible on operator dashboards" at bounding box center [919, 229] width 0 height 9
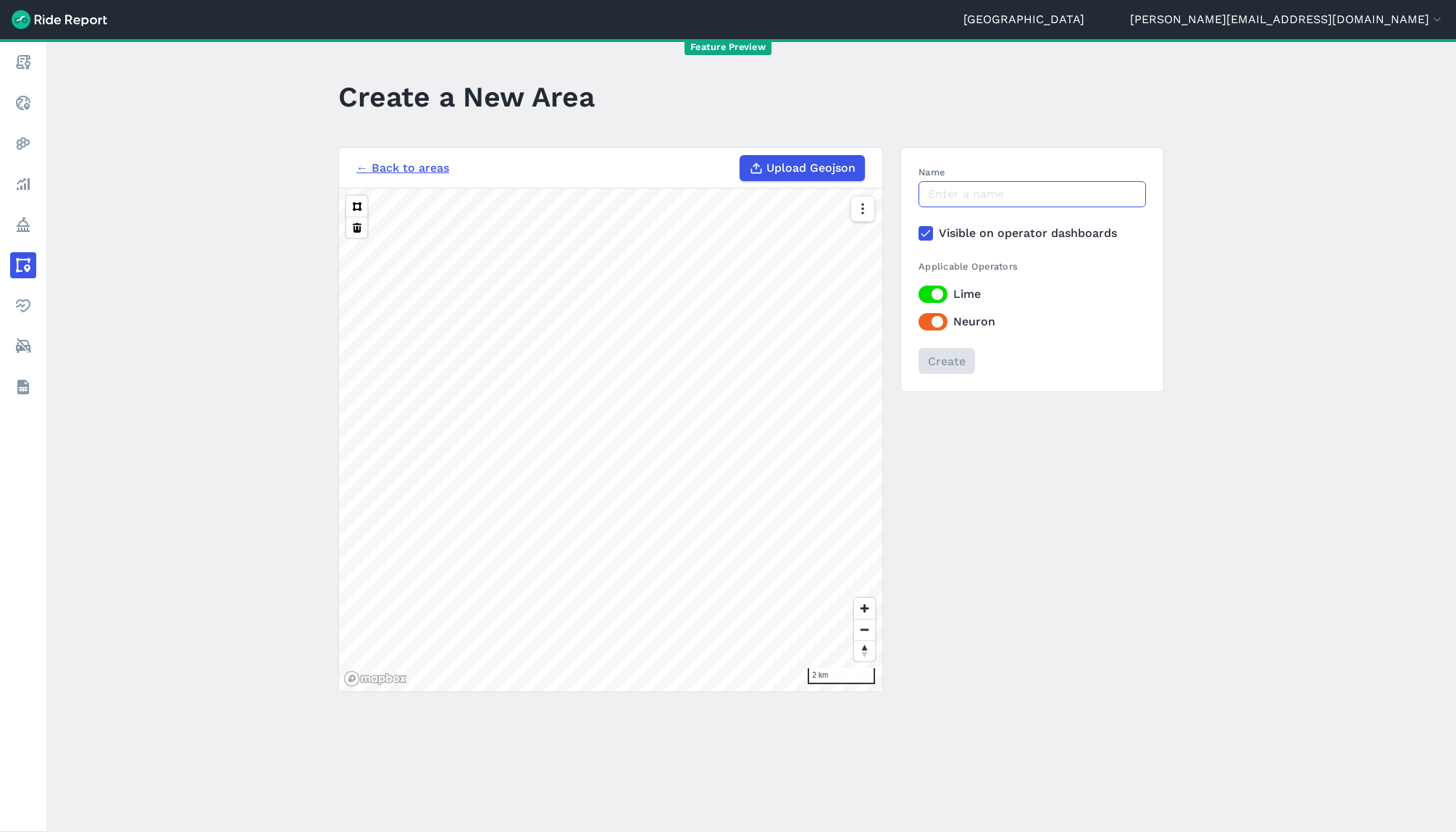
click at [930, 197] on input "Name" at bounding box center [1032, 194] width 228 height 26
type input "All NPZ - [DATE]"
click at [941, 361] on input "Create" at bounding box center [946, 361] width 57 height 26
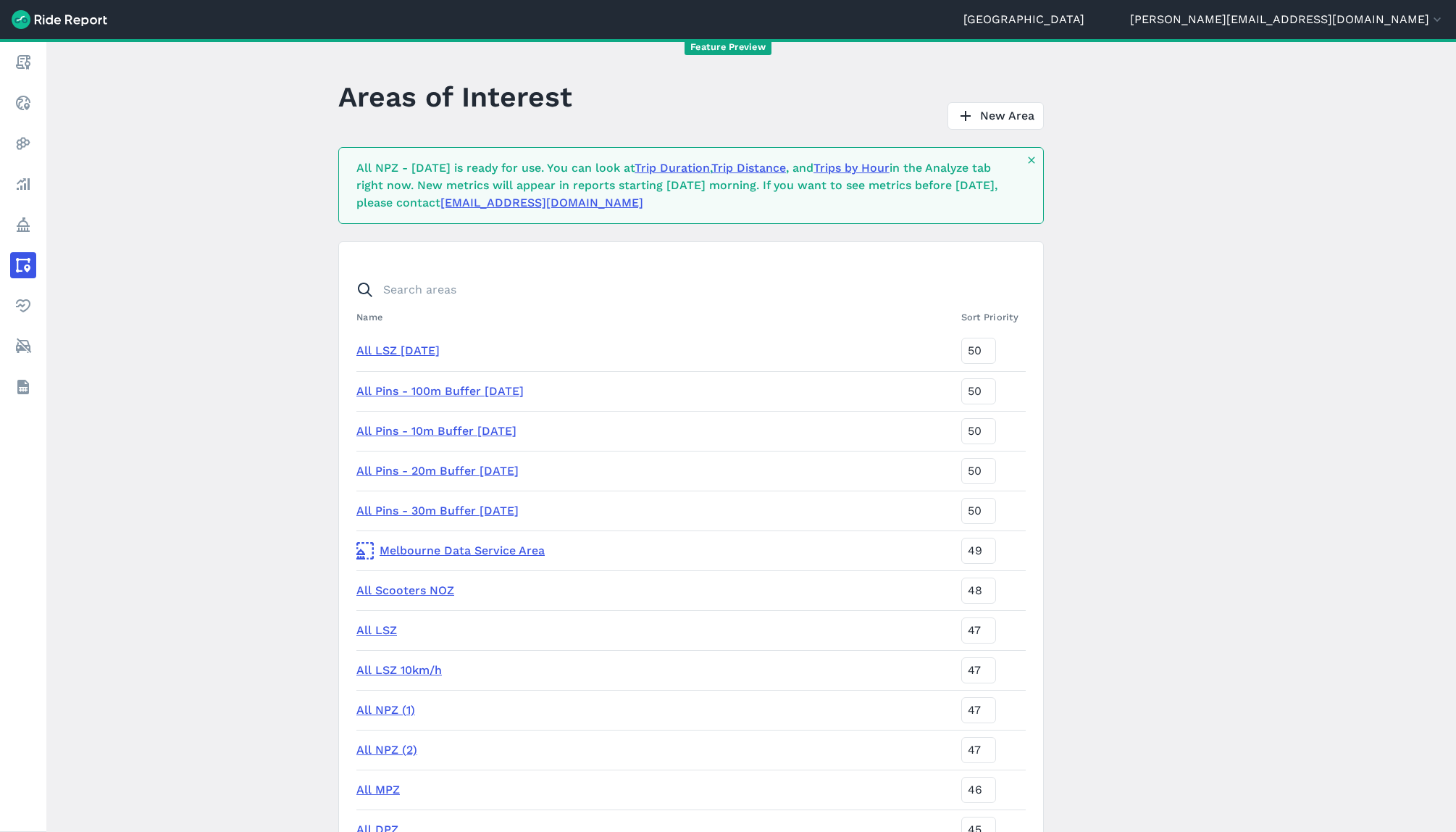
scroll to position [4401, 0]
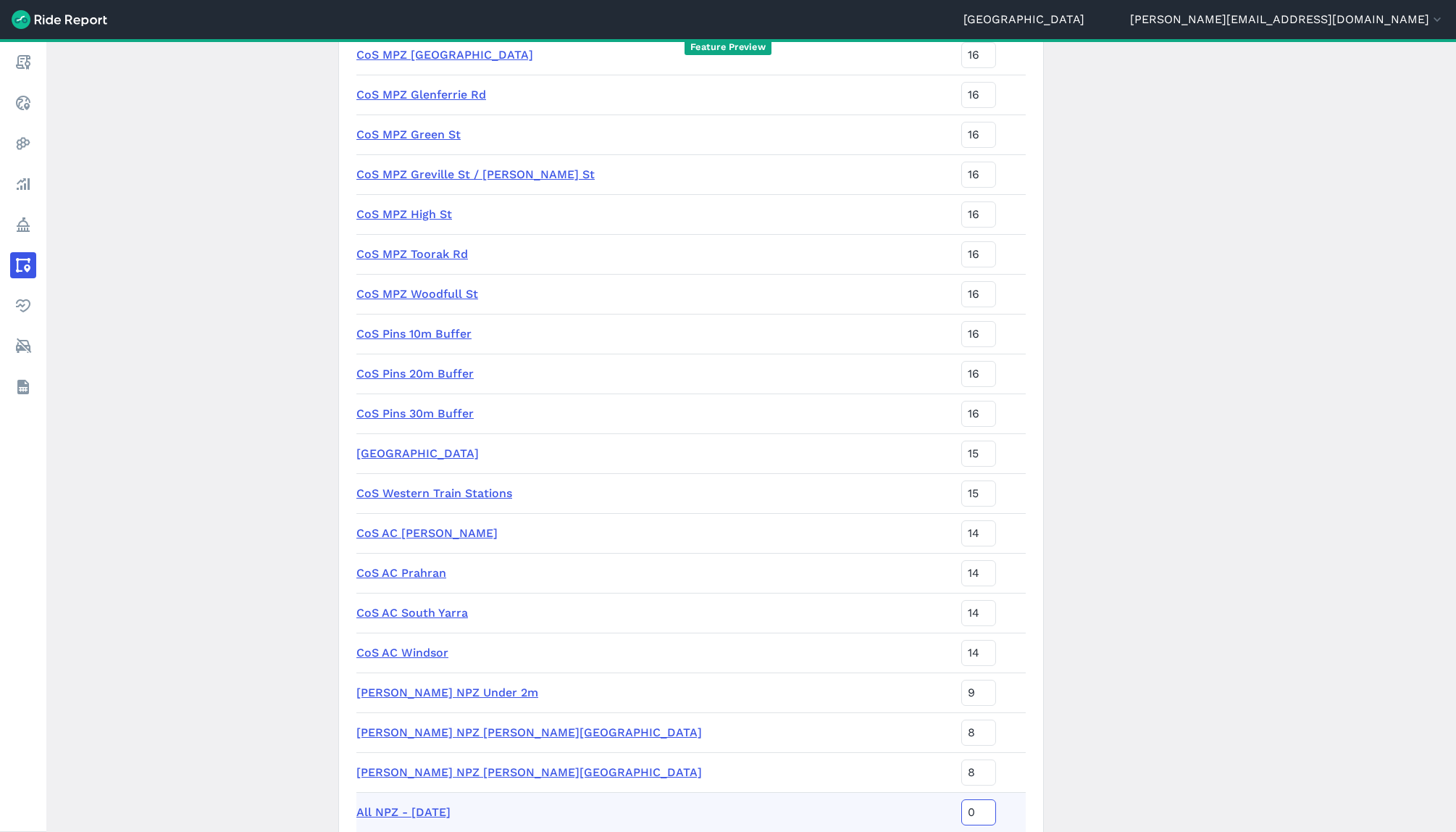
click at [961, 807] on input "0" at bounding box center [979, 812] width 35 height 26
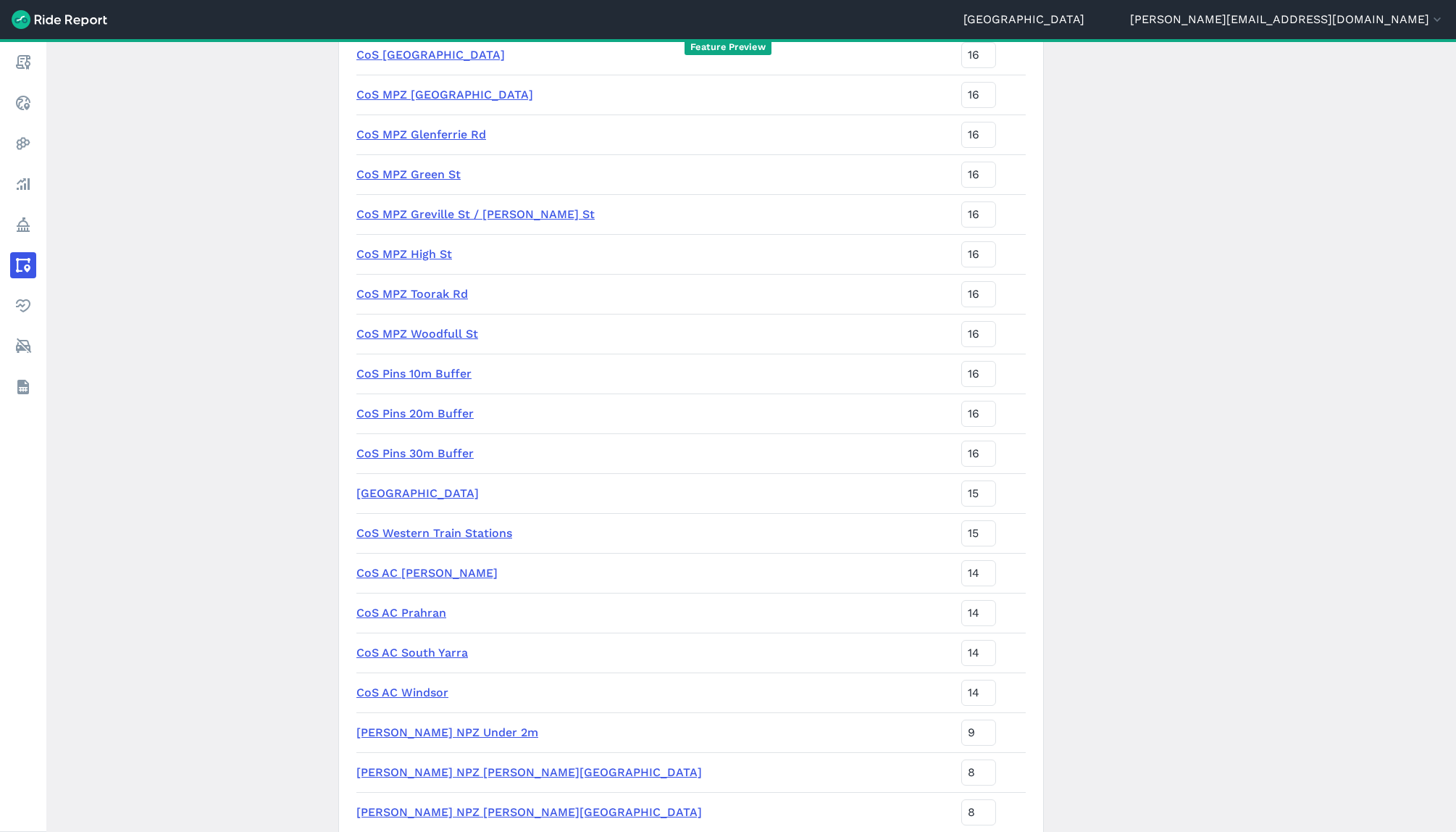
scroll to position [0, 0]
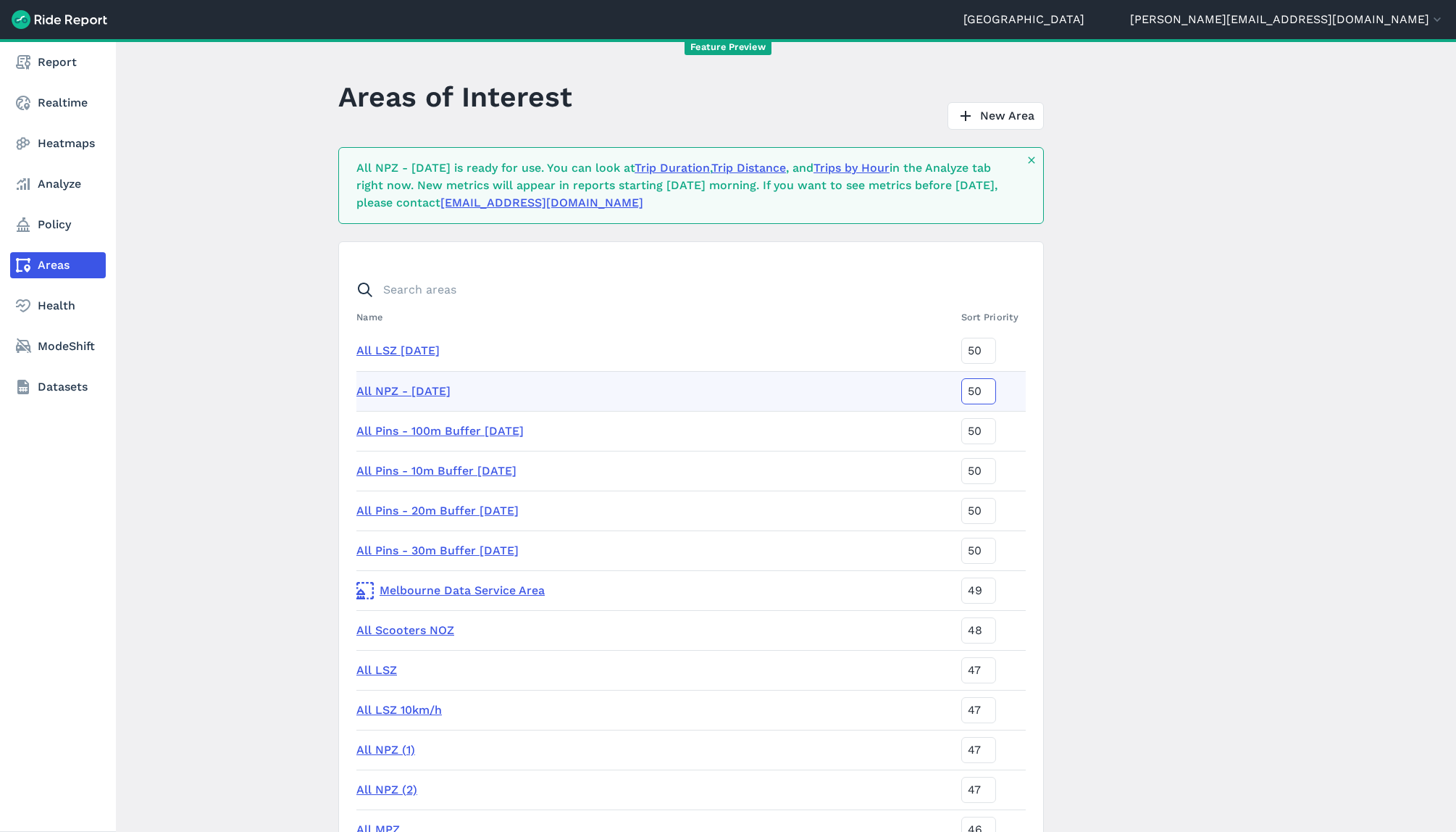
type input "50"
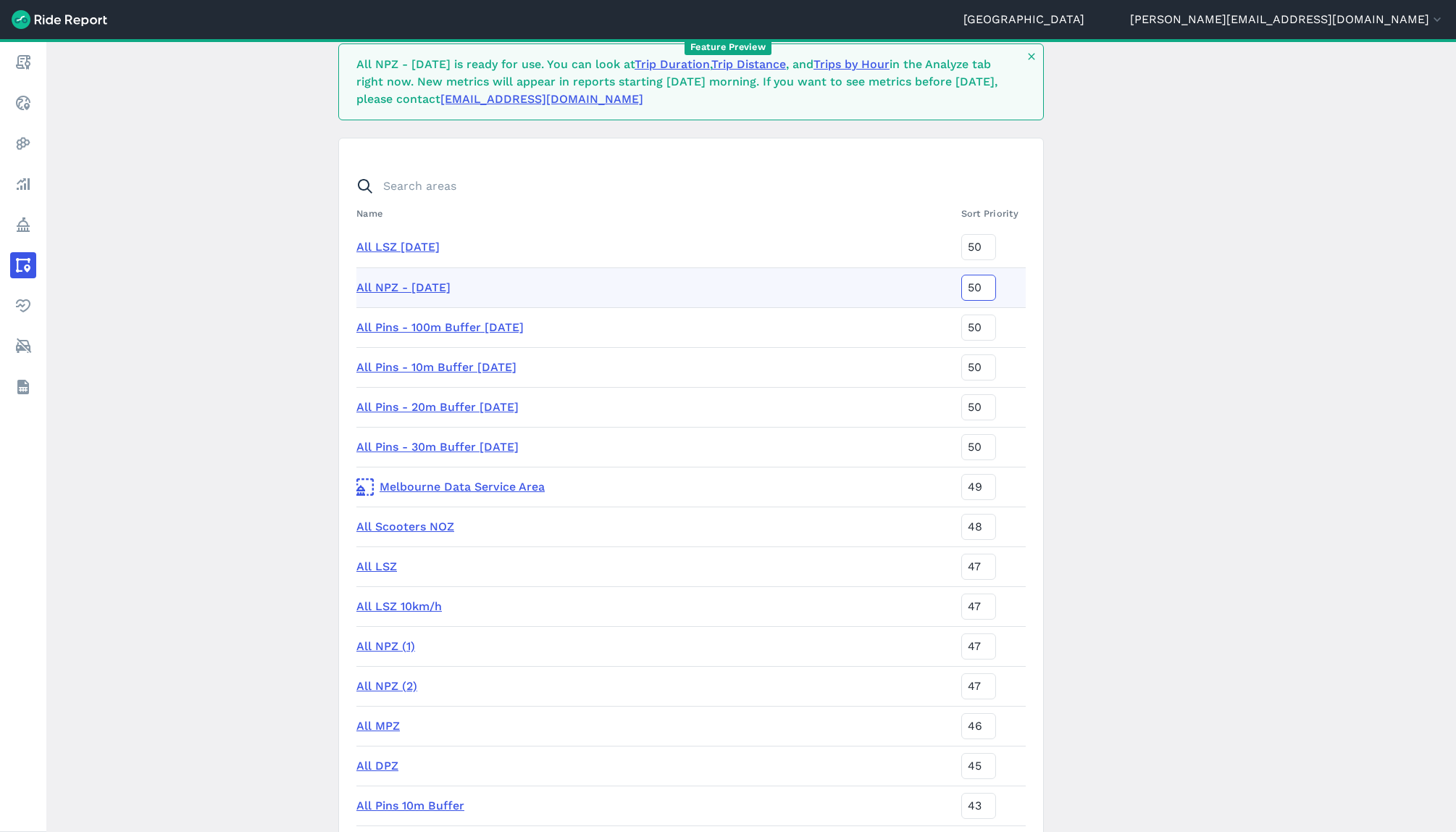
scroll to position [113, 0]
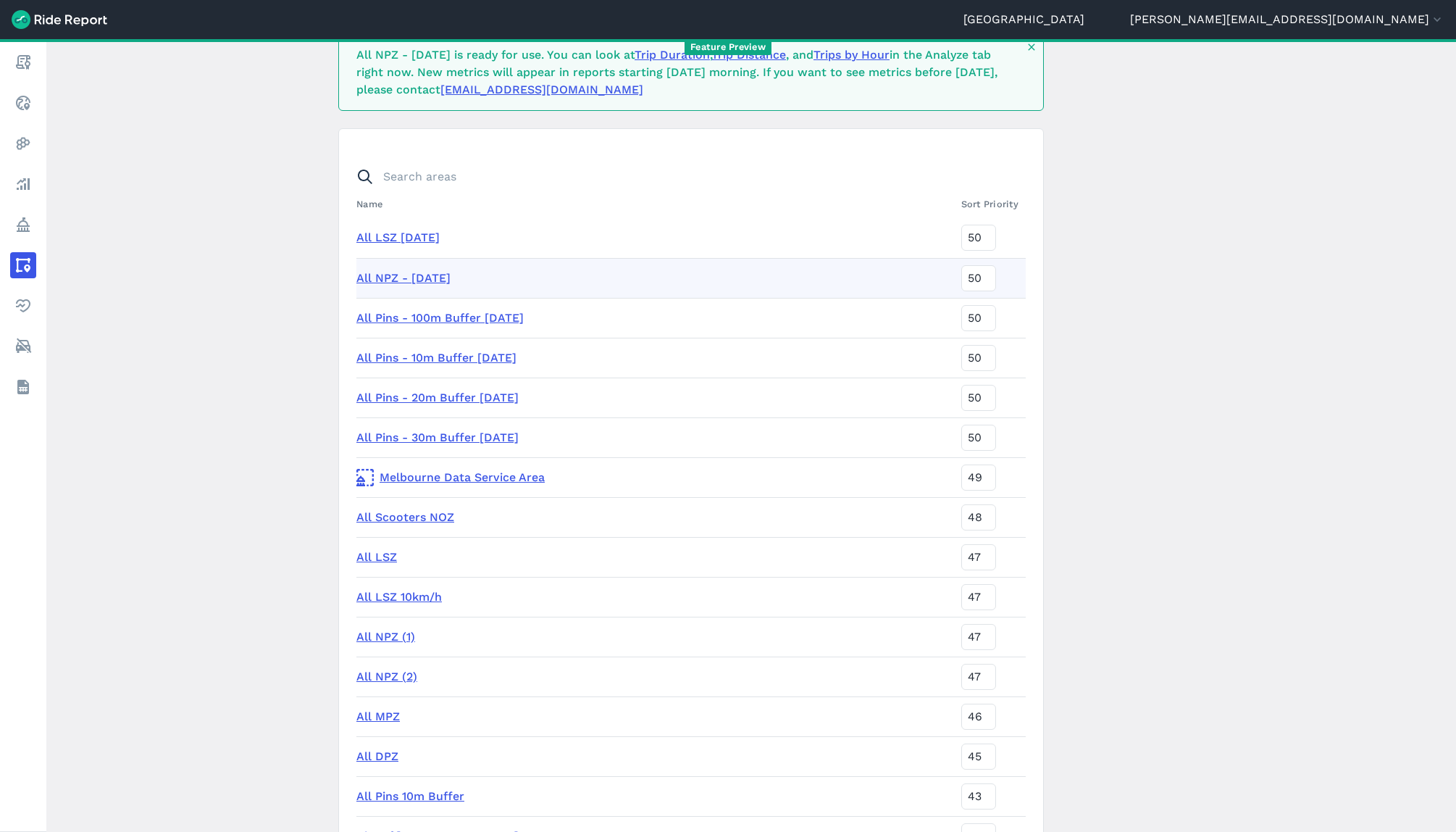
click at [378, 716] on link "All MPZ" at bounding box center [378, 716] width 44 height 14
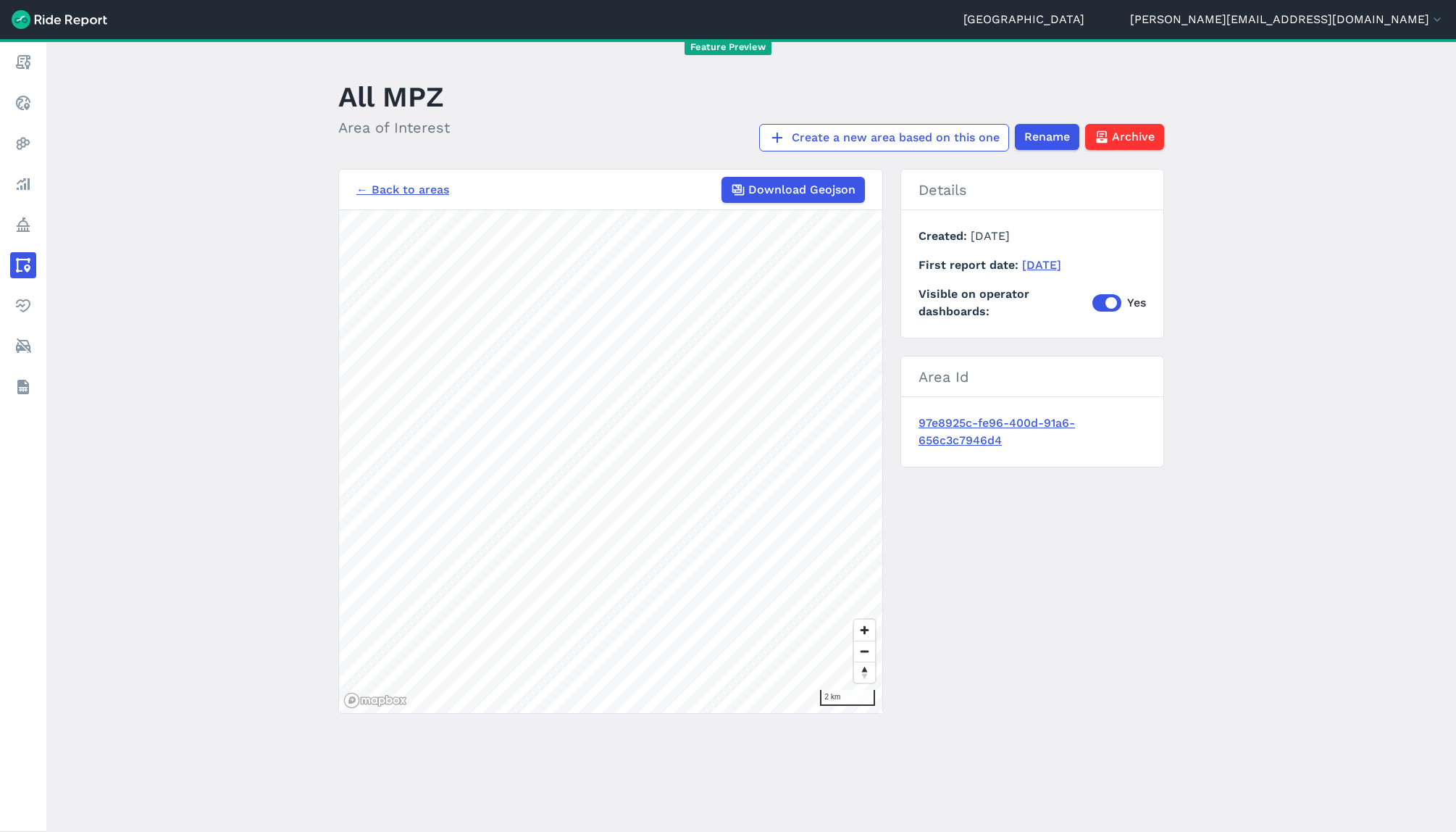
click at [391, 185] on link "← Back to areas" at bounding box center [403, 190] width 93 height 17
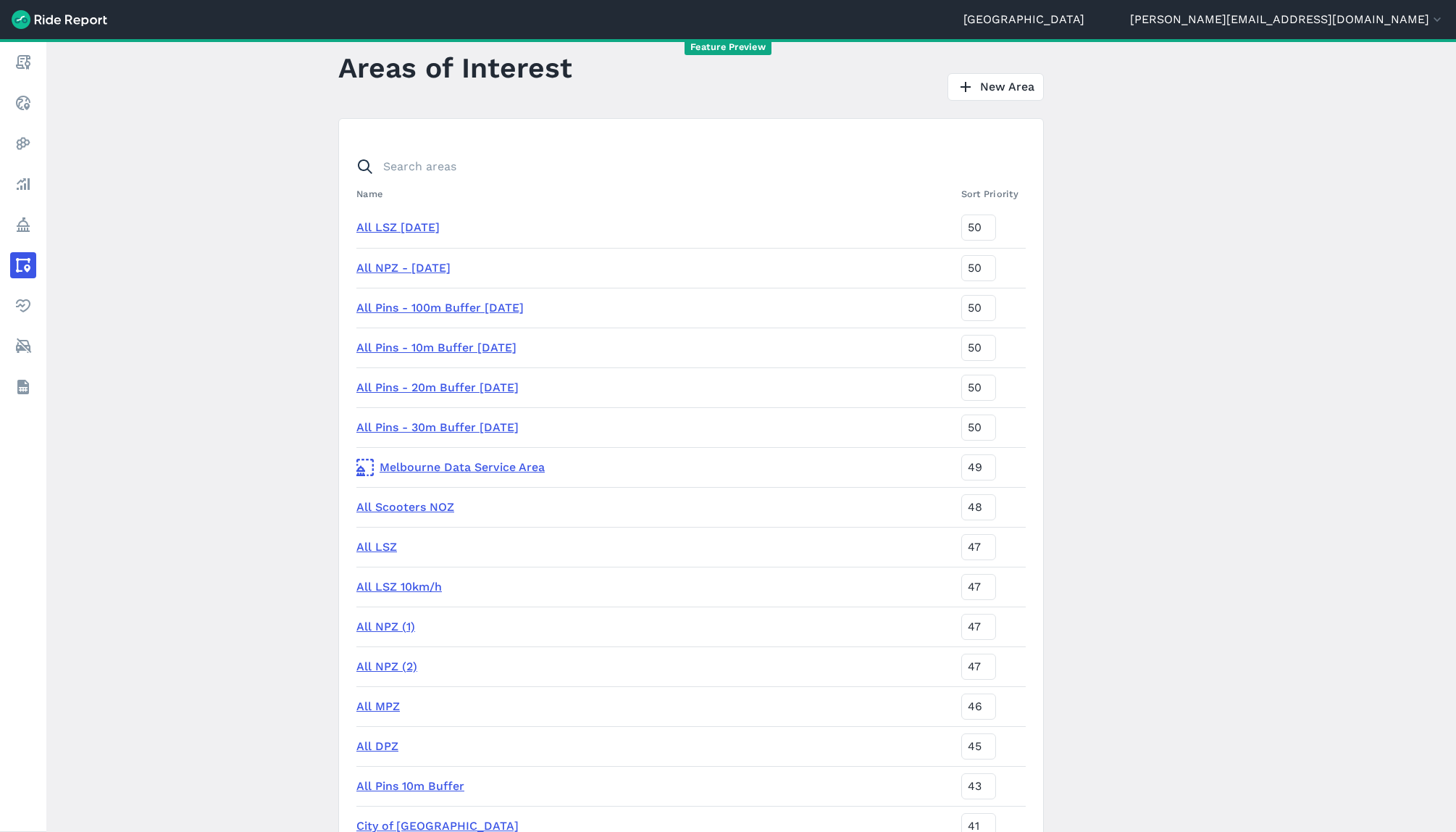
scroll to position [12, 0]
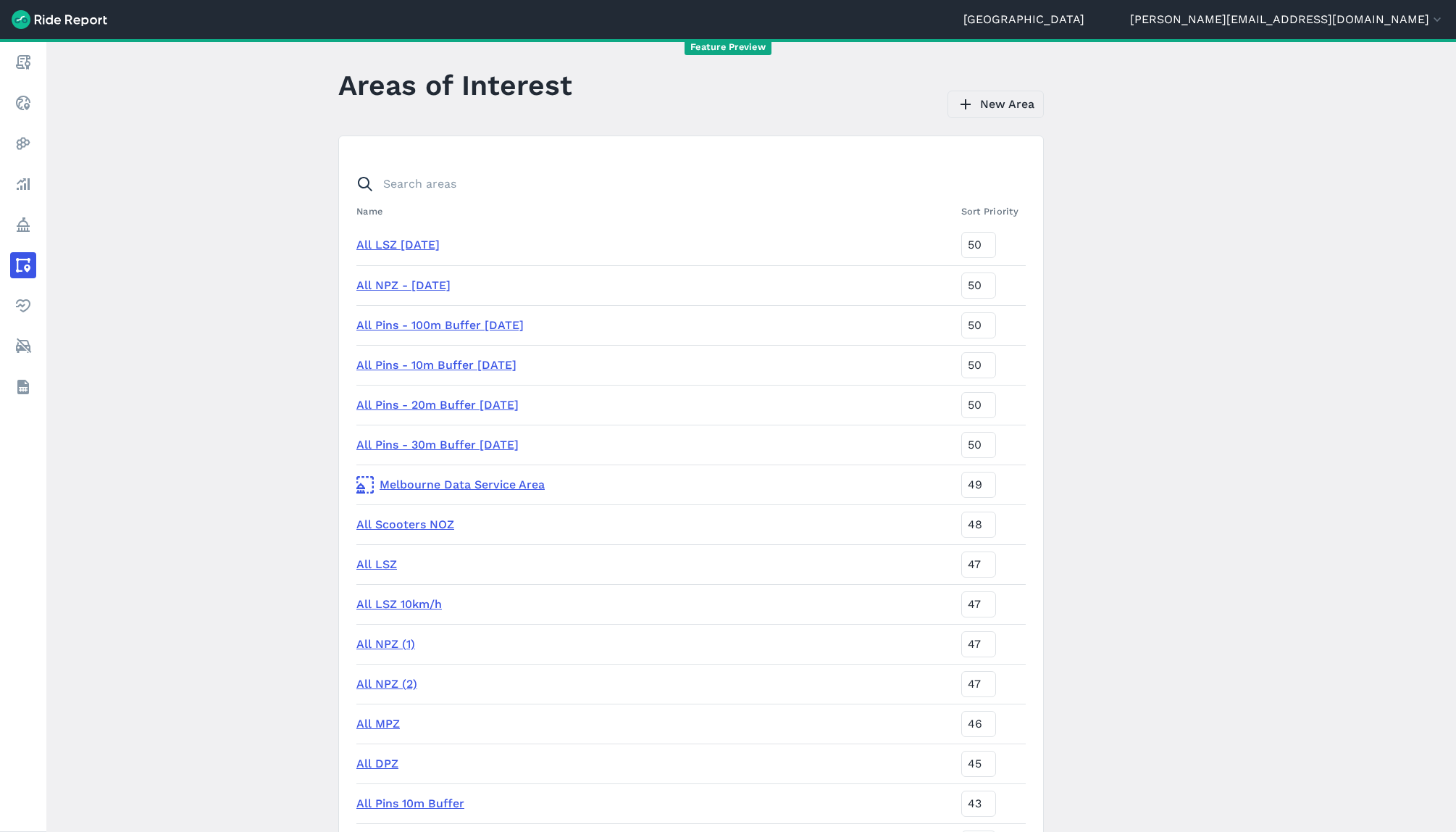
click at [1022, 103] on link "New Area" at bounding box center [996, 105] width 96 height 28
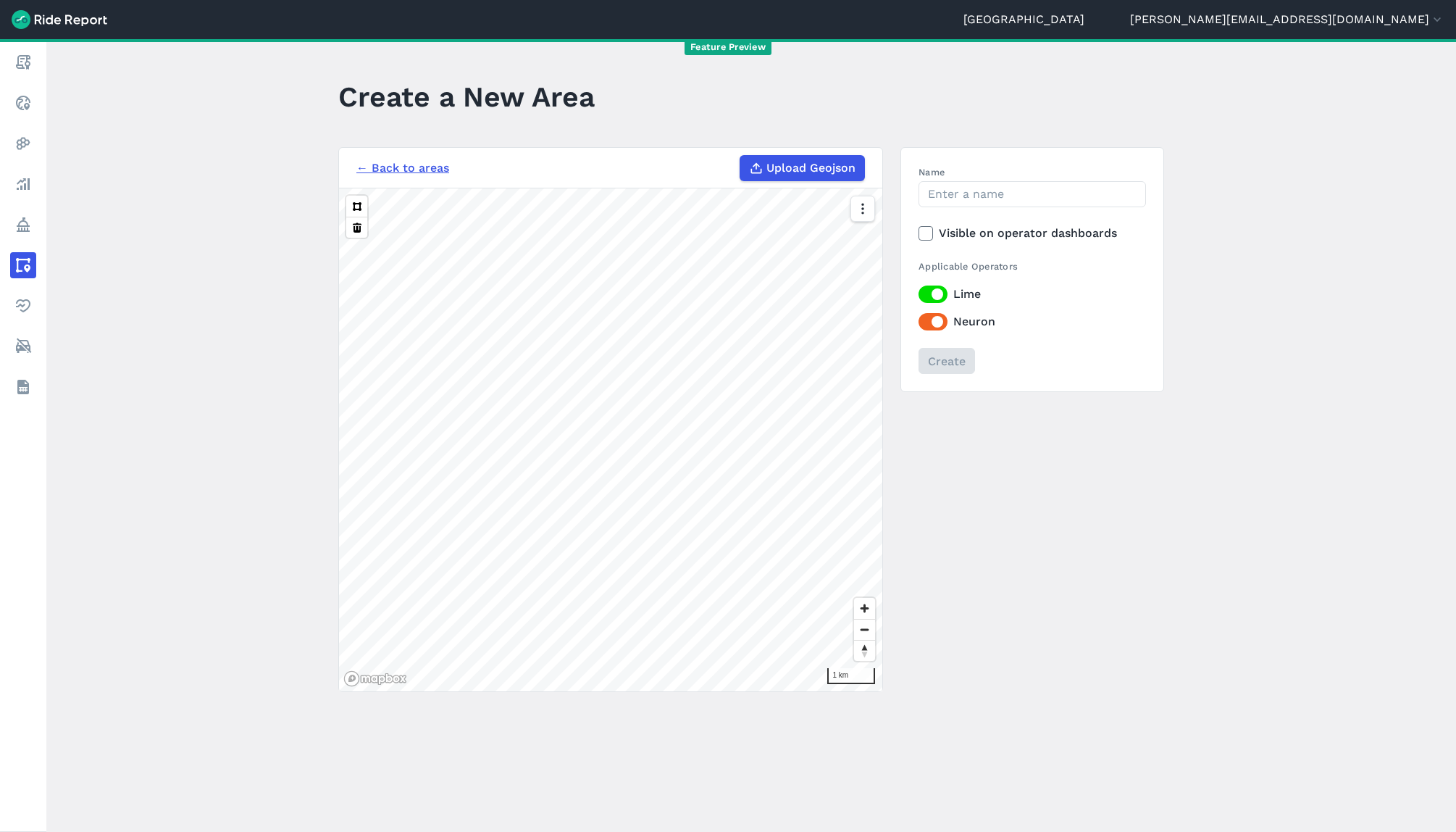
click at [771, 169] on span "Upload Geojson" at bounding box center [811, 168] width 89 height 17
click at [740, 156] on input "Upload Geojson" at bounding box center [740, 155] width 1 height 1
click at [786, 164] on span "Upload Geojson" at bounding box center [811, 168] width 89 height 17
click at [740, 156] on input "Upload Geojson" at bounding box center [740, 155] width 1 height 1
click at [815, 166] on span "Upload Geojson" at bounding box center [811, 168] width 89 height 17
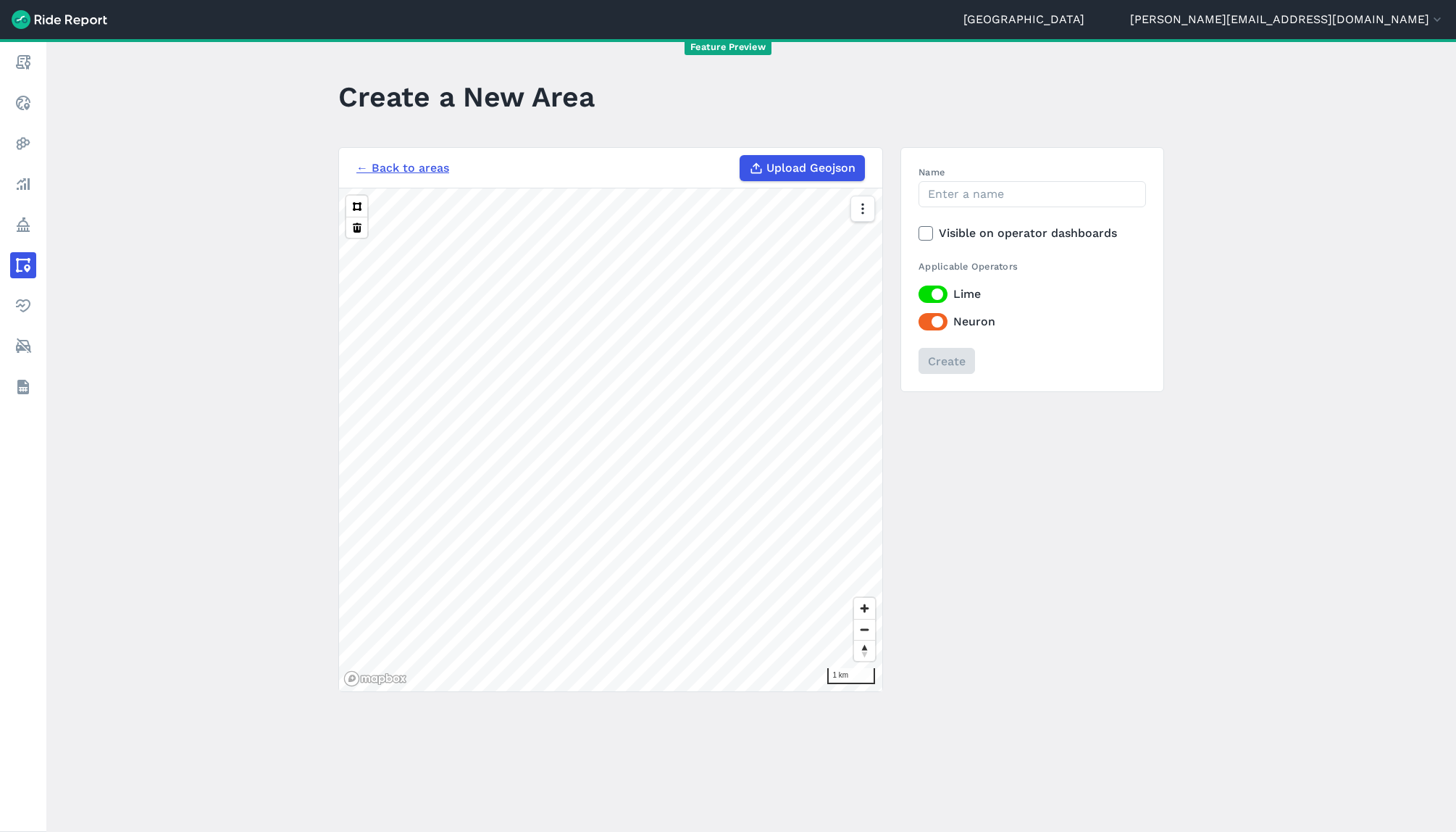
click at [740, 156] on input "Upload Geojson" at bounding box center [740, 155] width 1 height 1
type input "C:\fakepath\All MPZ - [DATE].geojson"
click at [987, 204] on input "Name" at bounding box center [1032, 194] width 228 height 26
type input "All MPZ - [DATE]"
click at [924, 231] on icon at bounding box center [926, 233] width 13 height 15
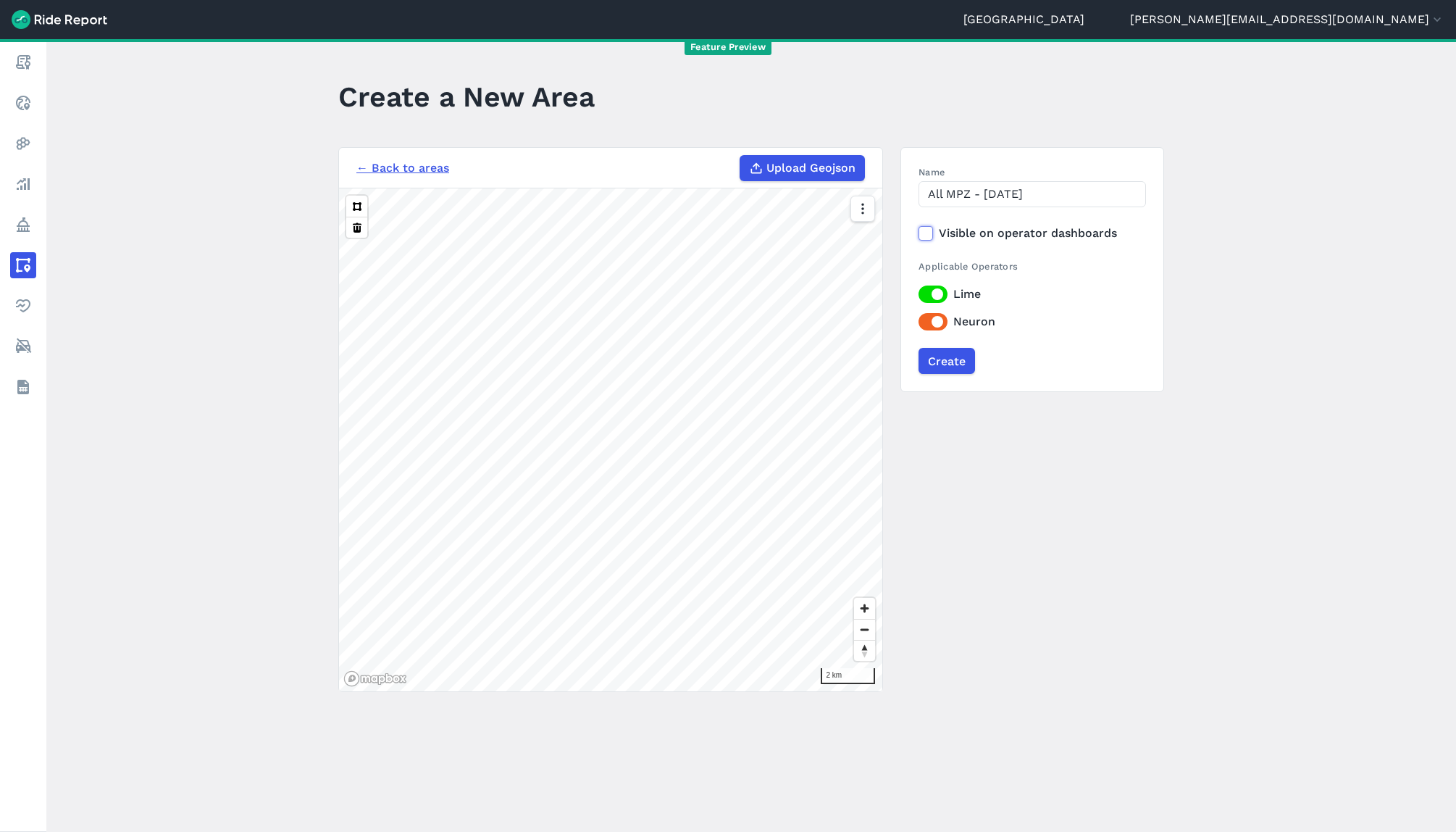
click at [919, 231] on input "Visible on operator dashboards" at bounding box center [919, 229] width 0 height 9
click at [937, 359] on input "Create" at bounding box center [946, 361] width 57 height 26
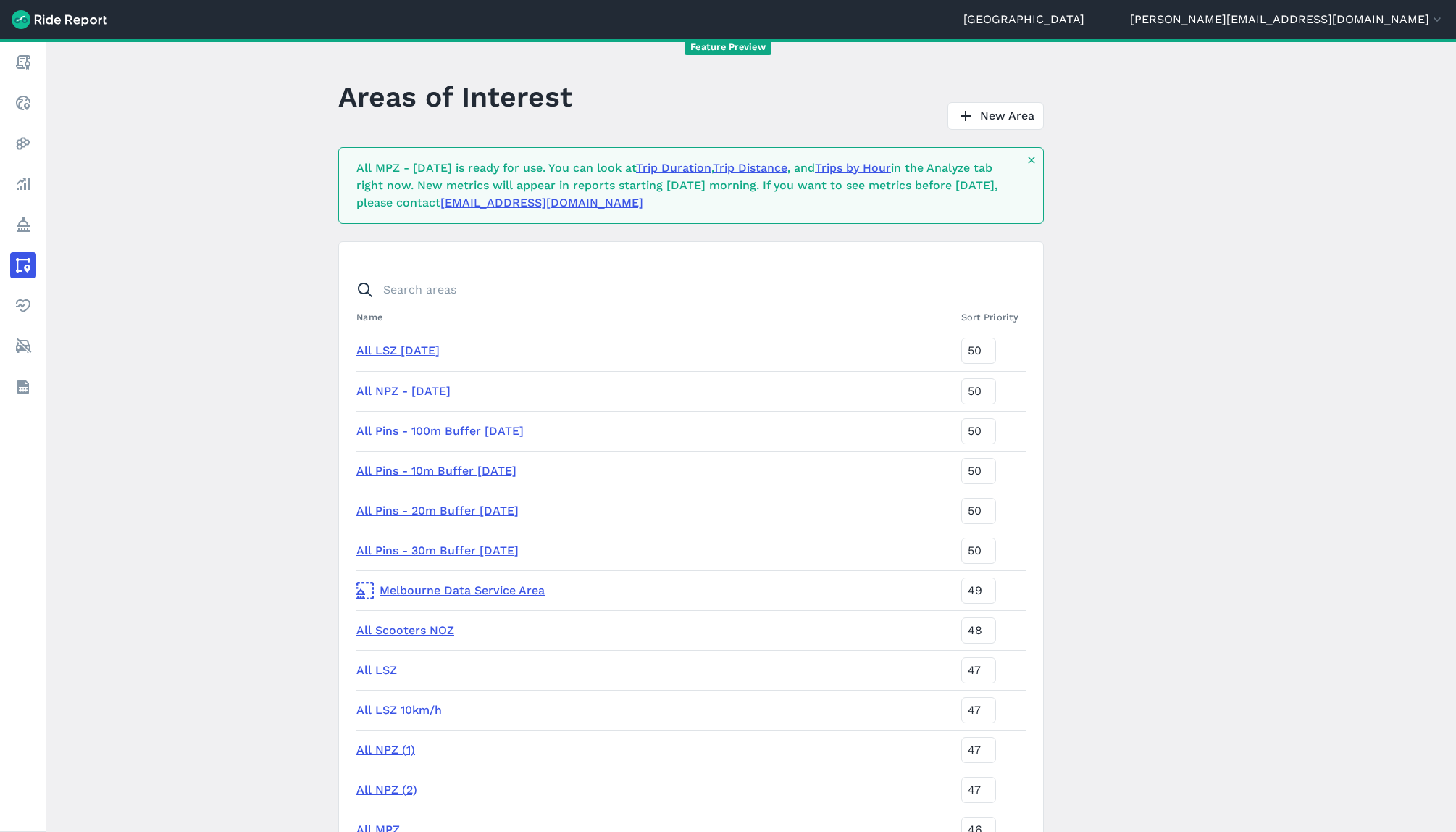
scroll to position [4441, 0]
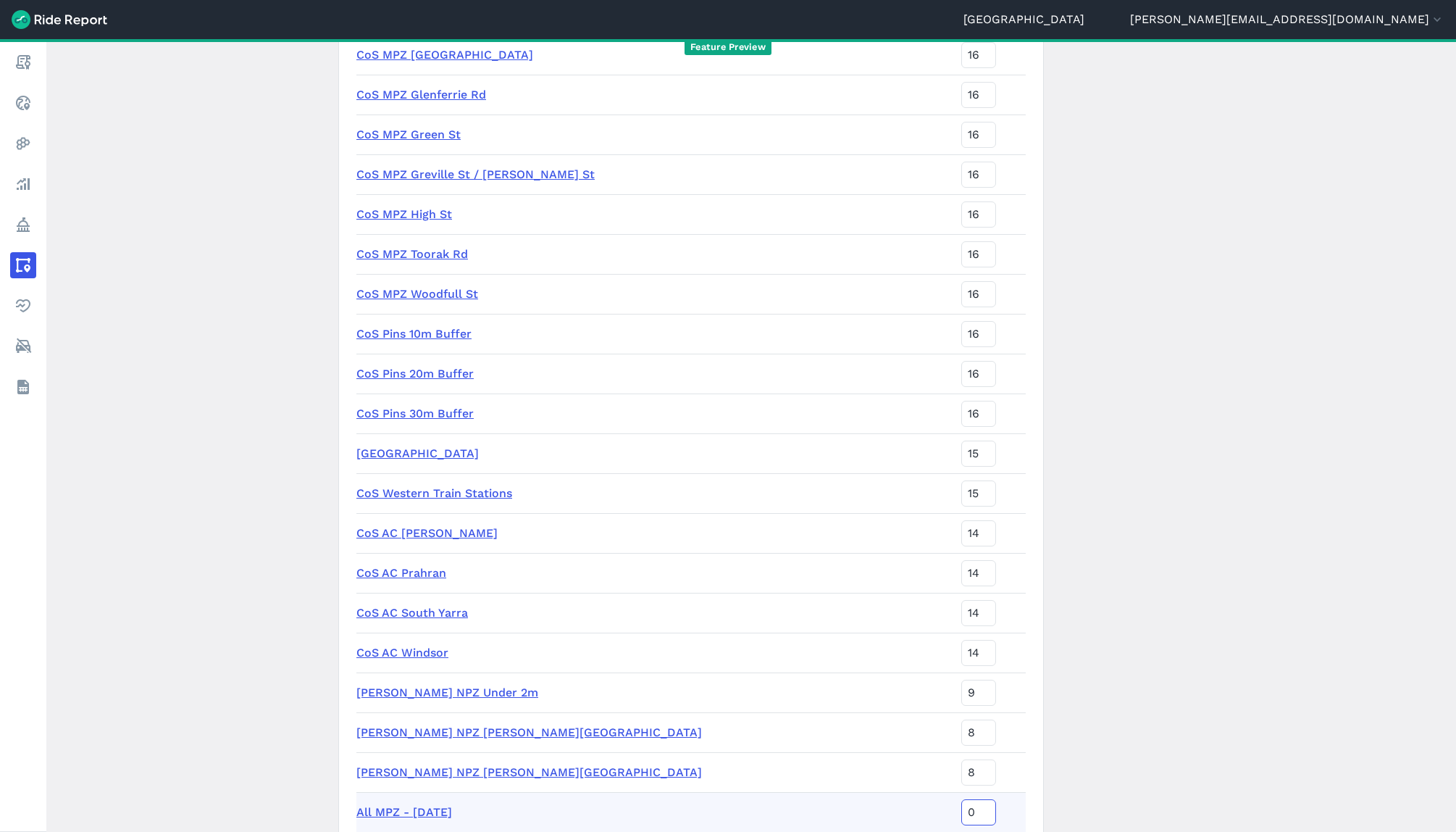
click at [961, 815] on input "0" at bounding box center [979, 812] width 35 height 26
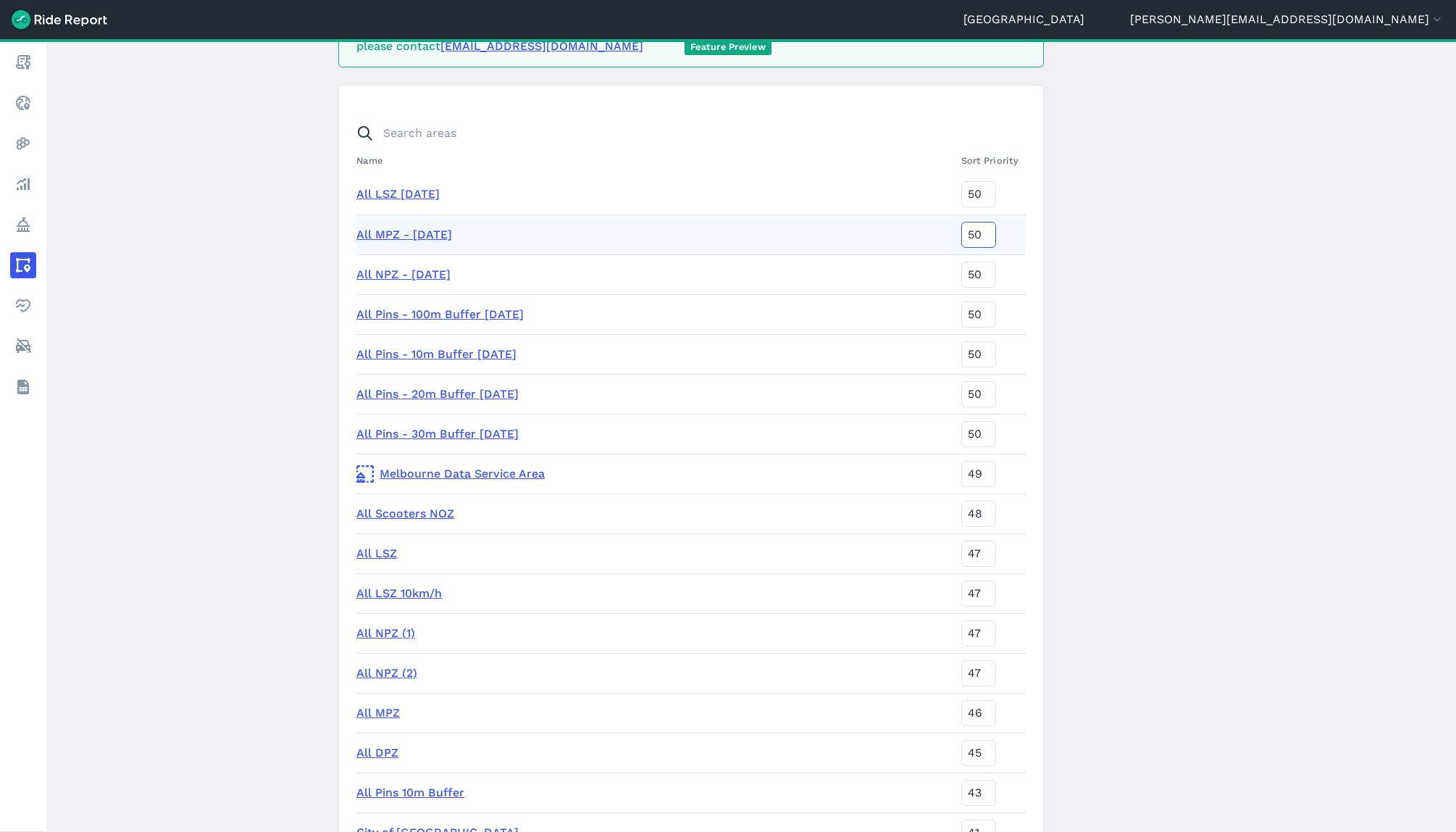
scroll to position [159, 0]
type input "50"
